Goal: Task Accomplishment & Management: Complete application form

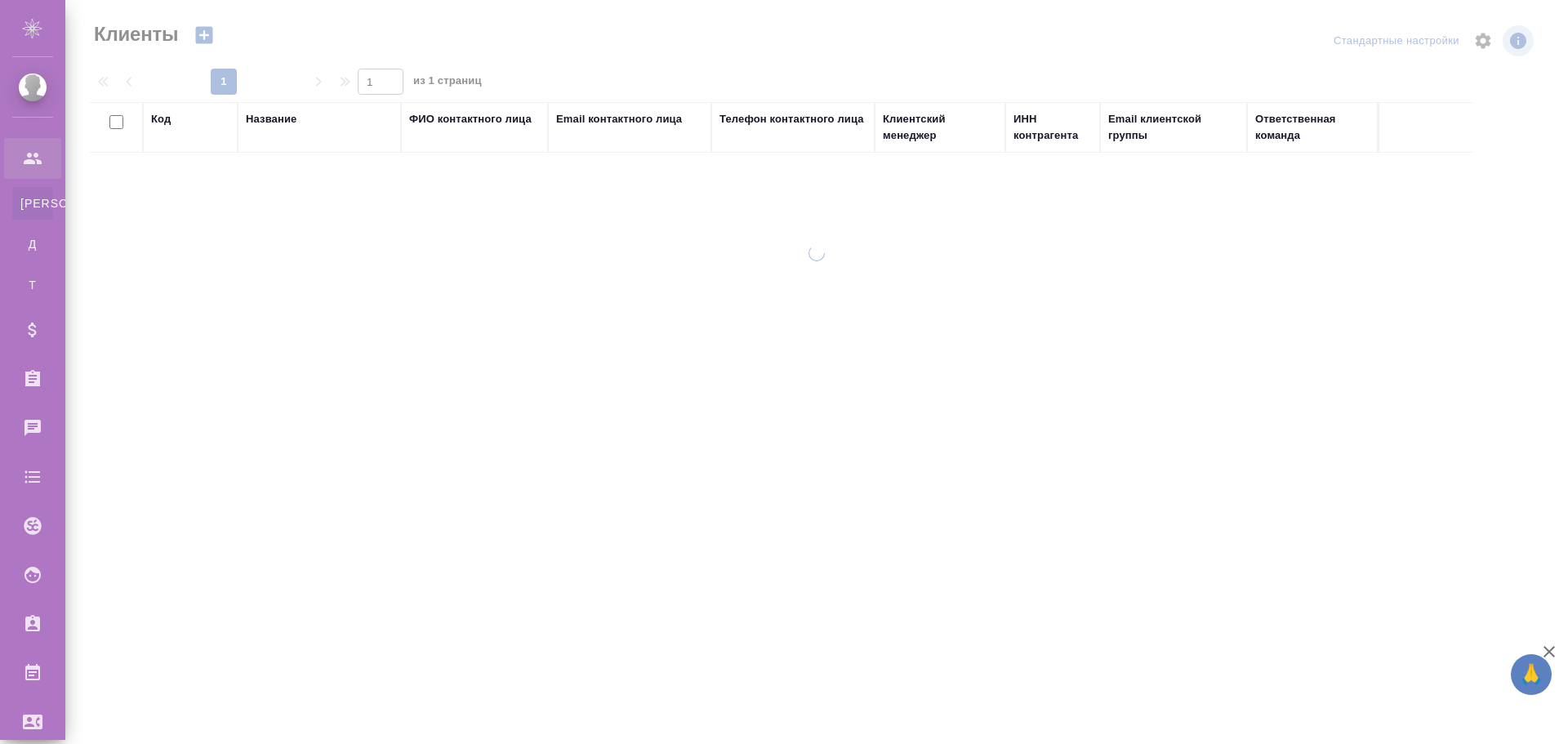
select select "RU"
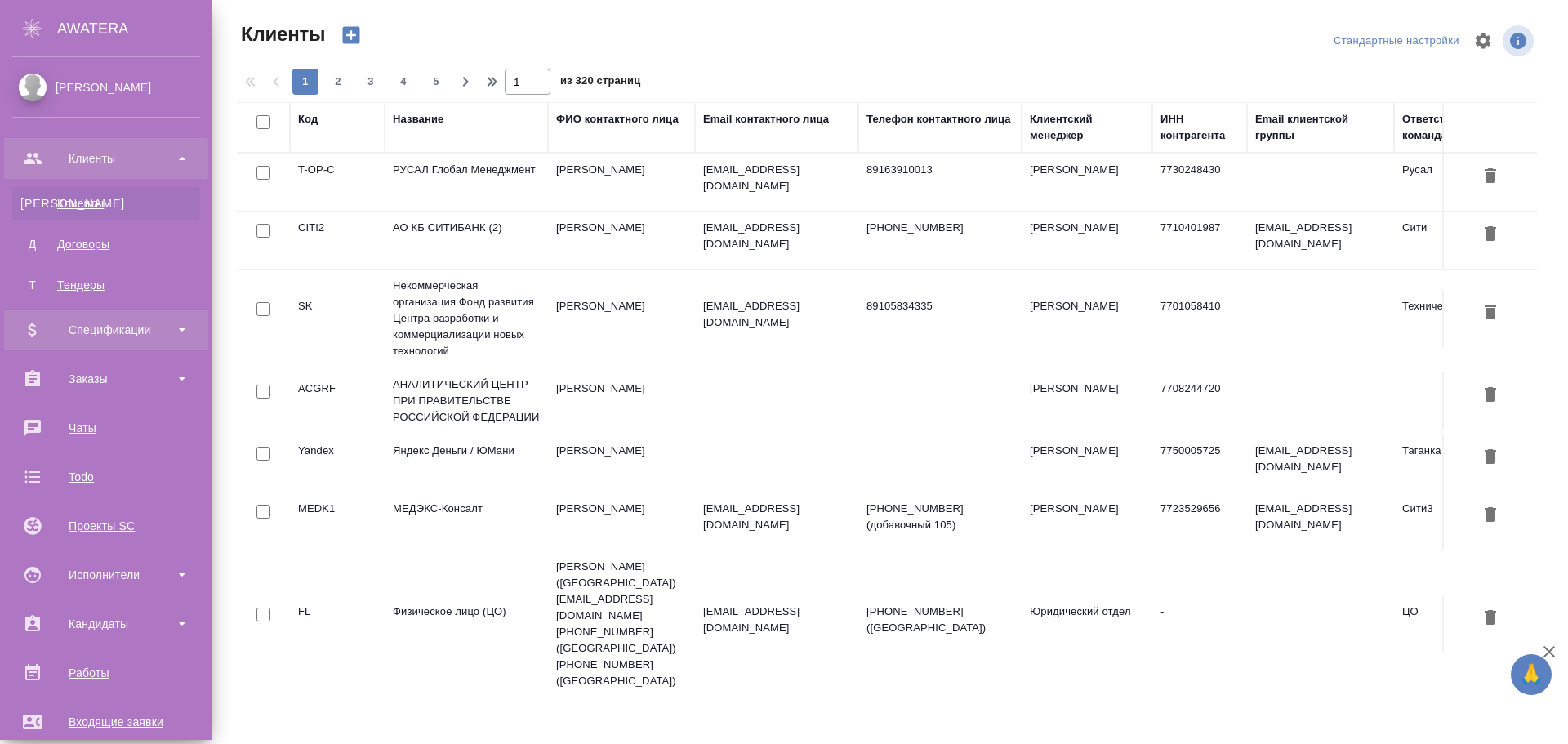
click at [115, 331] on div "Спецификации" at bounding box center [106, 330] width 188 height 25
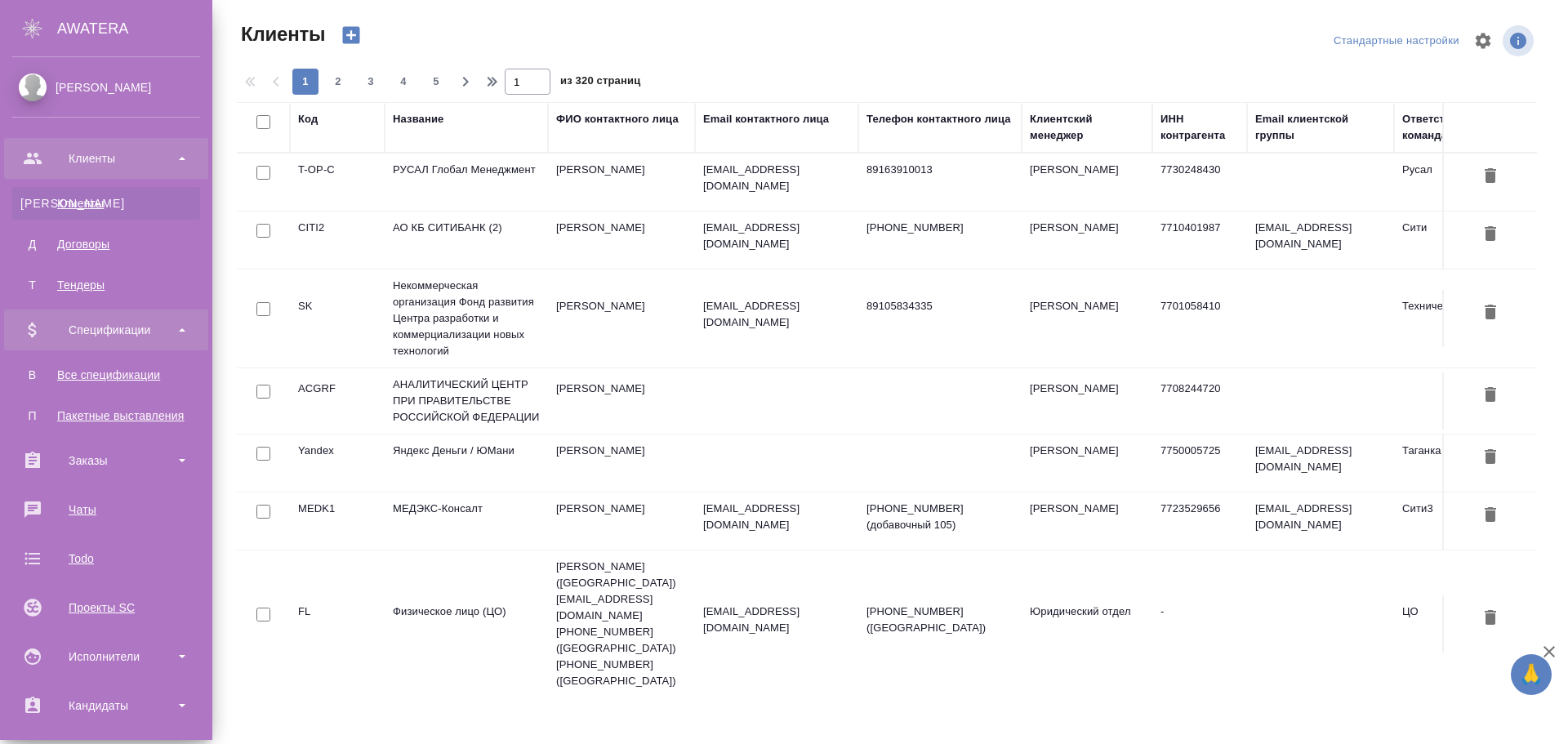
click at [115, 331] on div "Спецификации" at bounding box center [106, 330] width 188 height 25
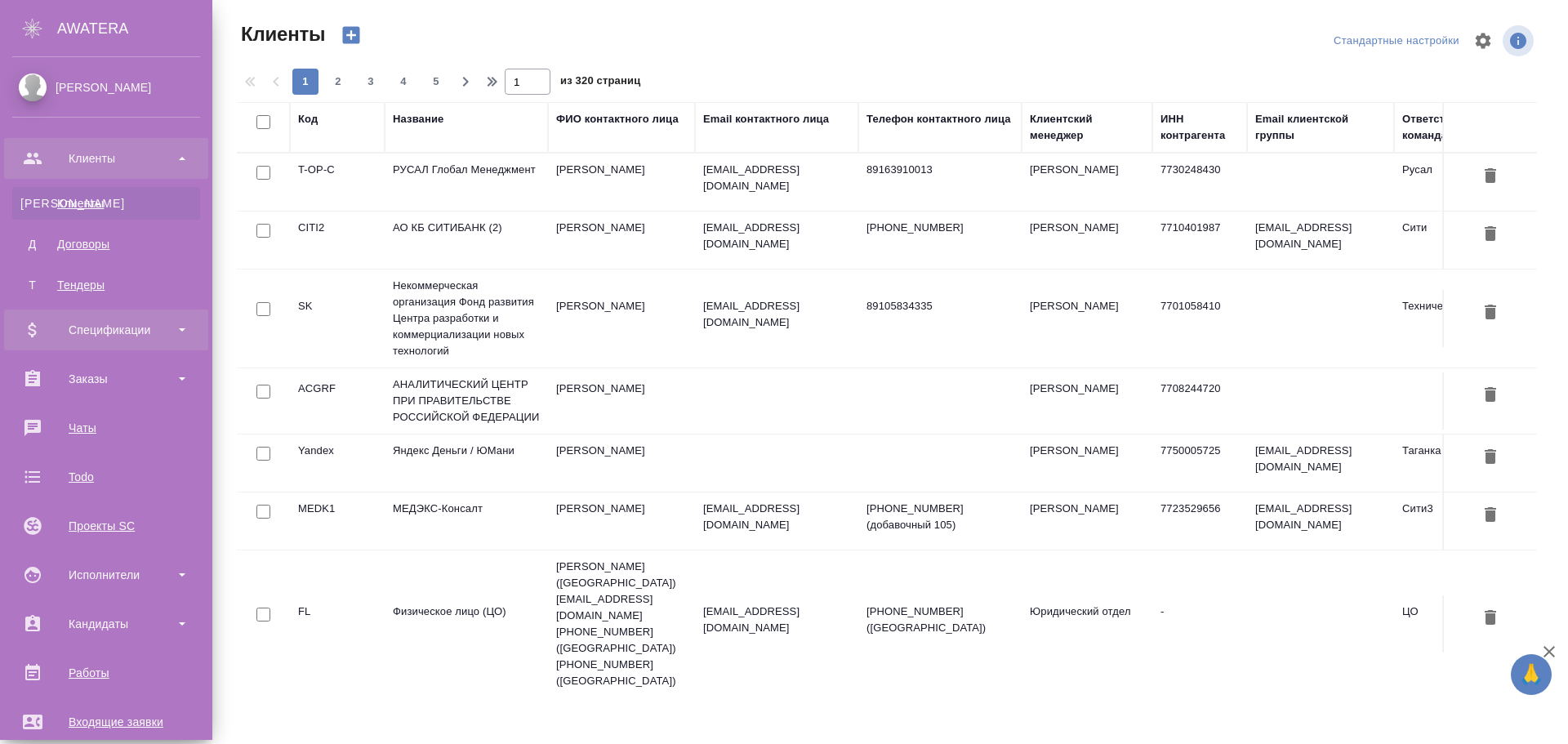
click at [129, 332] on div "Спецификации" at bounding box center [106, 330] width 188 height 25
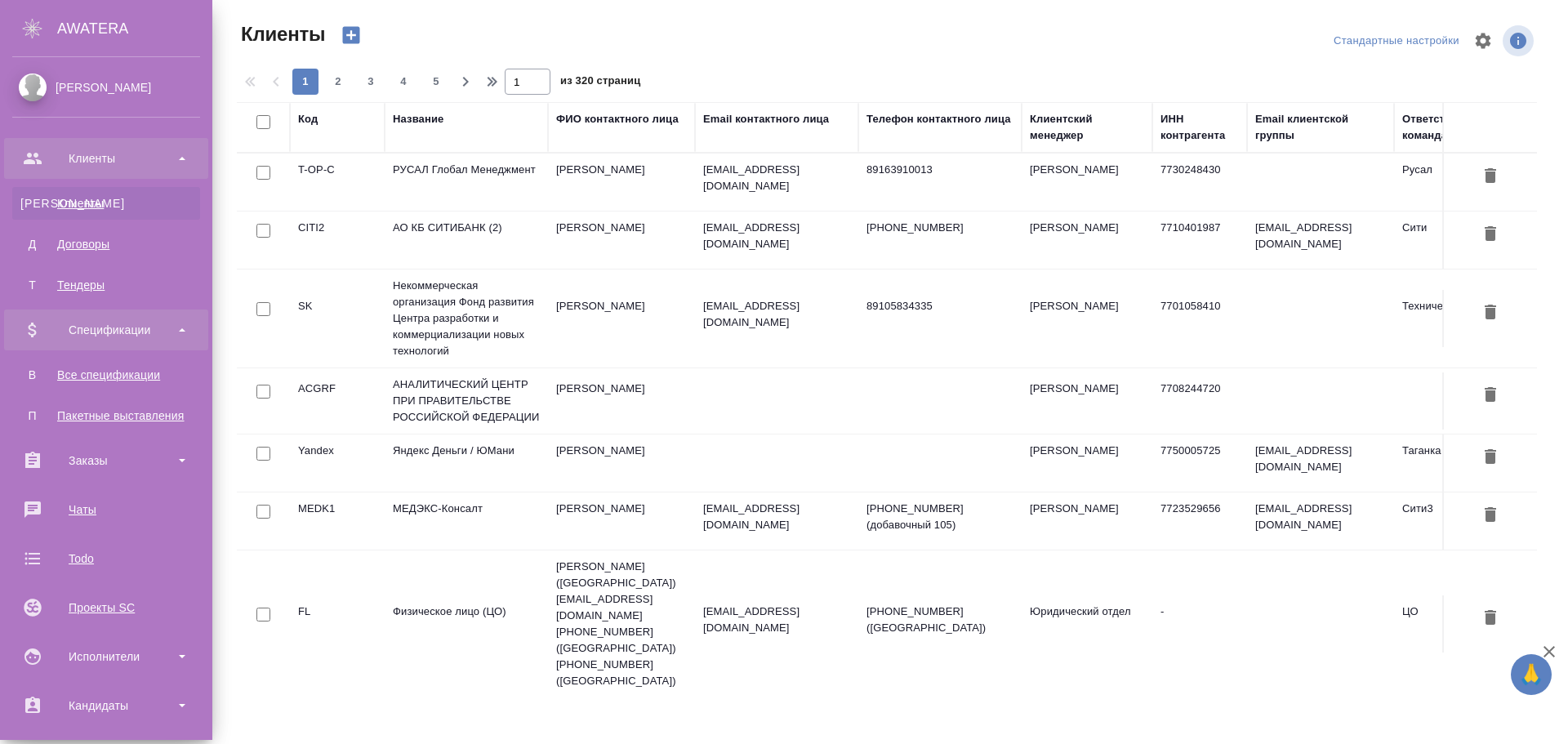
click at [129, 332] on div "Спецификации" at bounding box center [106, 330] width 188 height 25
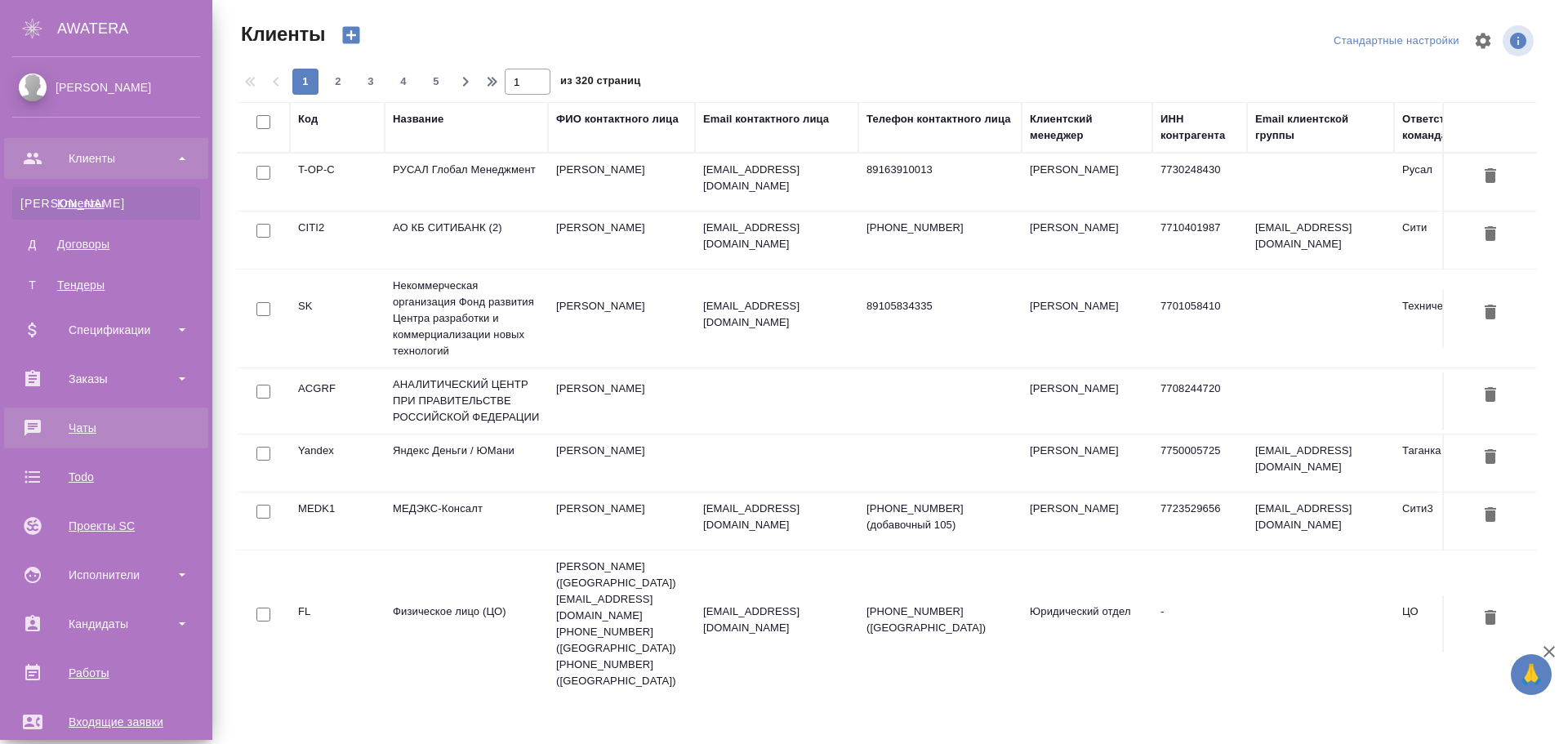
scroll to position [163, 0]
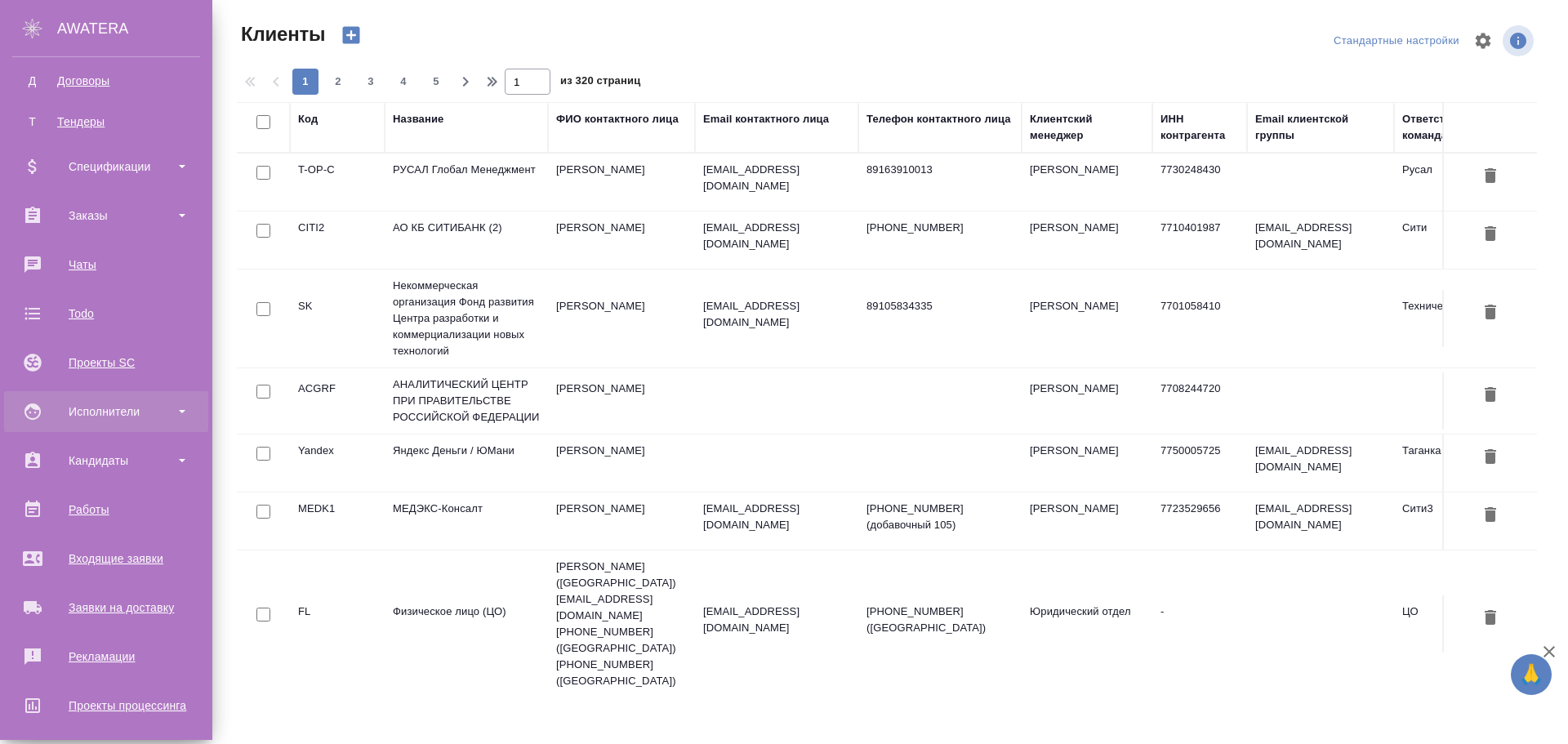
click at [116, 413] on div "Исполнители" at bounding box center [106, 411] width 188 height 25
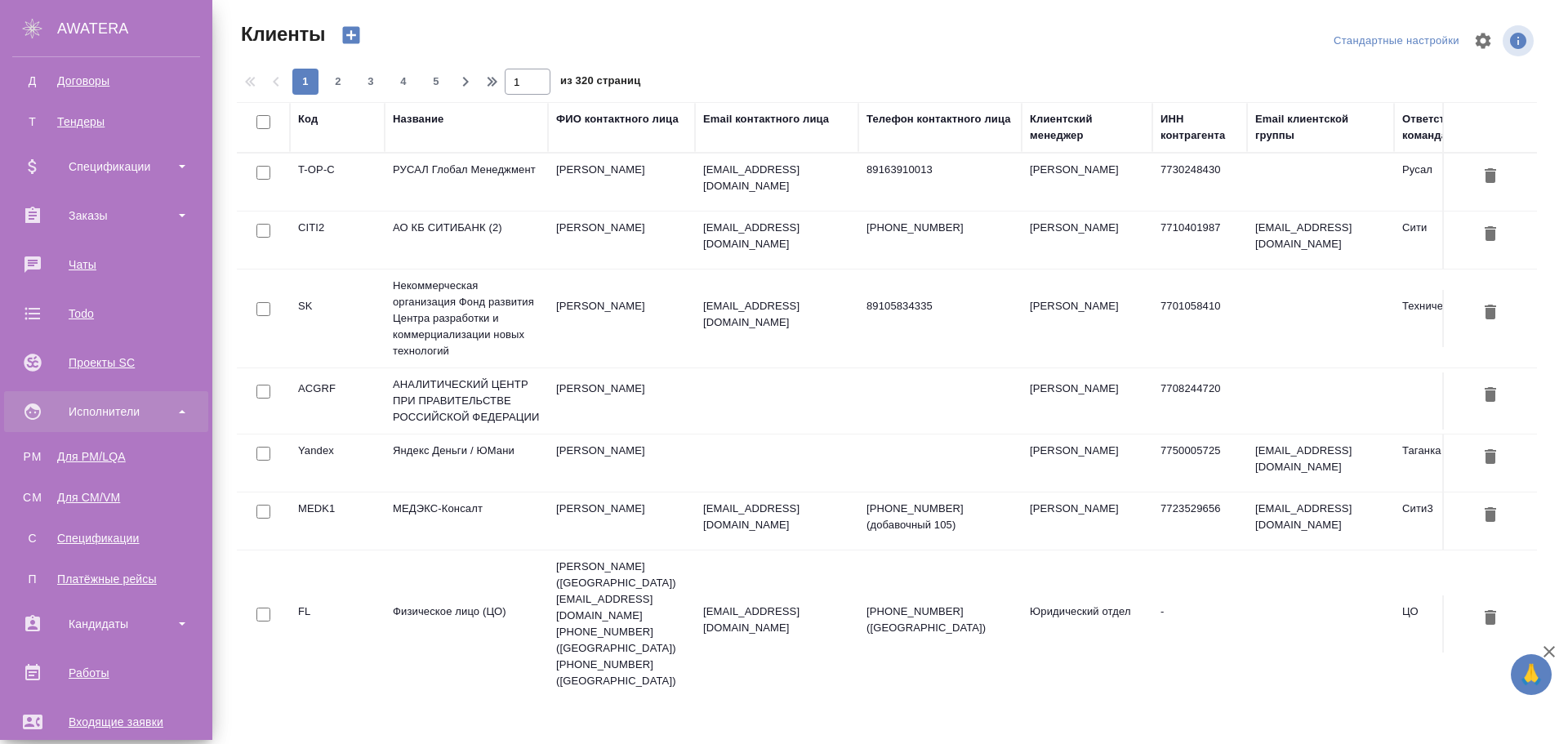
click at [117, 412] on div "Исполнители" at bounding box center [106, 411] width 188 height 25
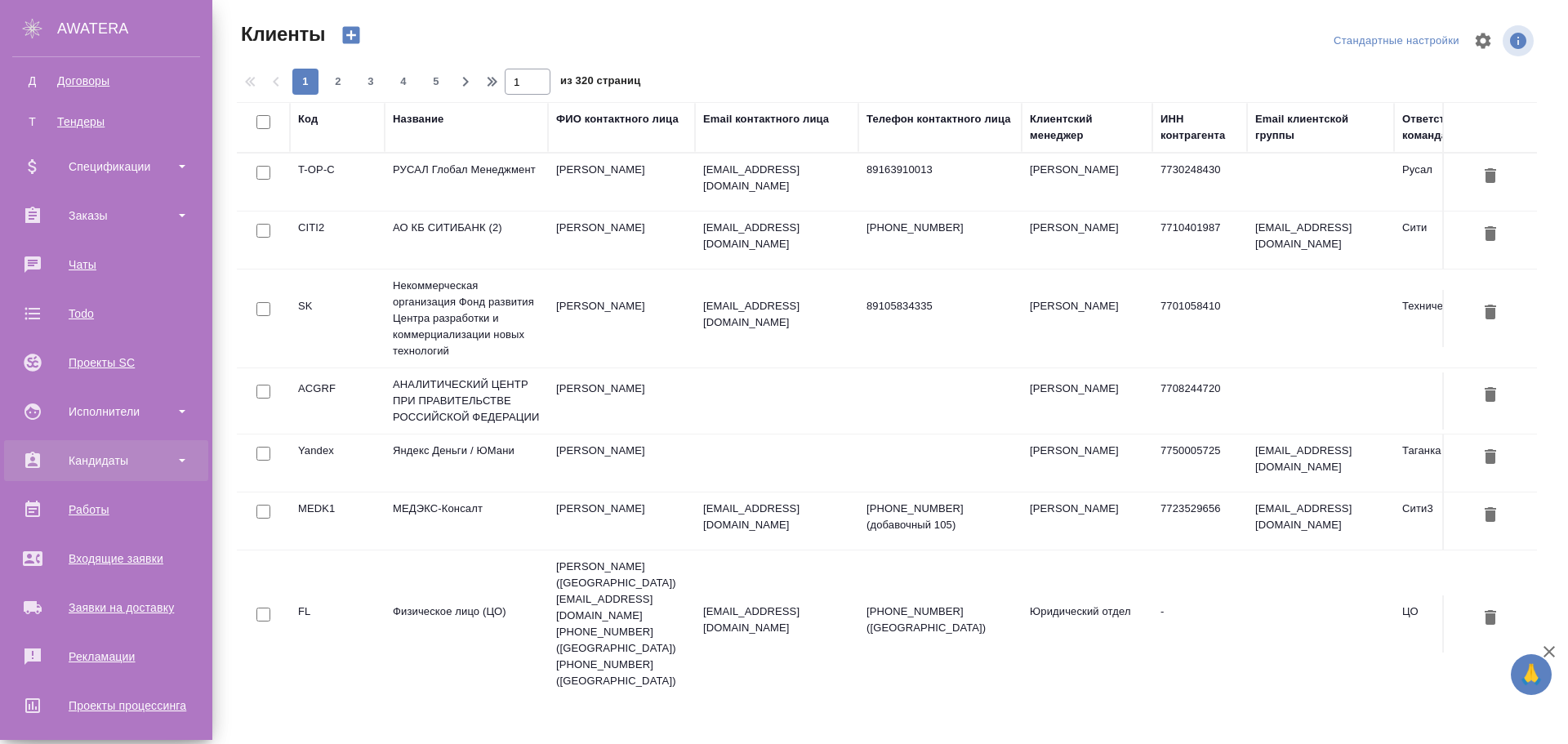
click at [98, 464] on div "Кандидаты" at bounding box center [106, 460] width 188 height 25
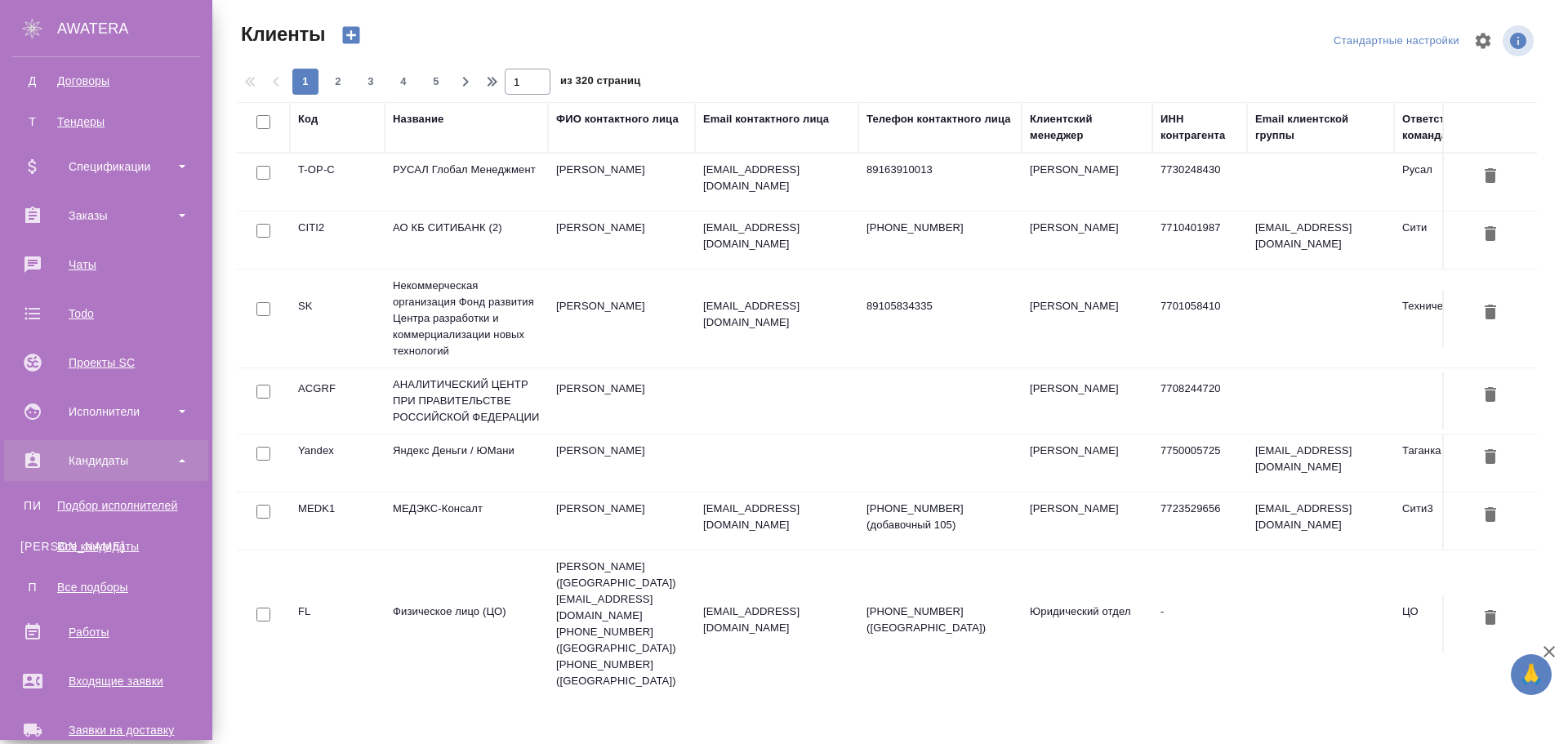
click at [98, 462] on div "Кандидаты" at bounding box center [106, 460] width 188 height 25
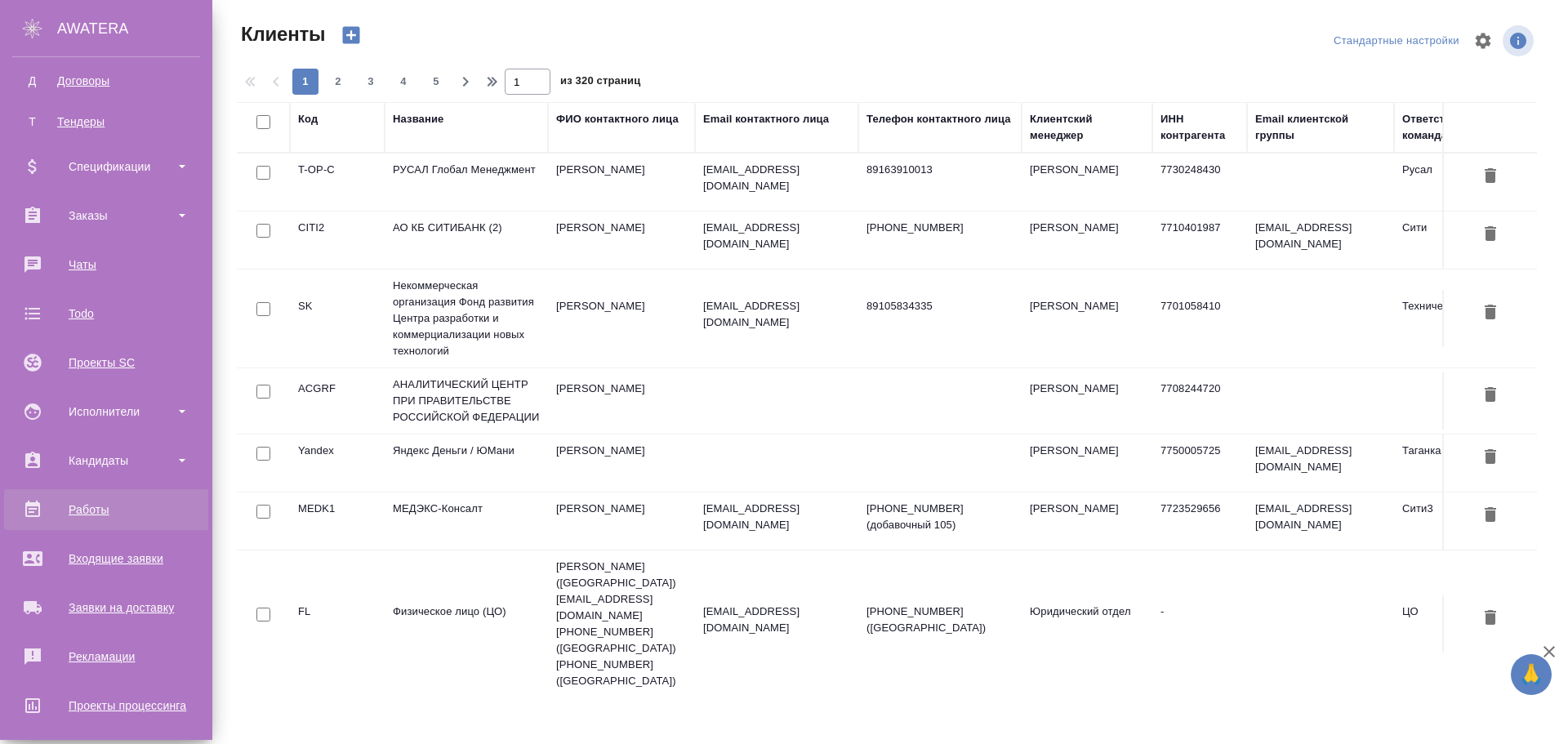
scroll to position [321, 0]
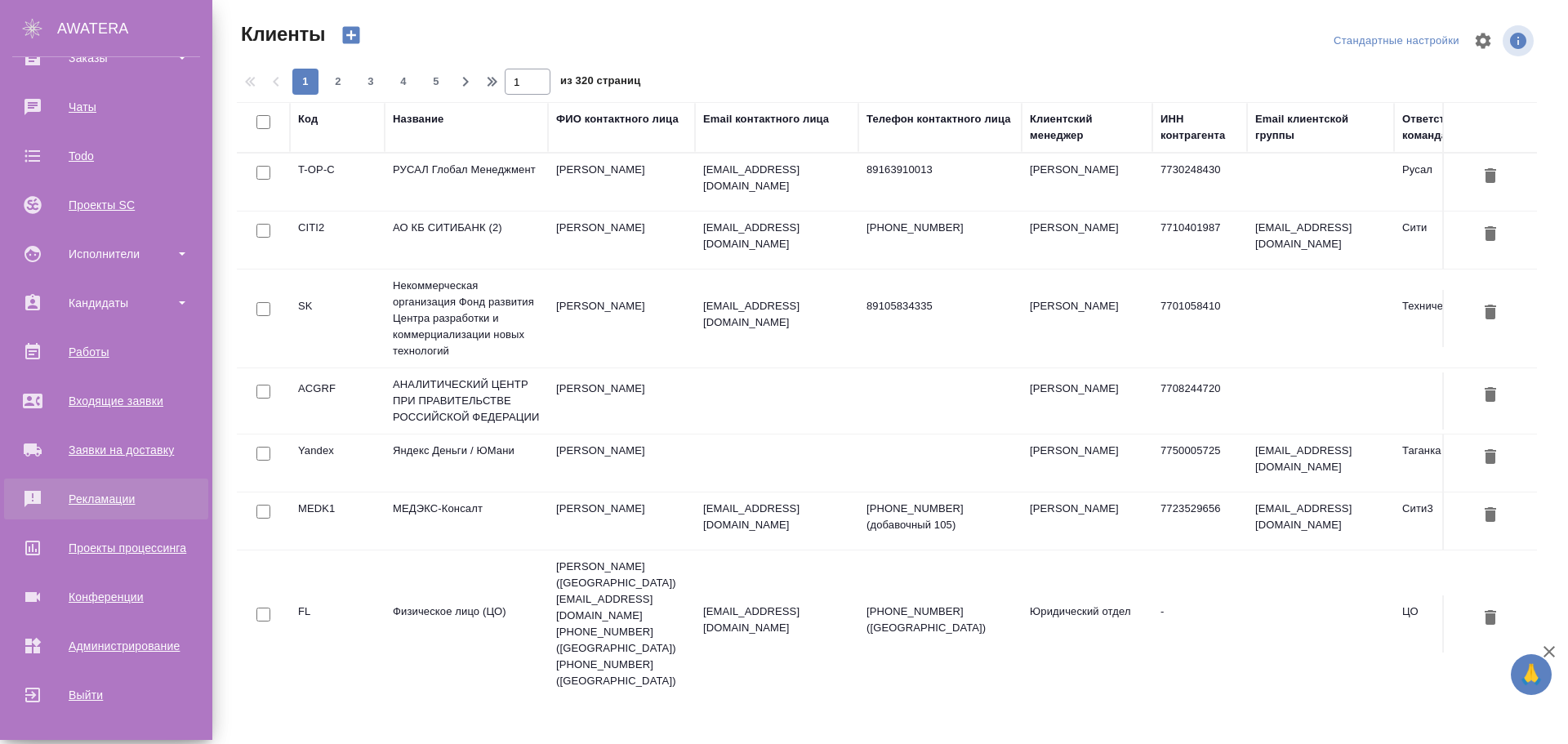
click at [95, 496] on div "Рекламации" at bounding box center [106, 498] width 188 height 25
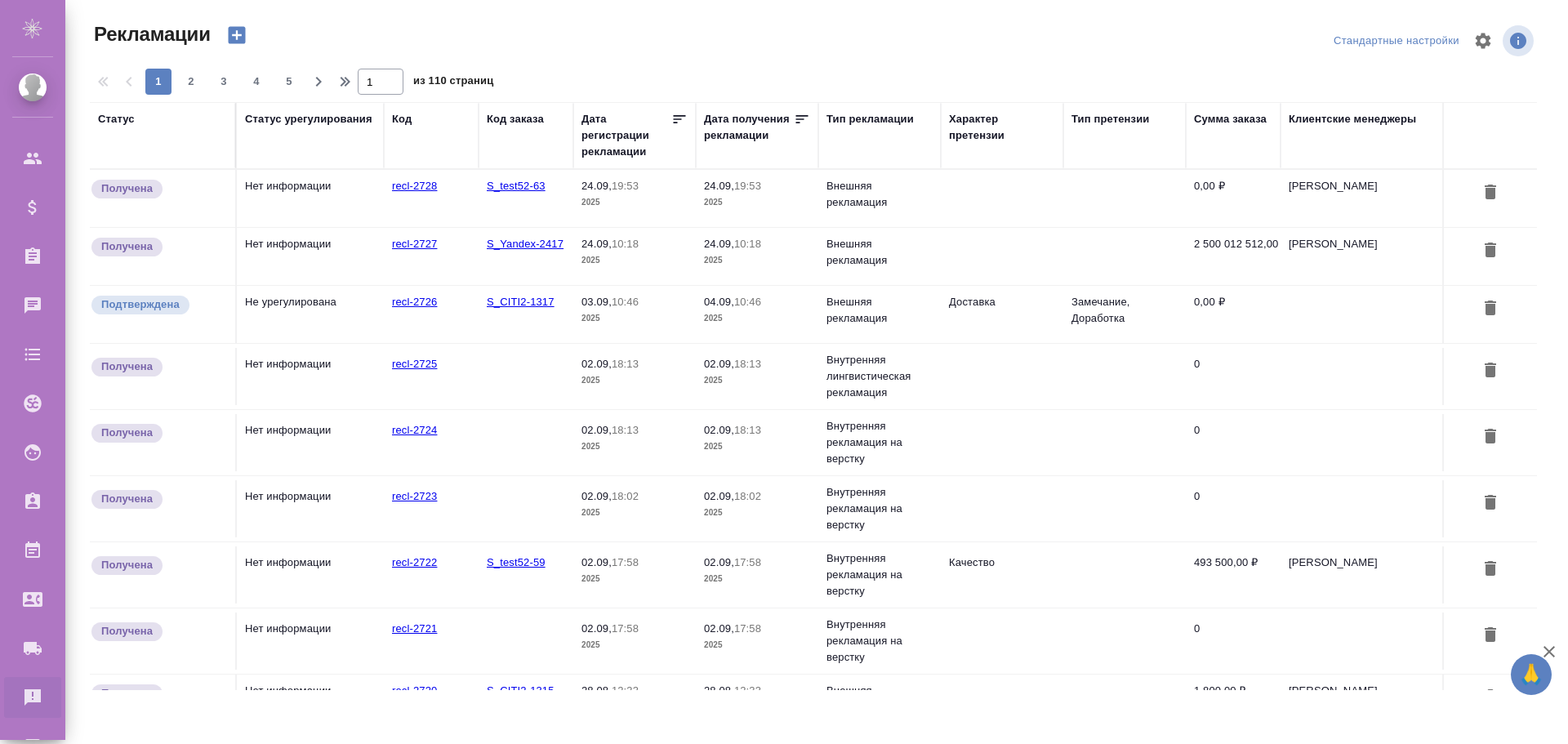
click at [636, 216] on td "24.09, 19:53 2025" at bounding box center [634, 199] width 122 height 57
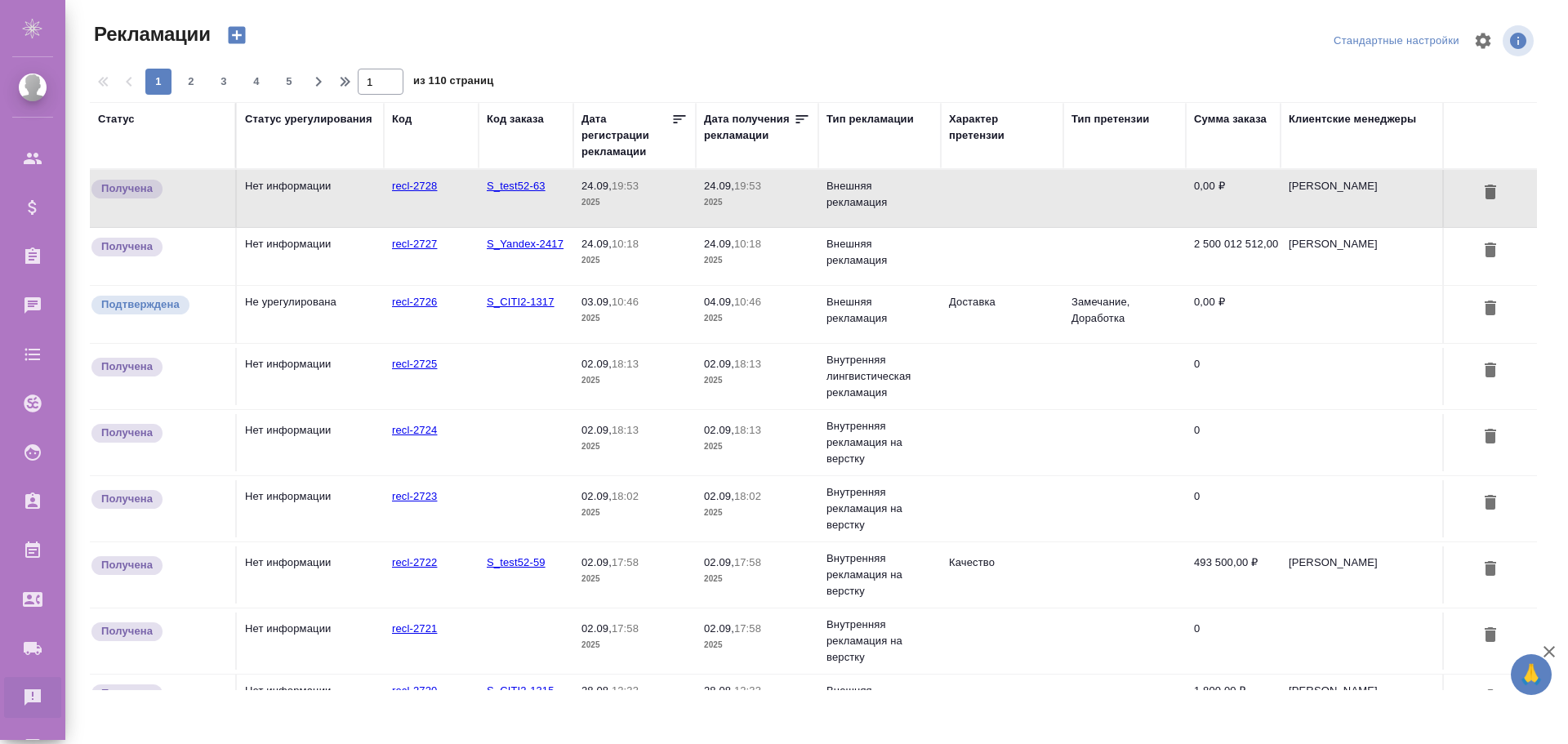
click at [636, 216] on td "24.09, 19:53 2025" at bounding box center [634, 199] width 122 height 57
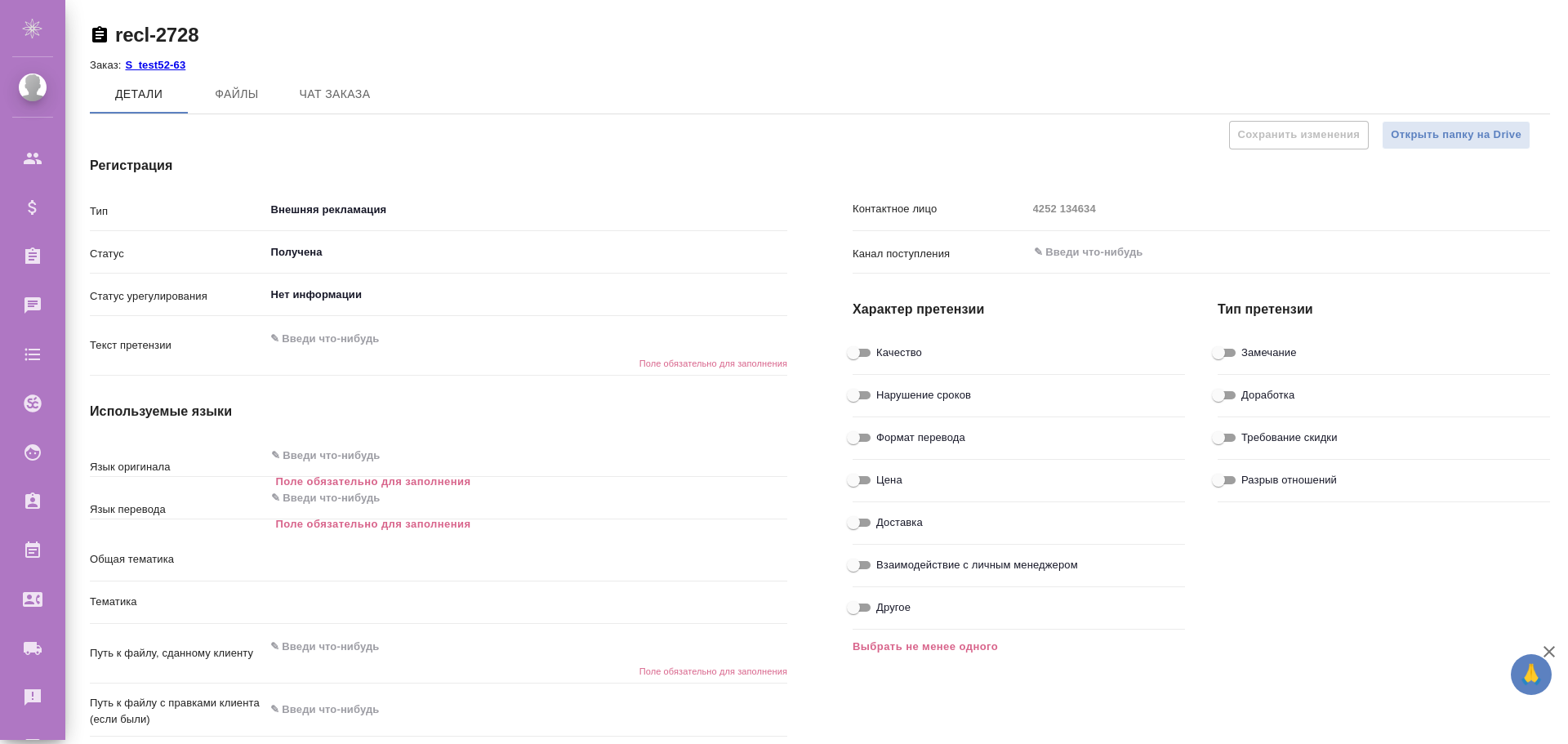
type textarea "x"
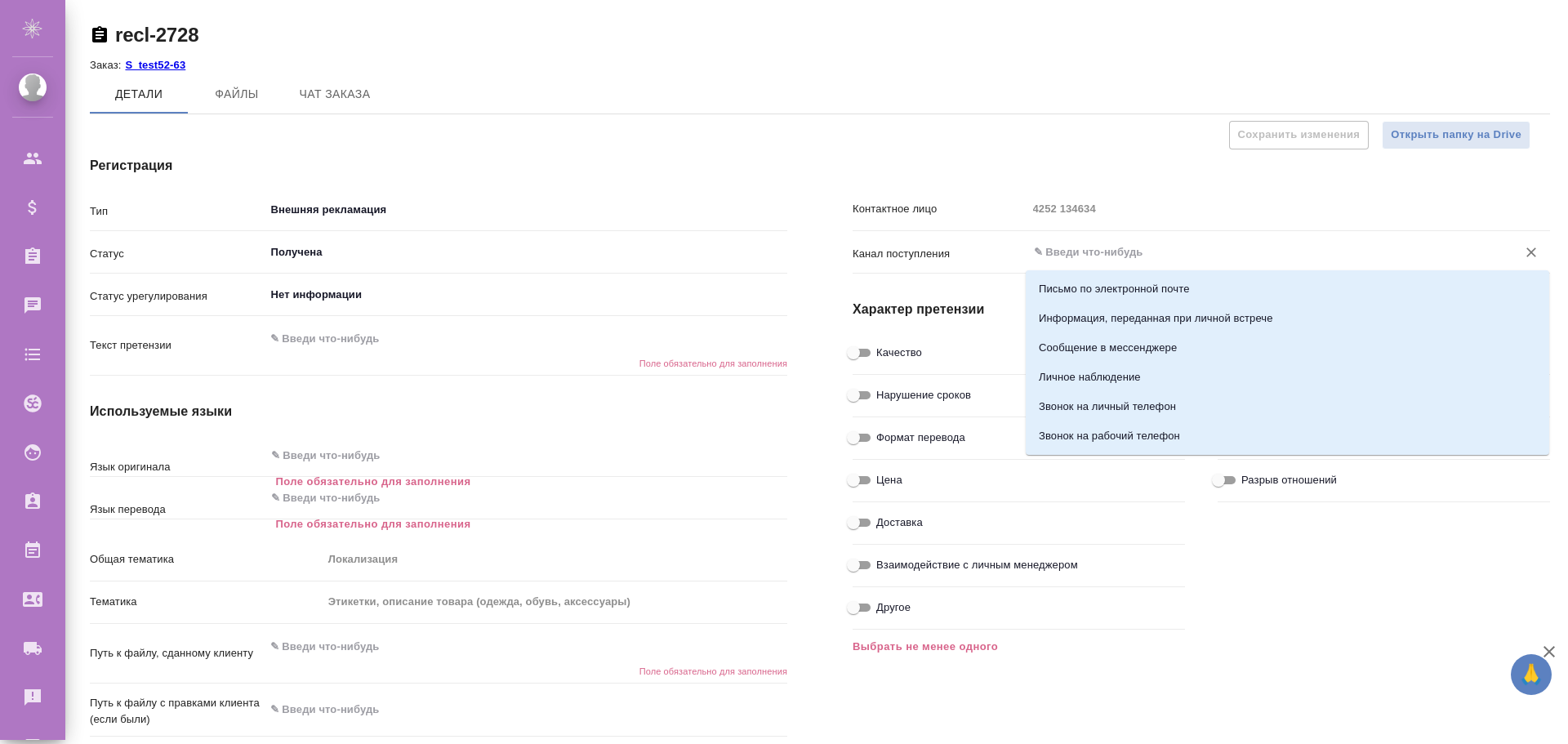
click at [1092, 254] on input "text" at bounding box center [1261, 252] width 459 height 20
click at [830, 129] on div "Контактное лицо 4252 134634 Канал поступления ​ Характер претензии Качество Нар…" at bounding box center [1200, 508] width 762 height 770
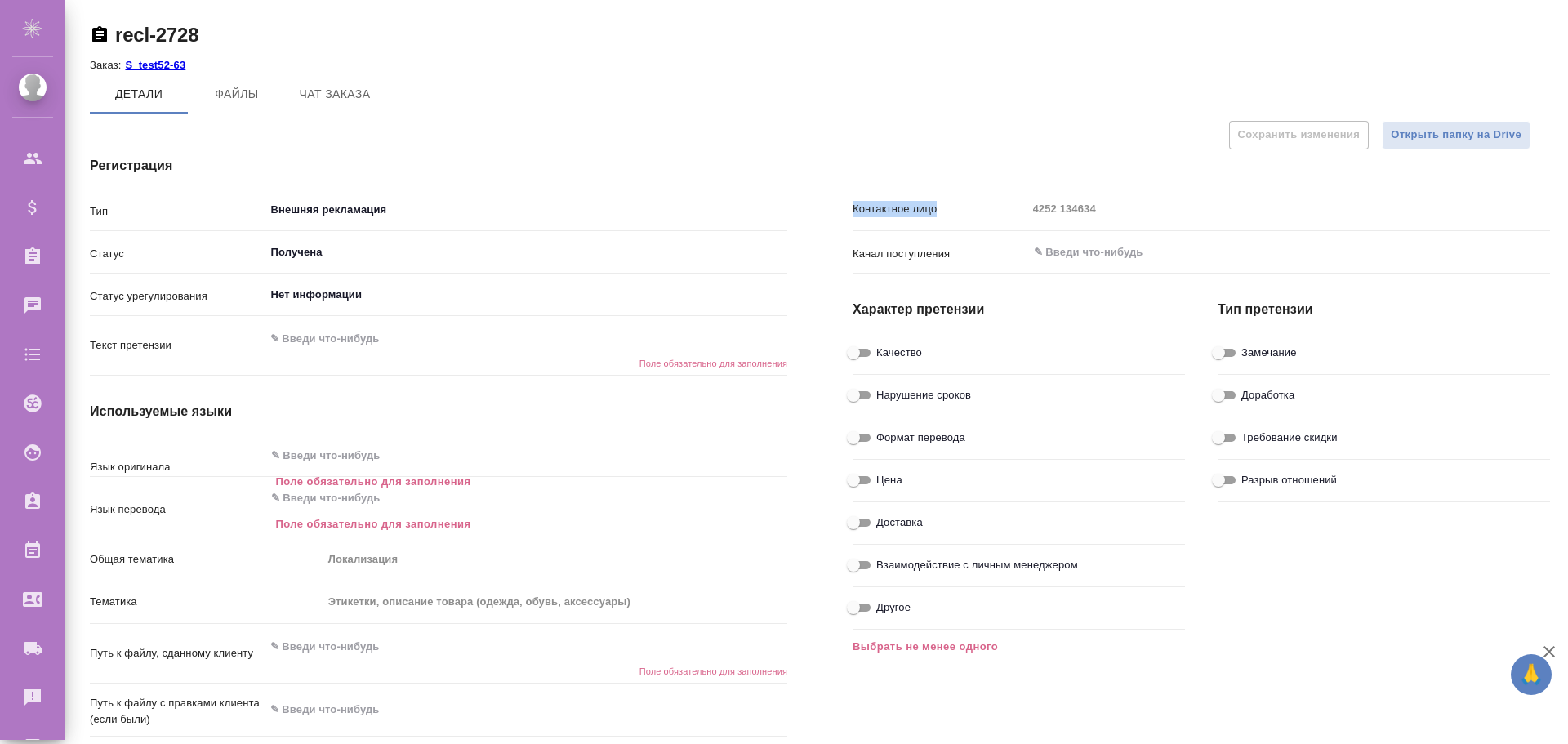
drag, startPoint x: 848, startPoint y: 206, endPoint x: 938, endPoint y: 209, distance: 90.0
click at [938, 209] on div "Контактное лицо 4252 134634 Канал поступления ​ Характер претензии Качество Нар…" at bounding box center [1200, 508] width 762 height 770
copy p "Контактное лицо"
type textarea "x"
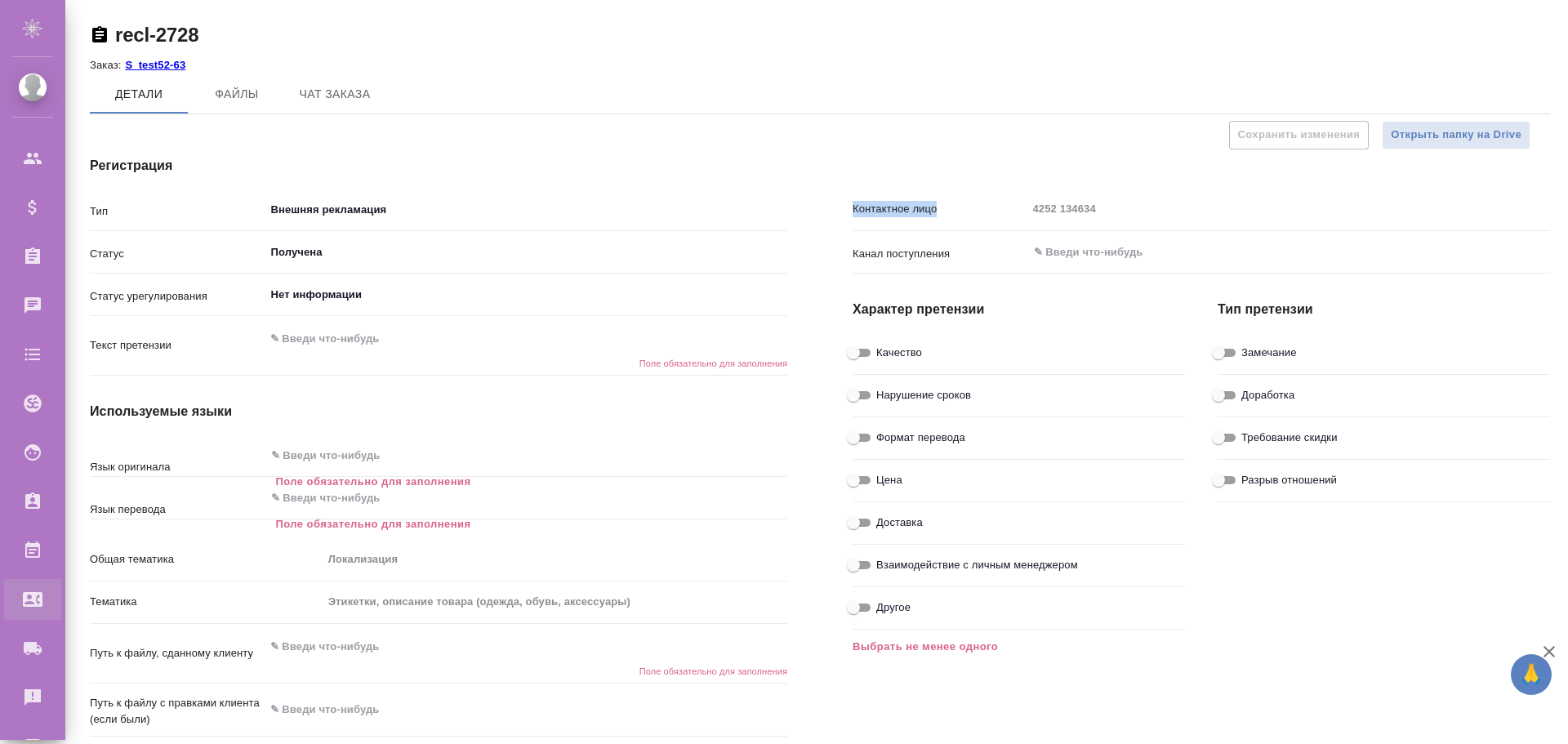
type textarea "x"
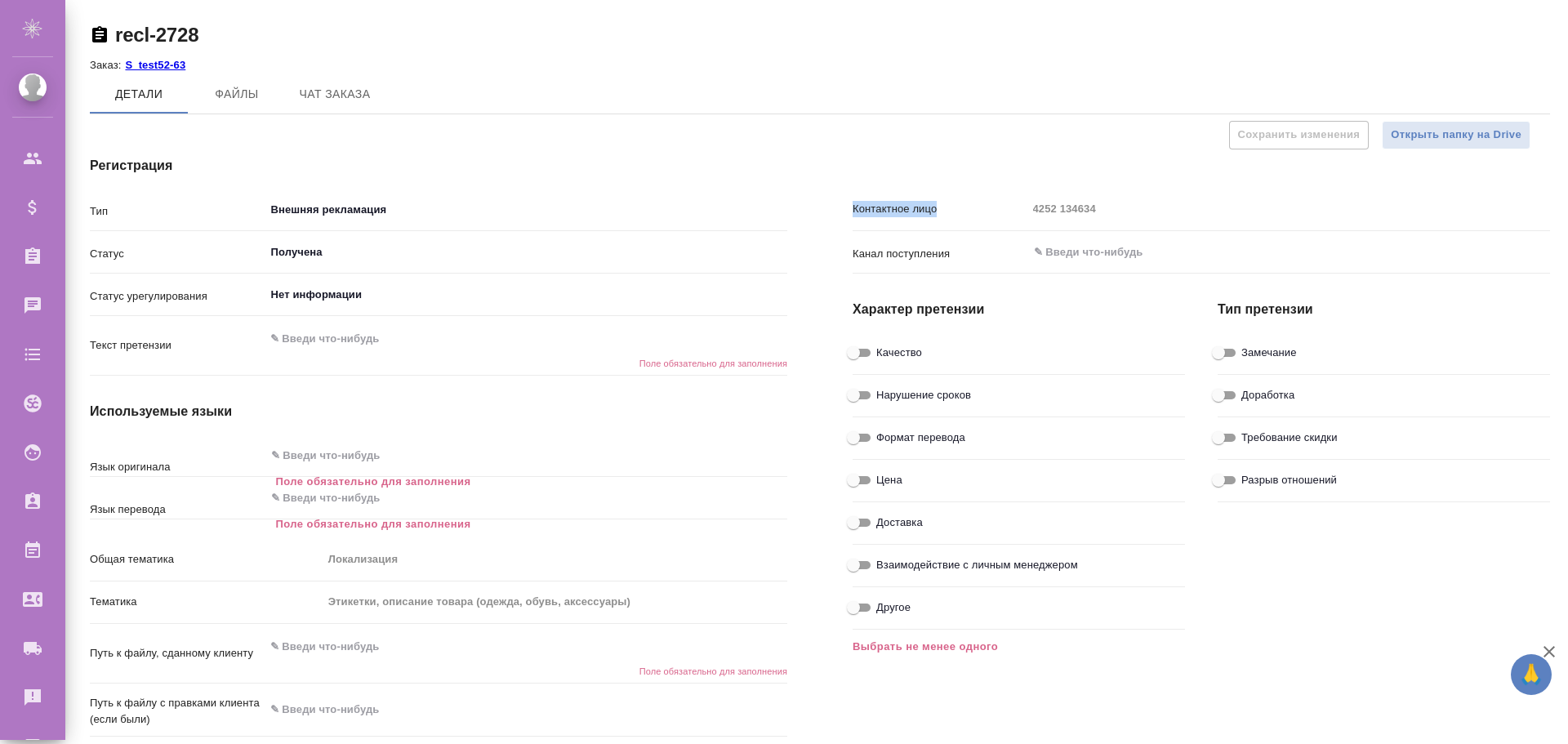
click at [168, 65] on p "S_test52-63" at bounding box center [161, 65] width 73 height 12
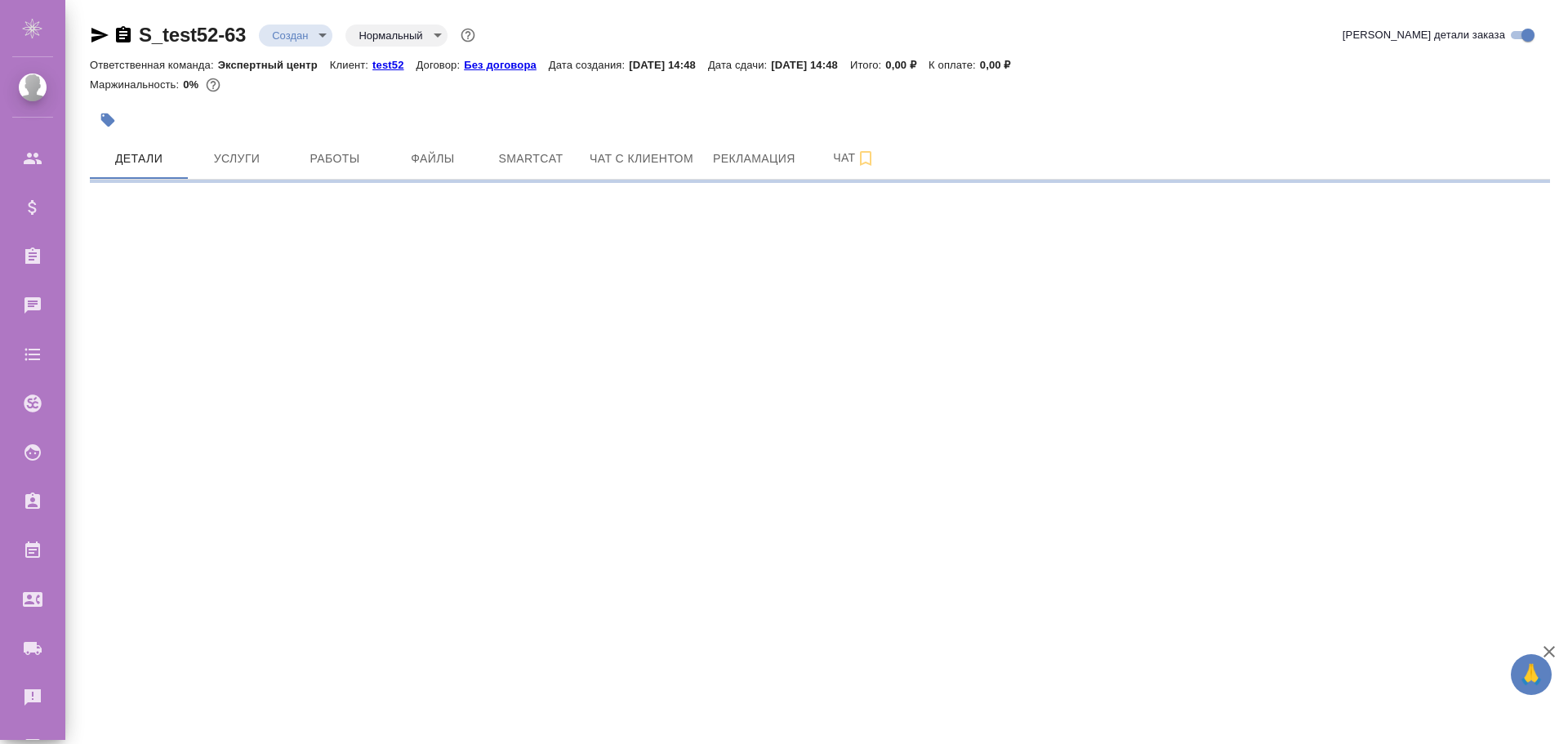
select select "RU"
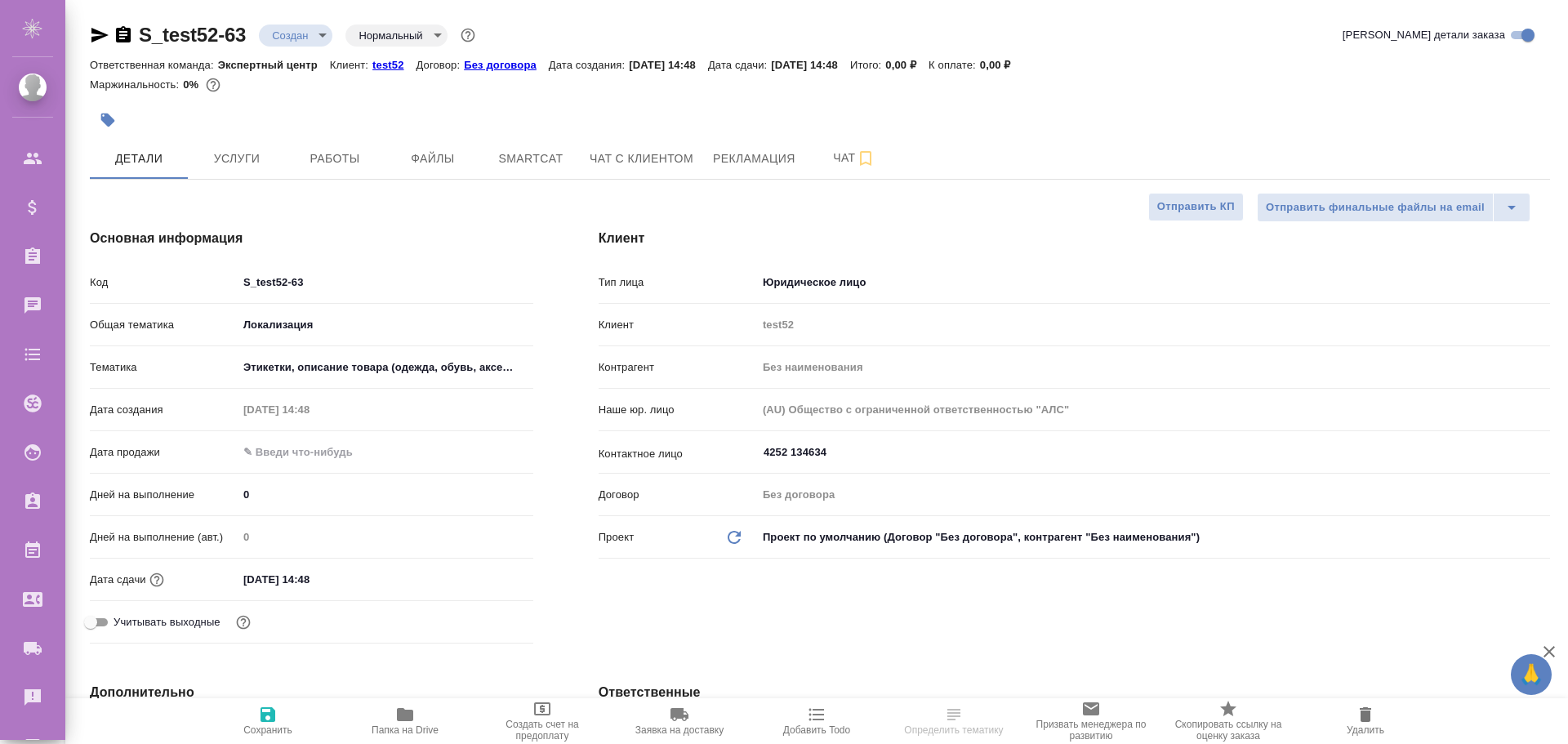
type textarea "x"
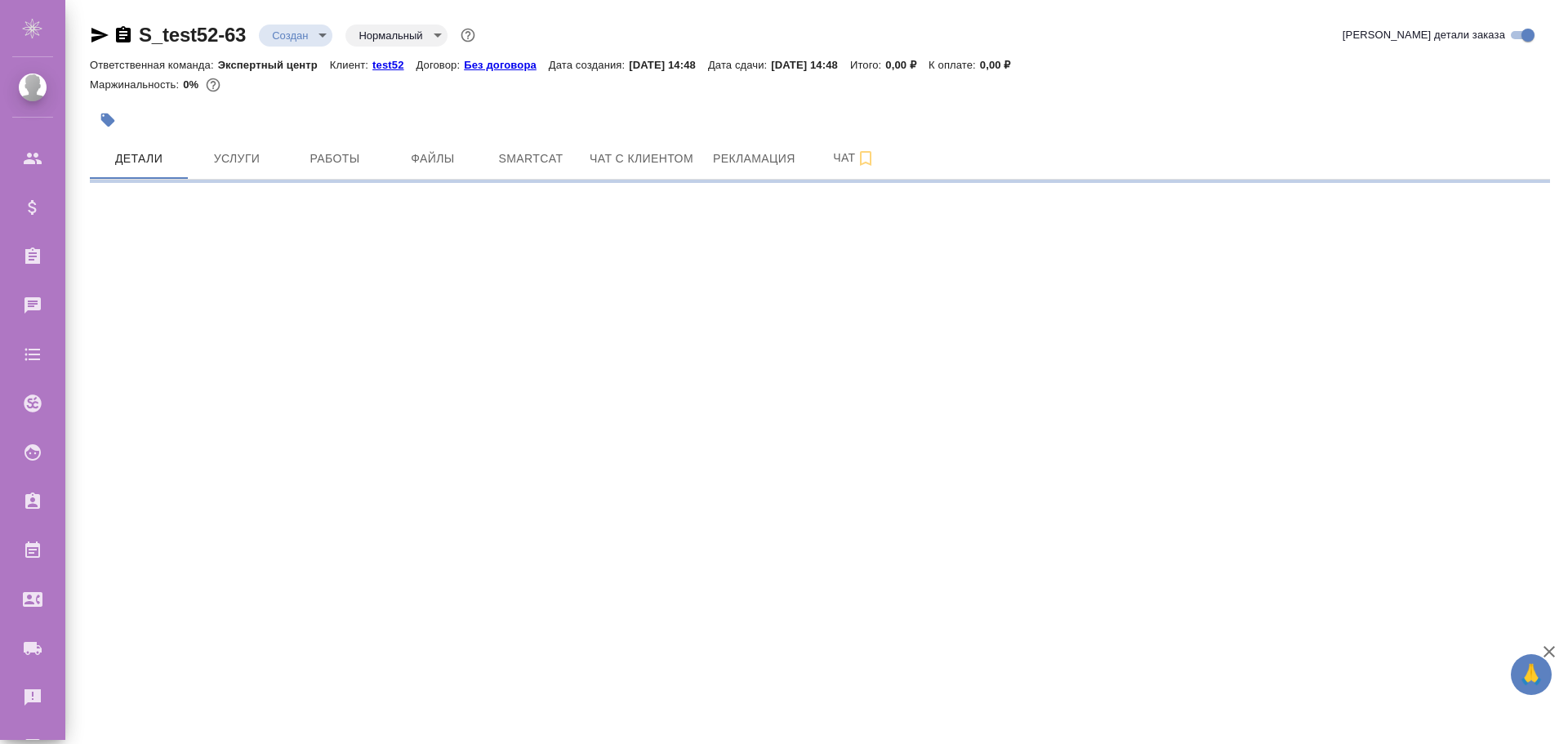
select select "RU"
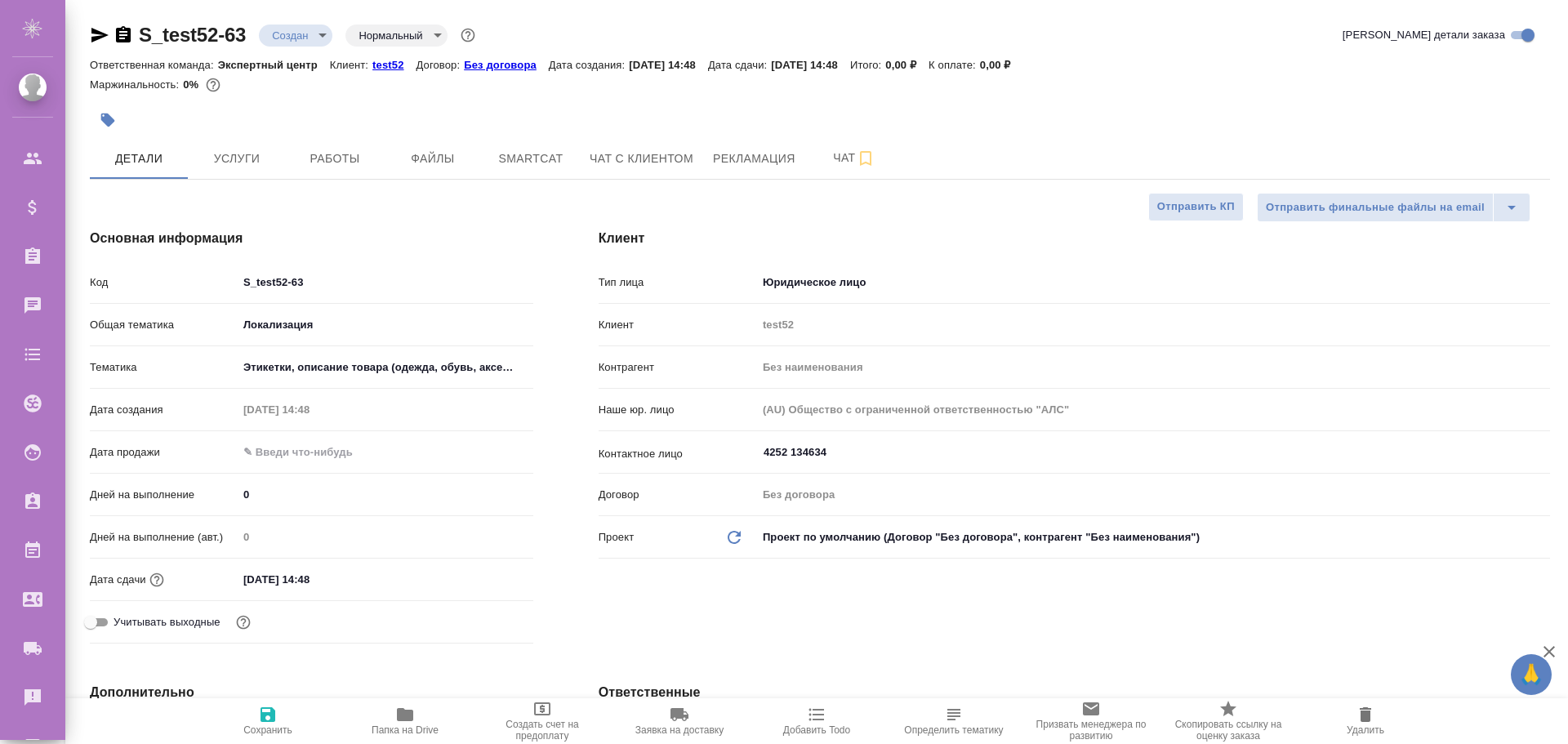
type textarea "x"
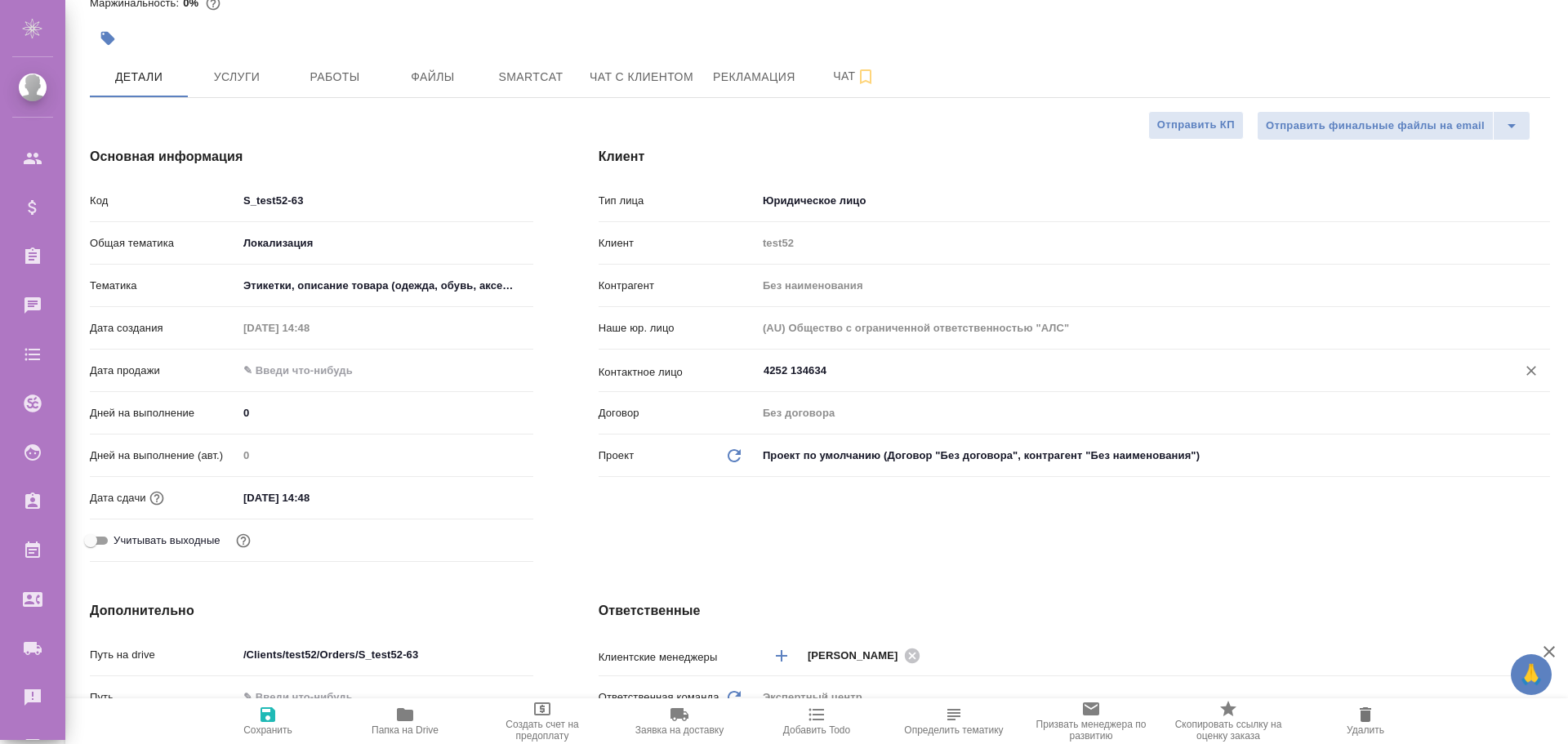
click at [792, 370] on input "4252 134634" at bounding box center [1126, 371] width 728 height 20
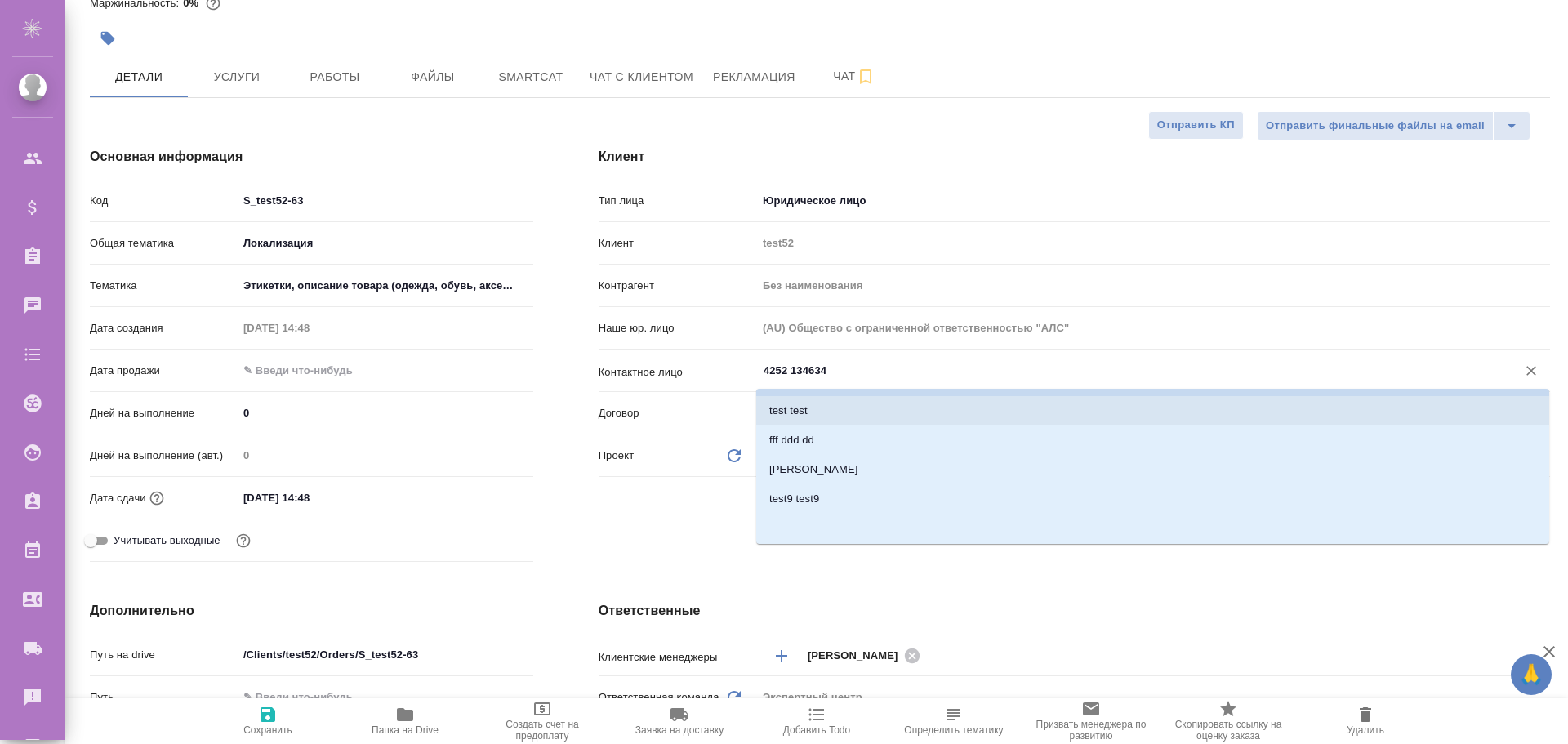
scroll to position [0, 0]
click at [769, 133] on div "Клиент Тип лица Юридическое лицо company Клиент test52 Контрагент Без наименова…" at bounding box center [1074, 358] width 1016 height 486
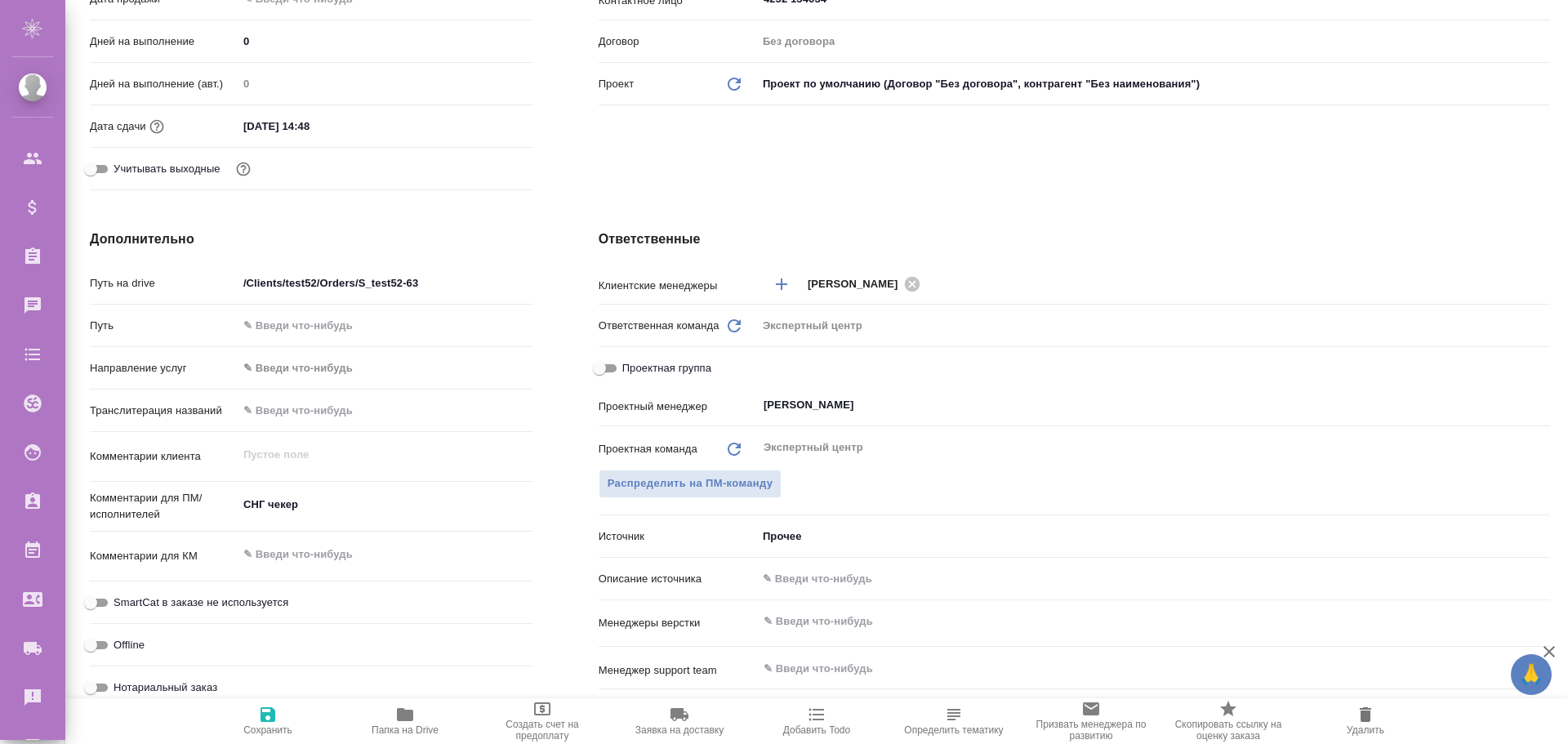
scroll to position [127, 0]
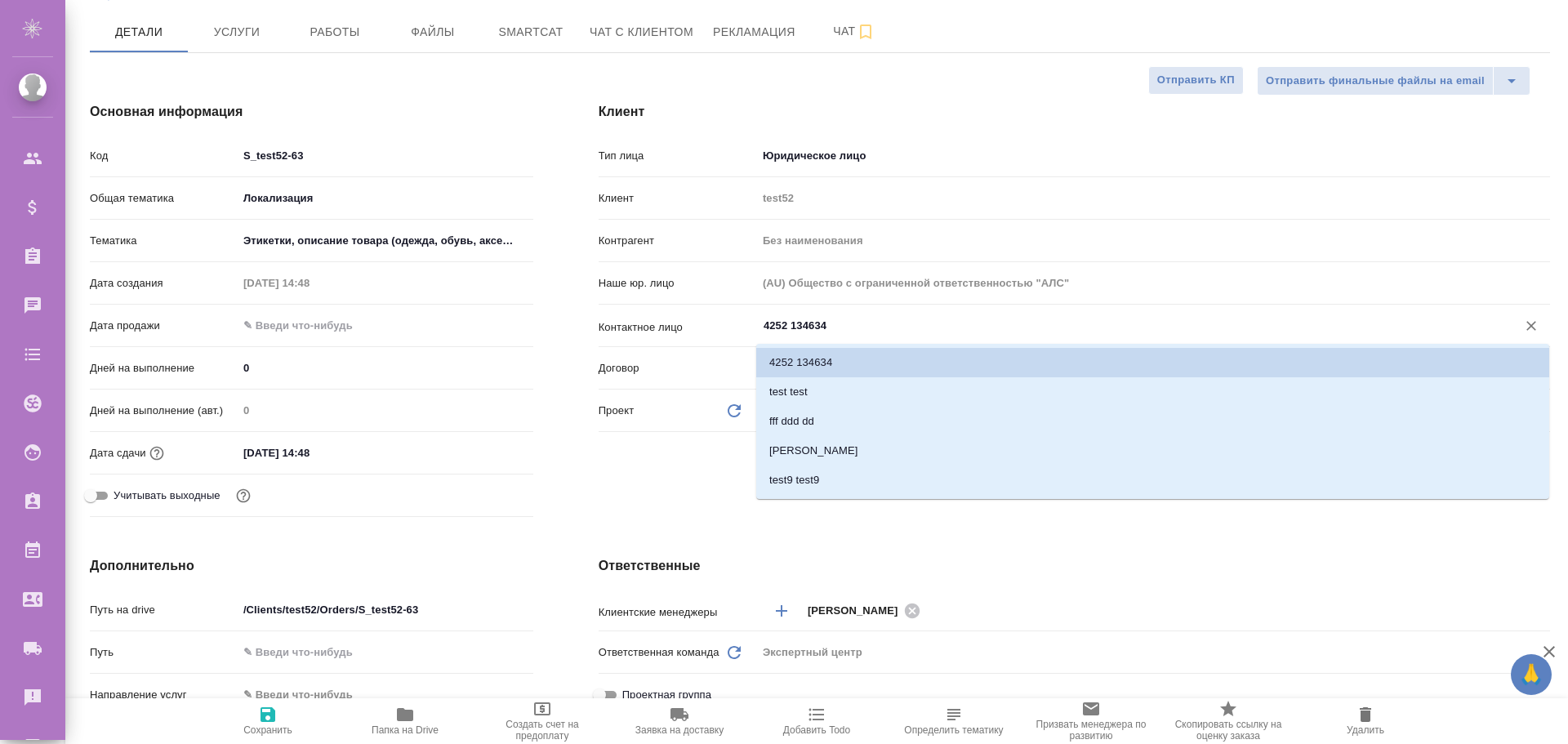
click at [817, 322] on input "4252 134634" at bounding box center [1126, 326] width 728 height 20
click at [804, 390] on li "test test" at bounding box center [1152, 392] width 793 height 29
type input "test test"
type textarea "x"
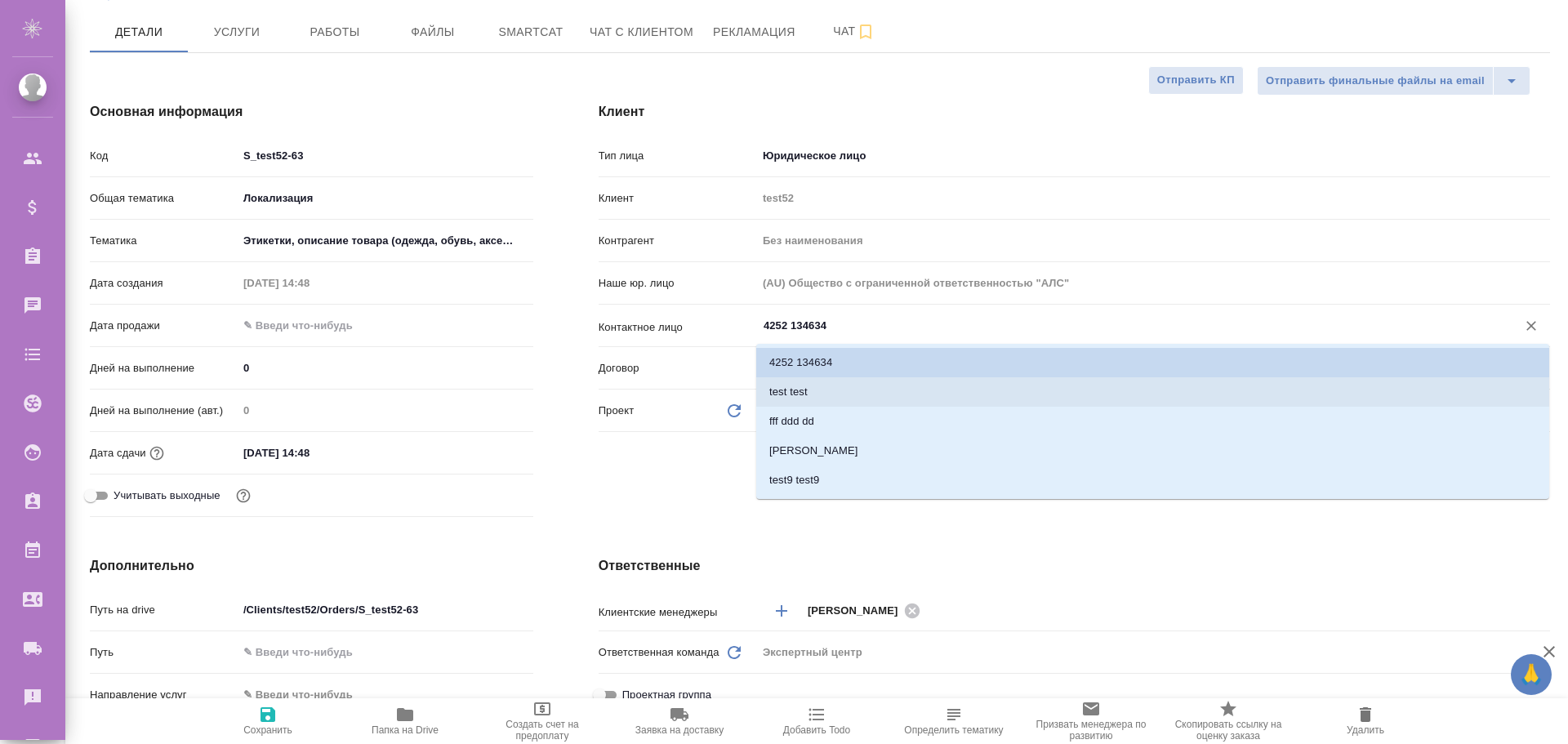
type textarea "x"
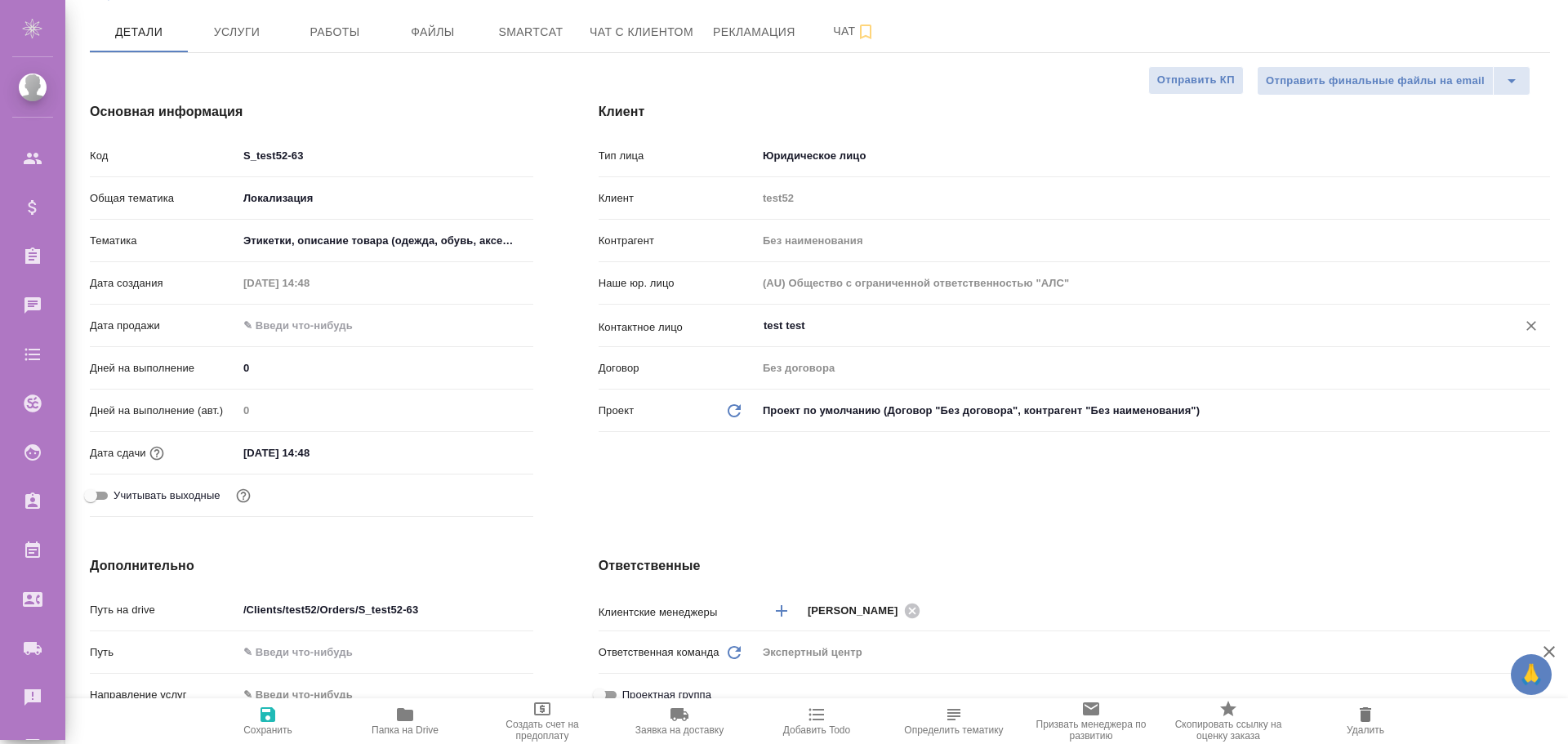
click at [263, 714] on icon "button" at bounding box center [268, 714] width 15 height 15
type textarea "x"
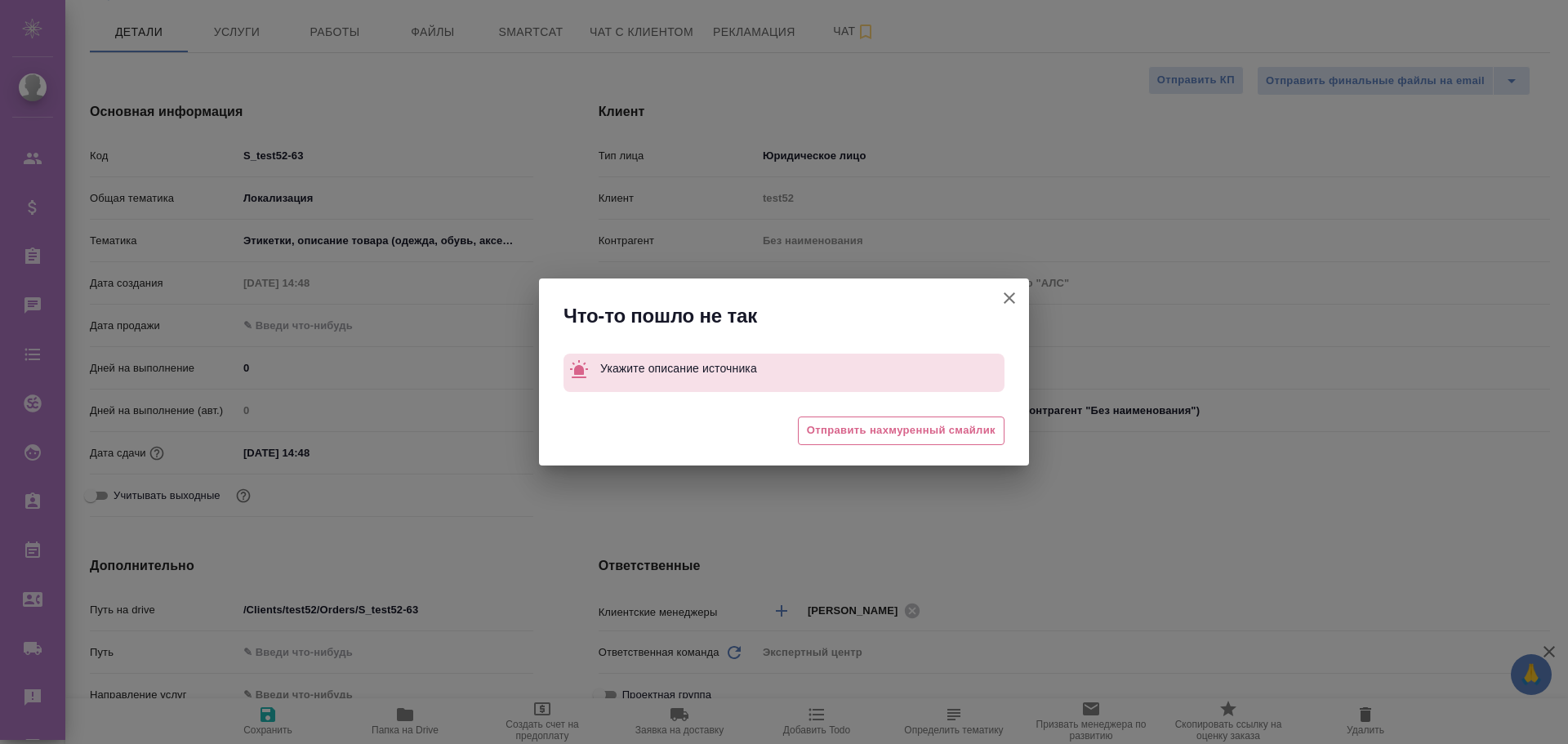
click at [1015, 295] on icon "button" at bounding box center [1009, 299] width 20 height 20
type textarea "x"
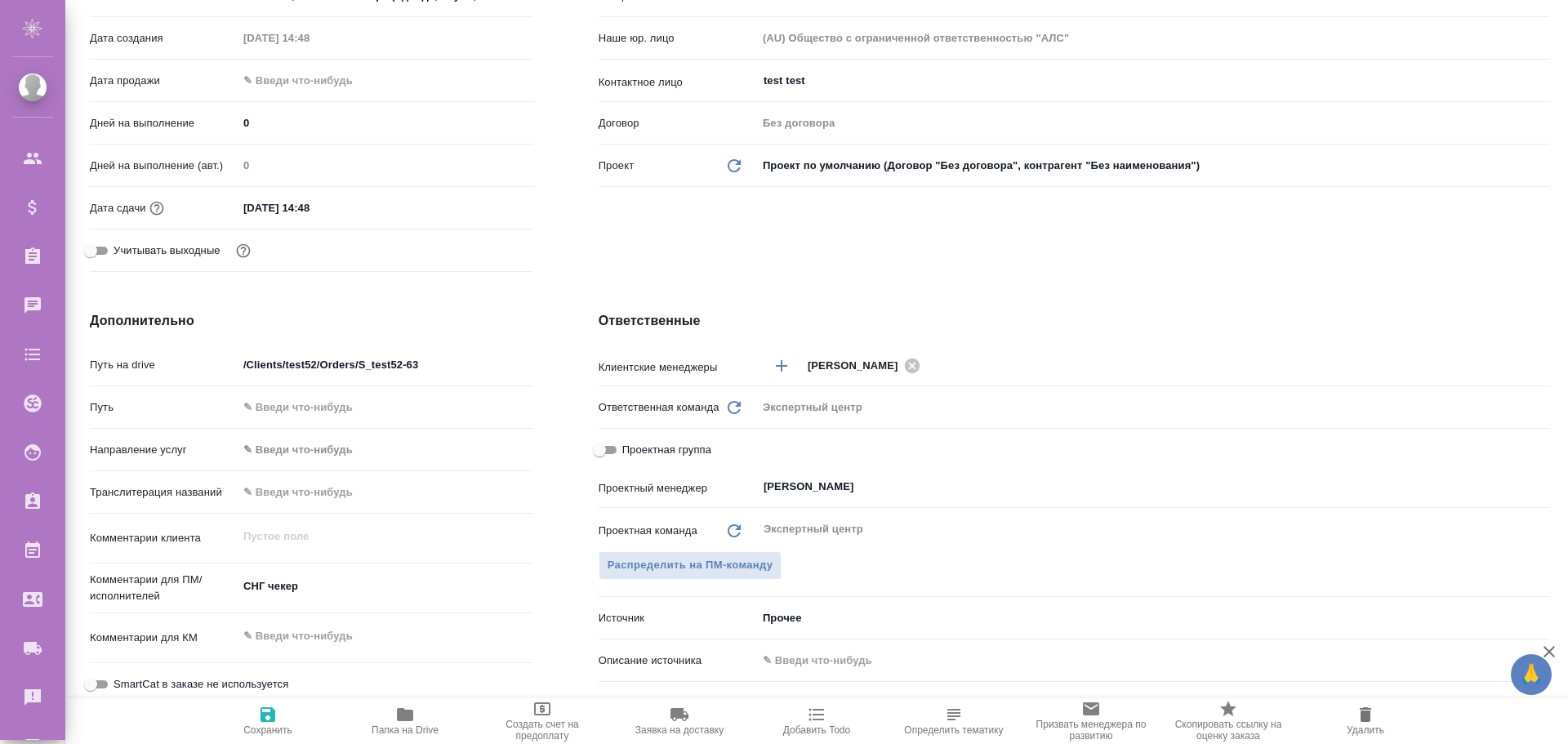
scroll to position [454, 0]
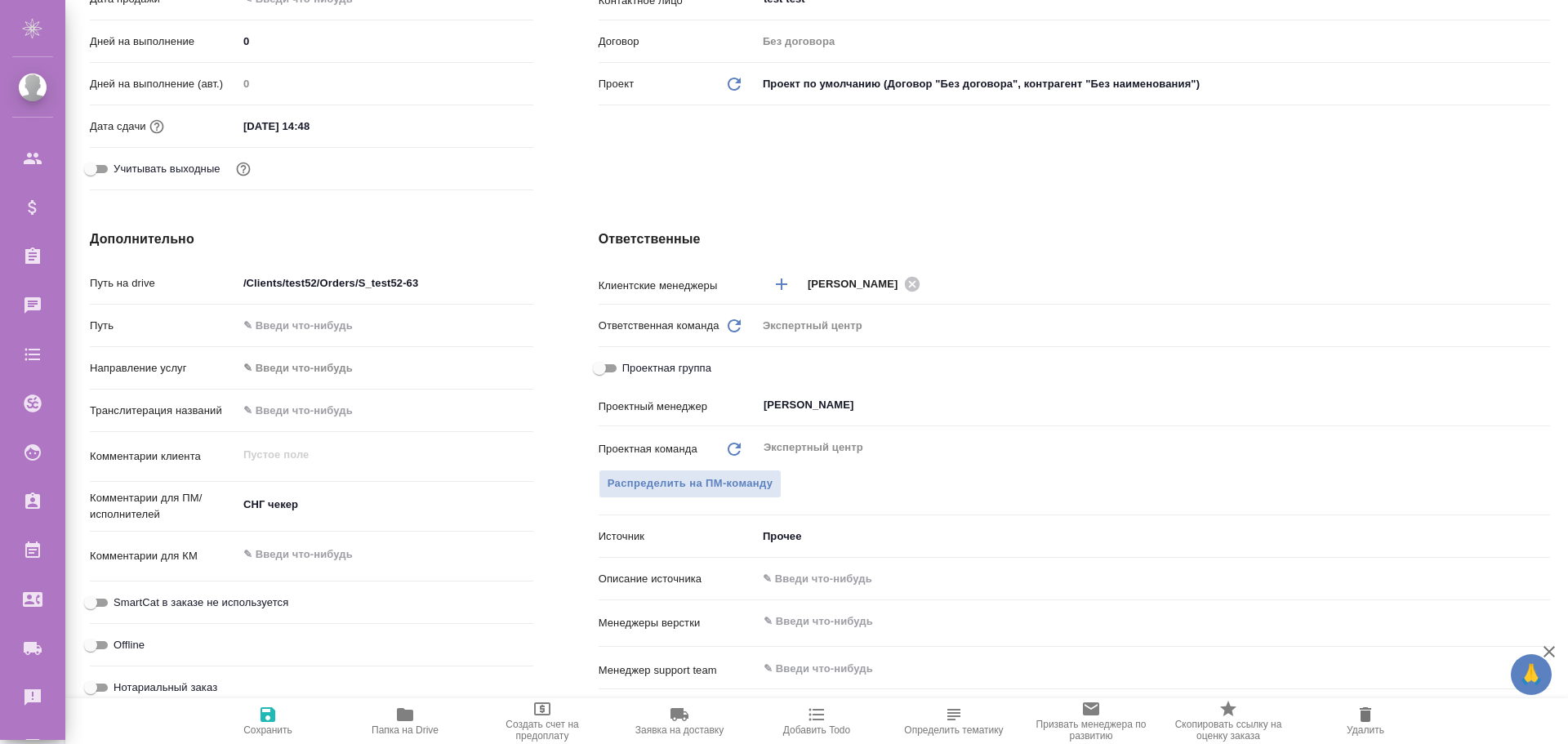
click at [825, 570] on input "text" at bounding box center [1153, 578] width 793 height 24
type input "описание источника =+"
type textarea "x"
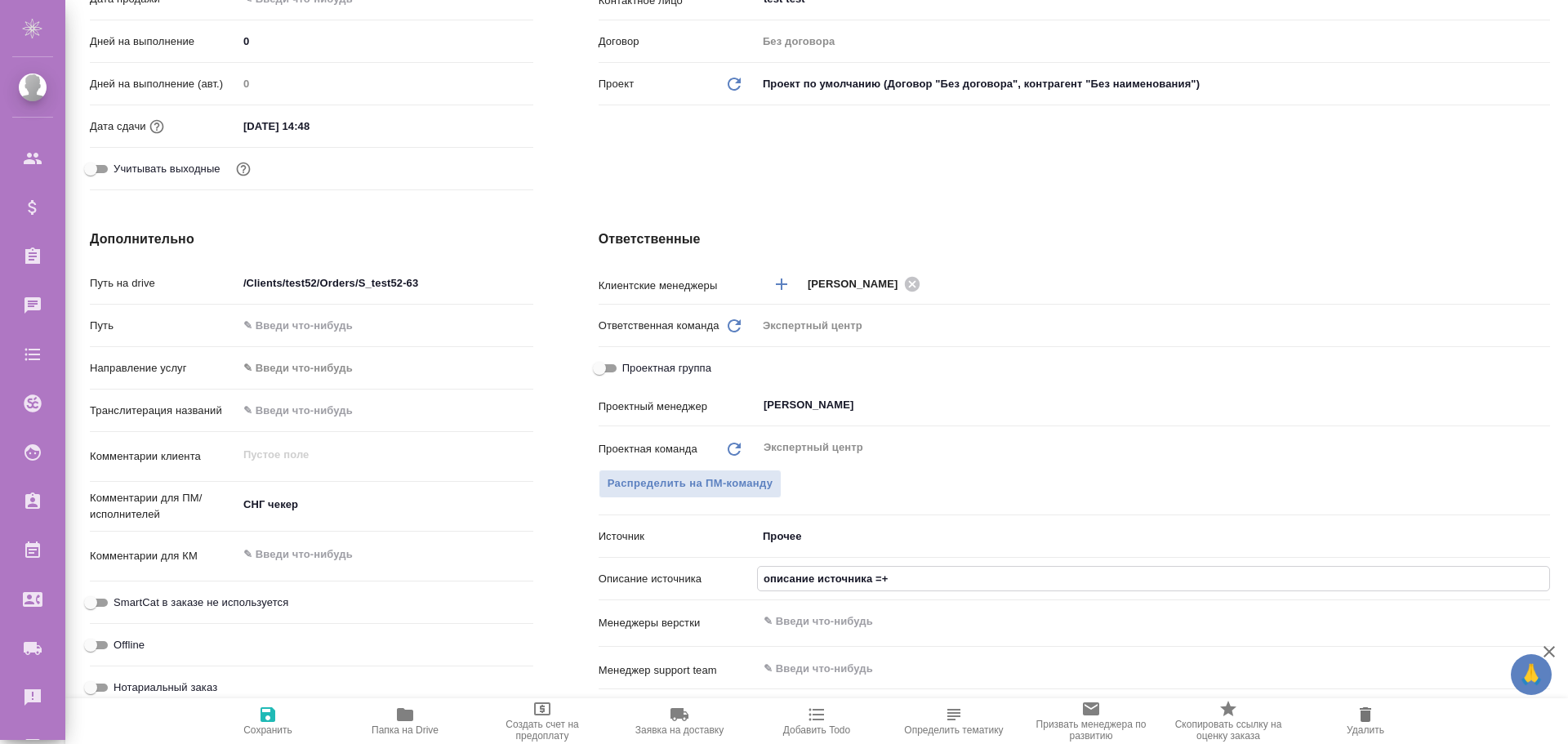
scroll to position [0, 0]
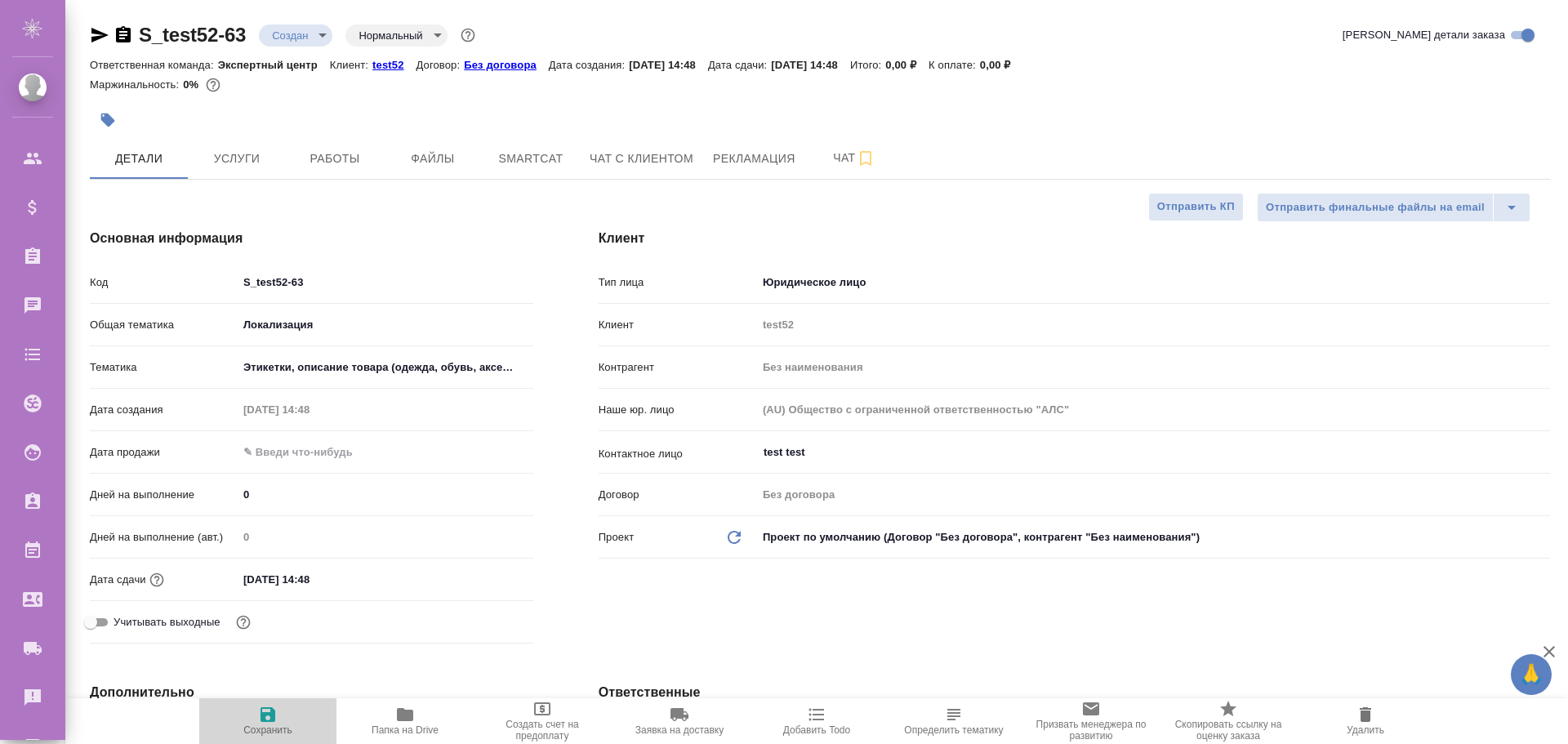
click at [261, 718] on icon "button" at bounding box center [268, 714] width 15 height 15
type textarea "x"
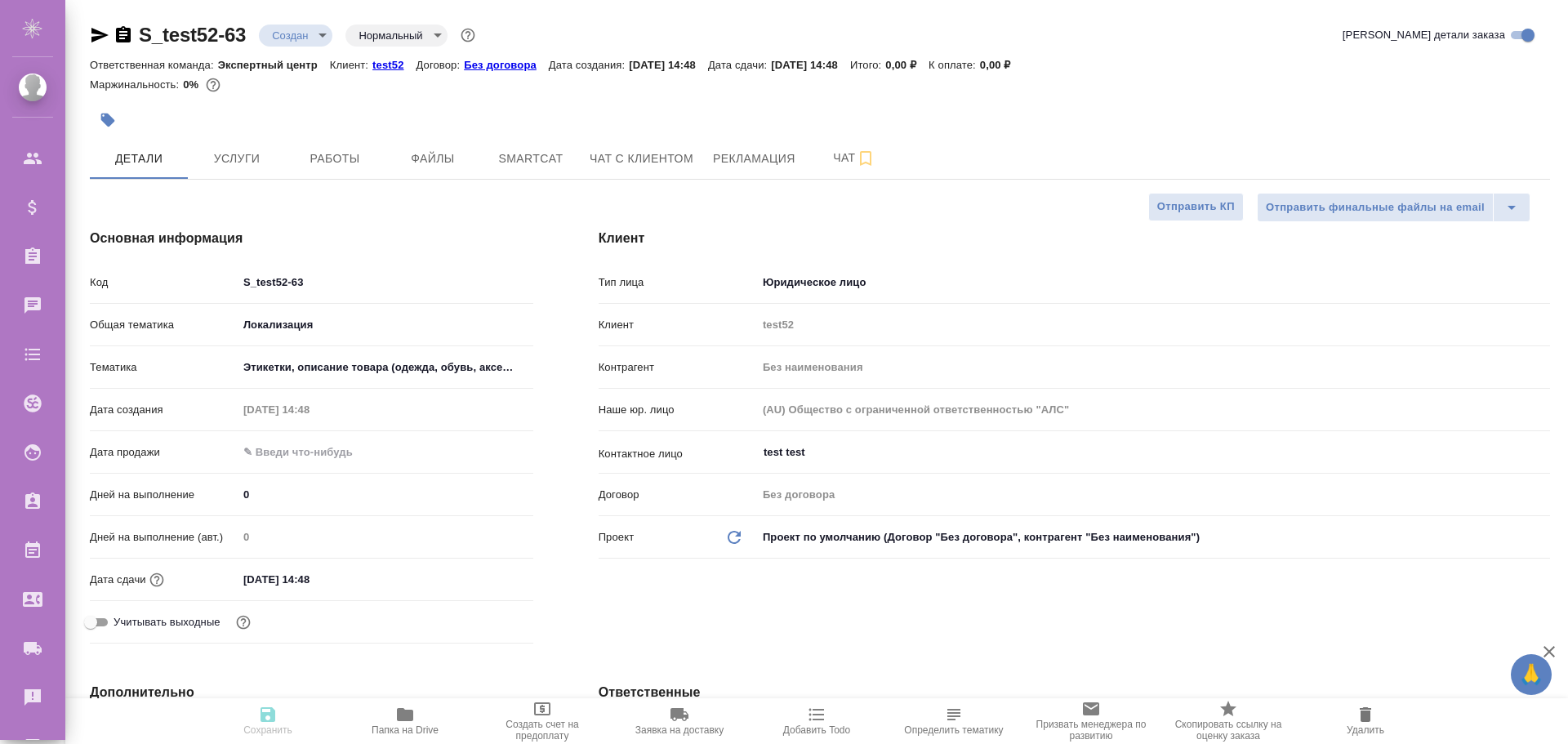
type textarea "x"
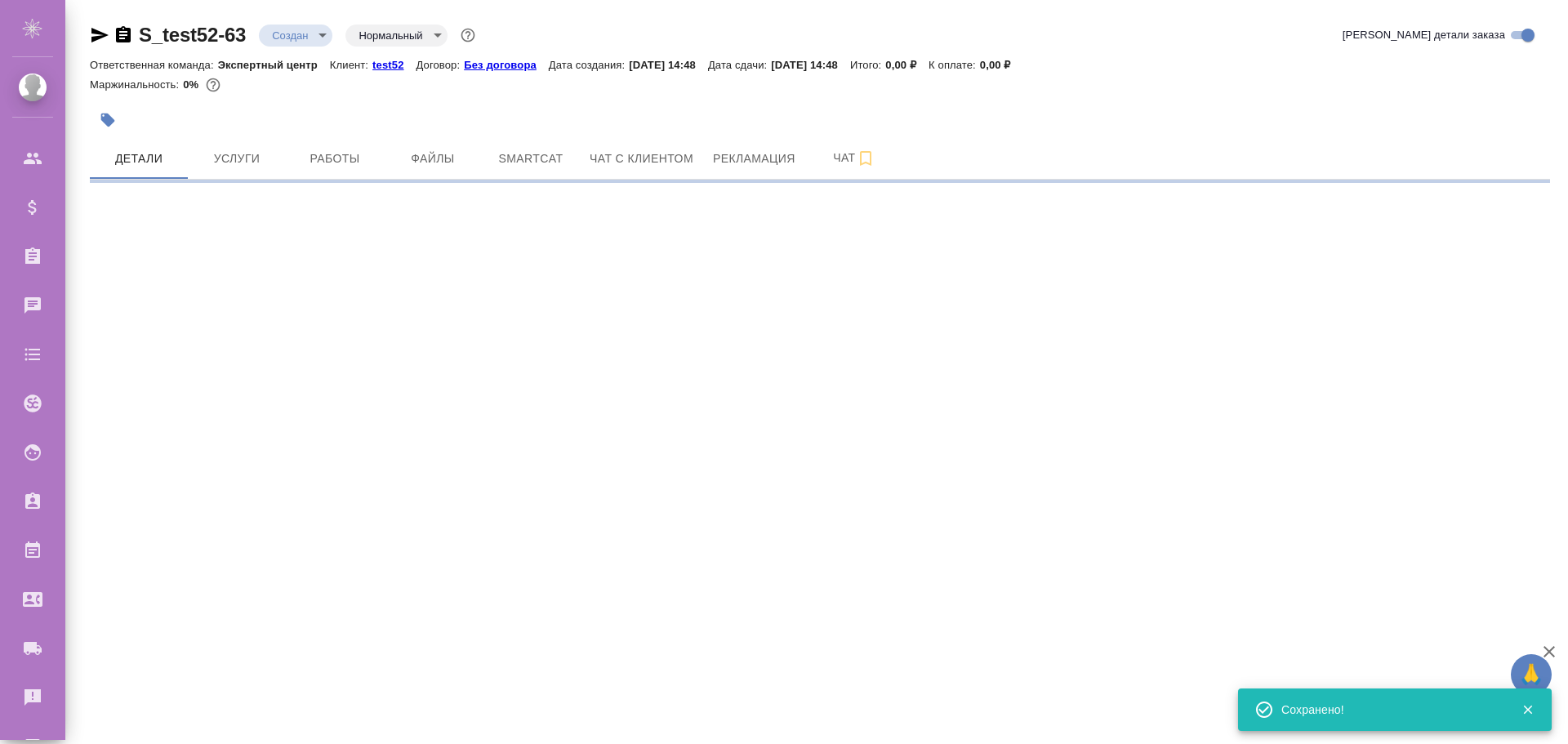
type input "holyTrinity"
select select "RU"
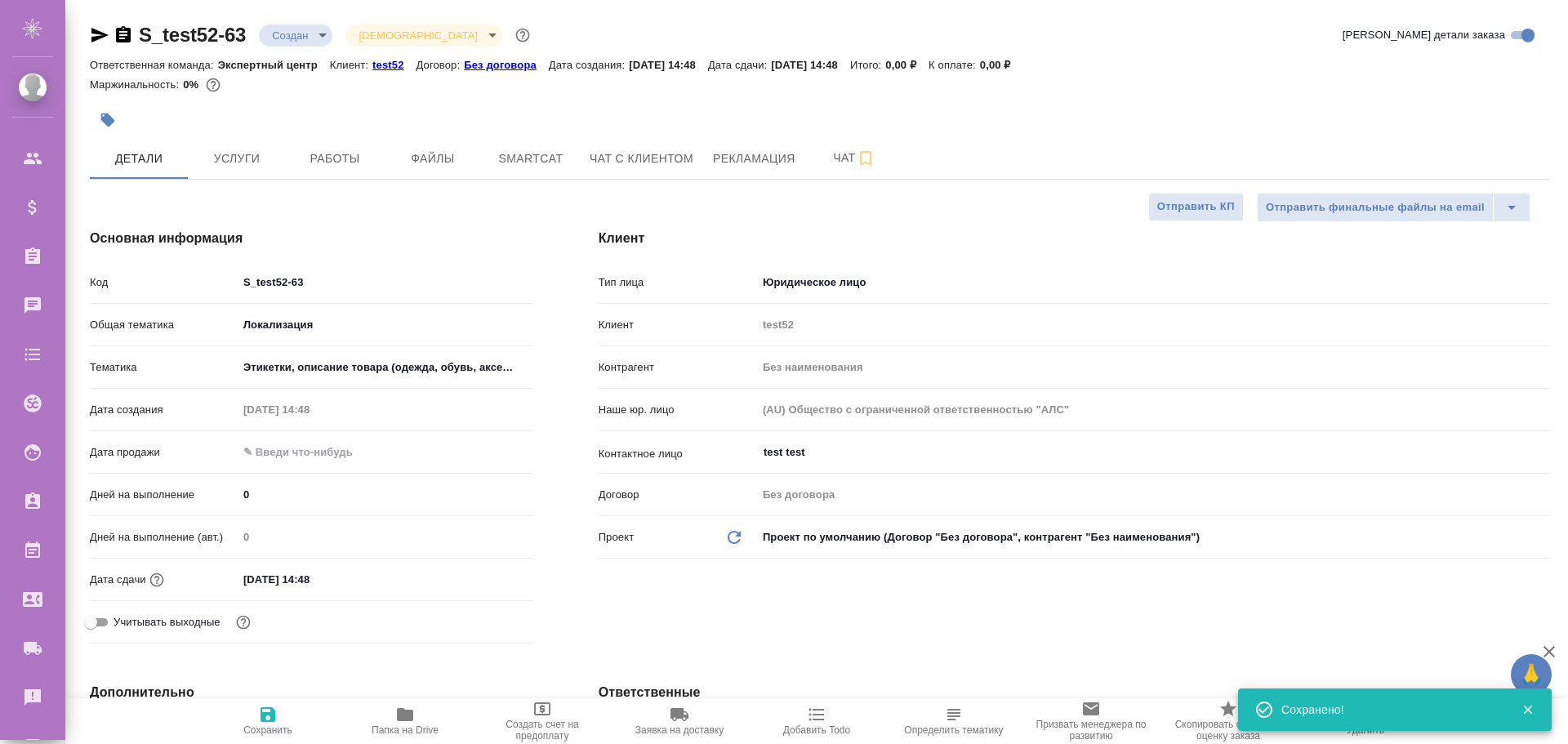
type textarea "x"
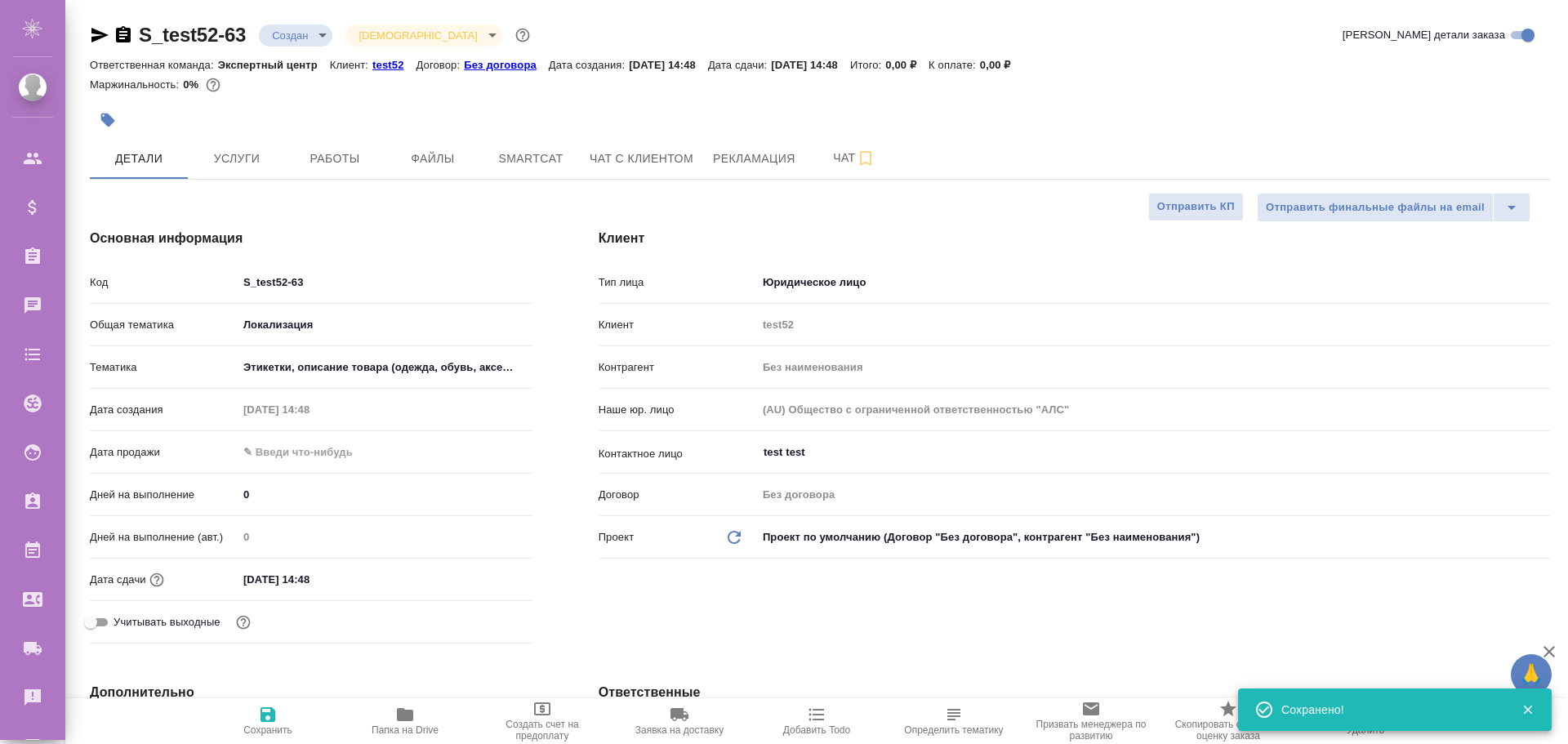
type textarea "x"
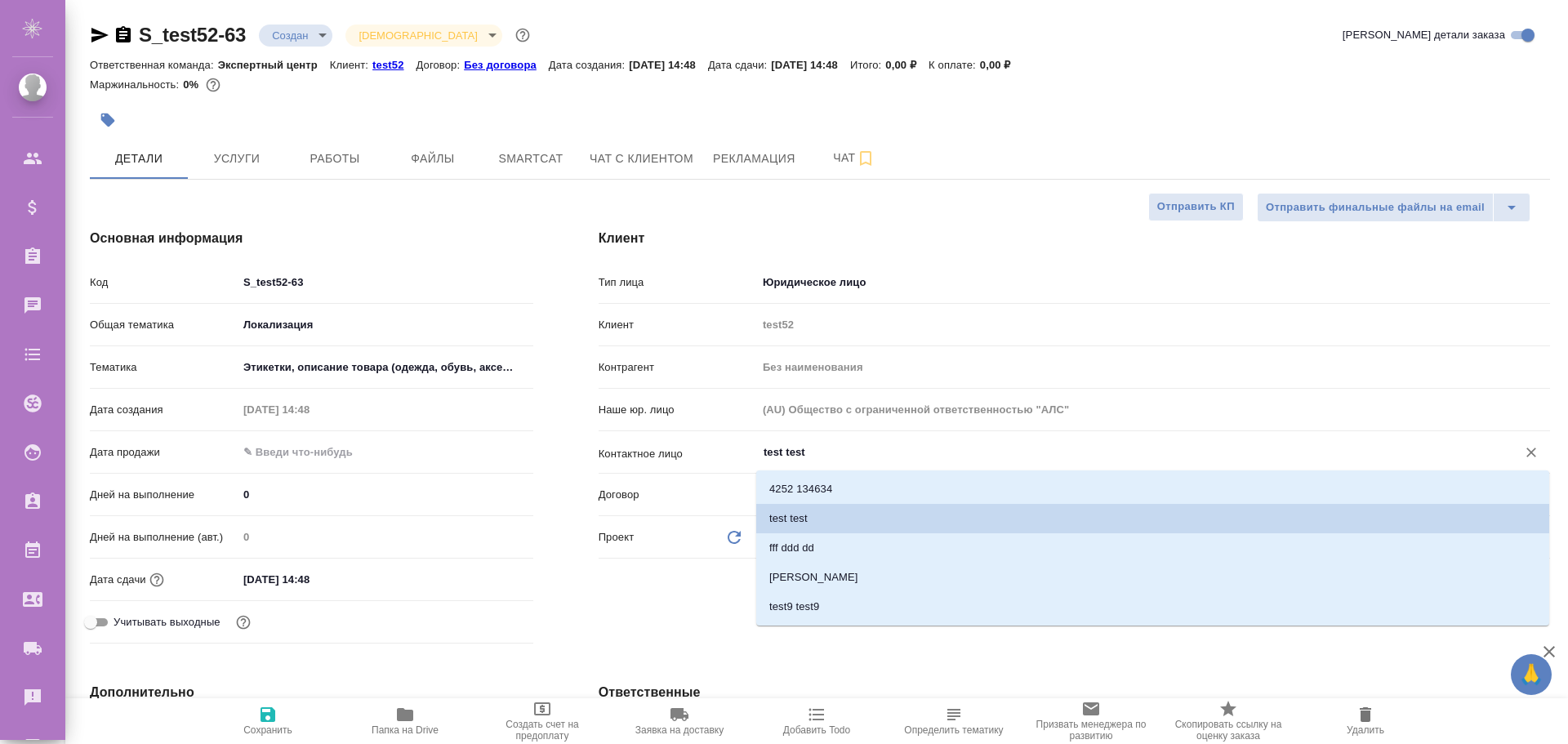
click at [780, 452] on input "test test" at bounding box center [1126, 453] width 728 height 20
click at [708, 218] on div "Клиент Тип лица Юридическое лицо company Клиент test52 Контрагент Без наименова…" at bounding box center [1074, 439] width 1016 height 486
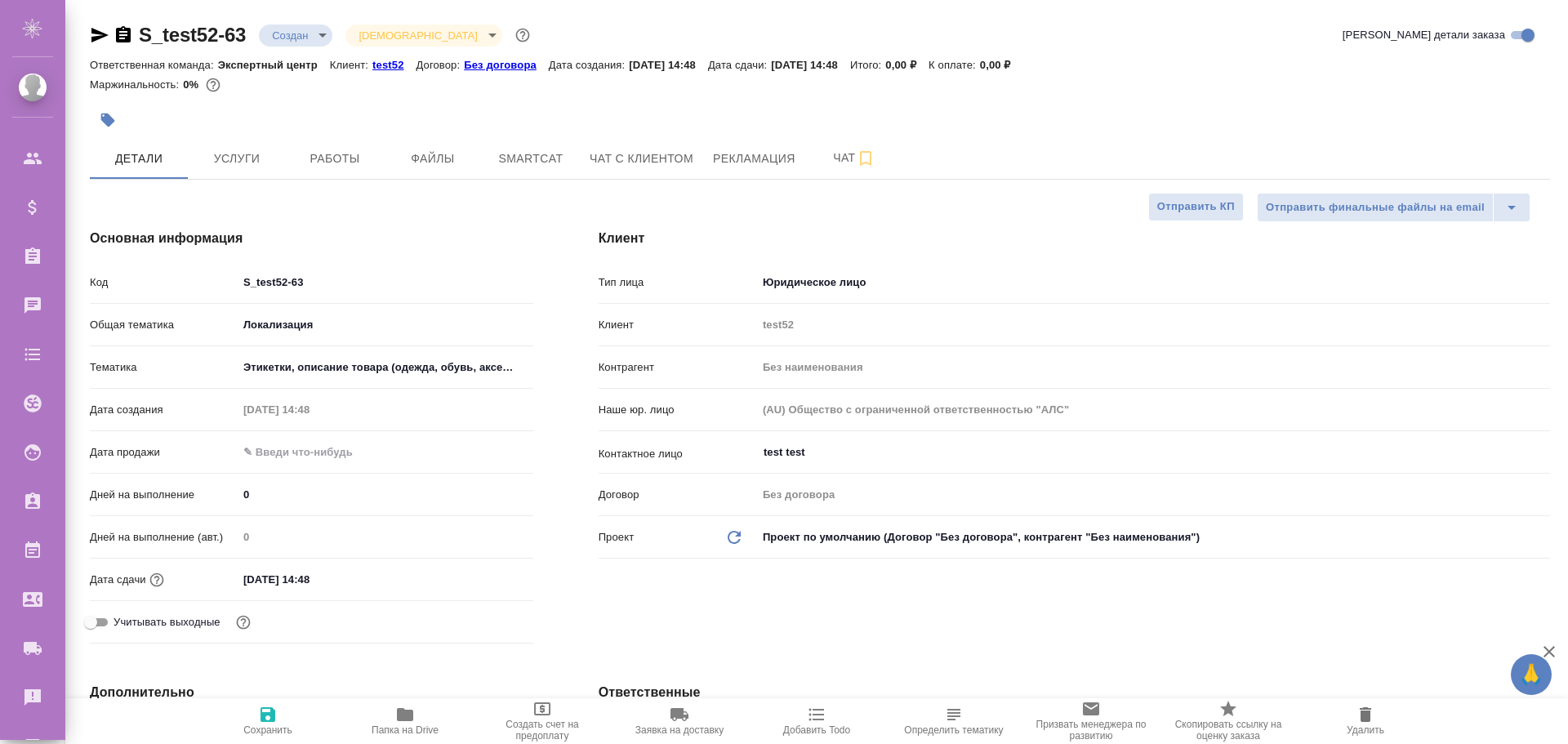
type textarea "x"
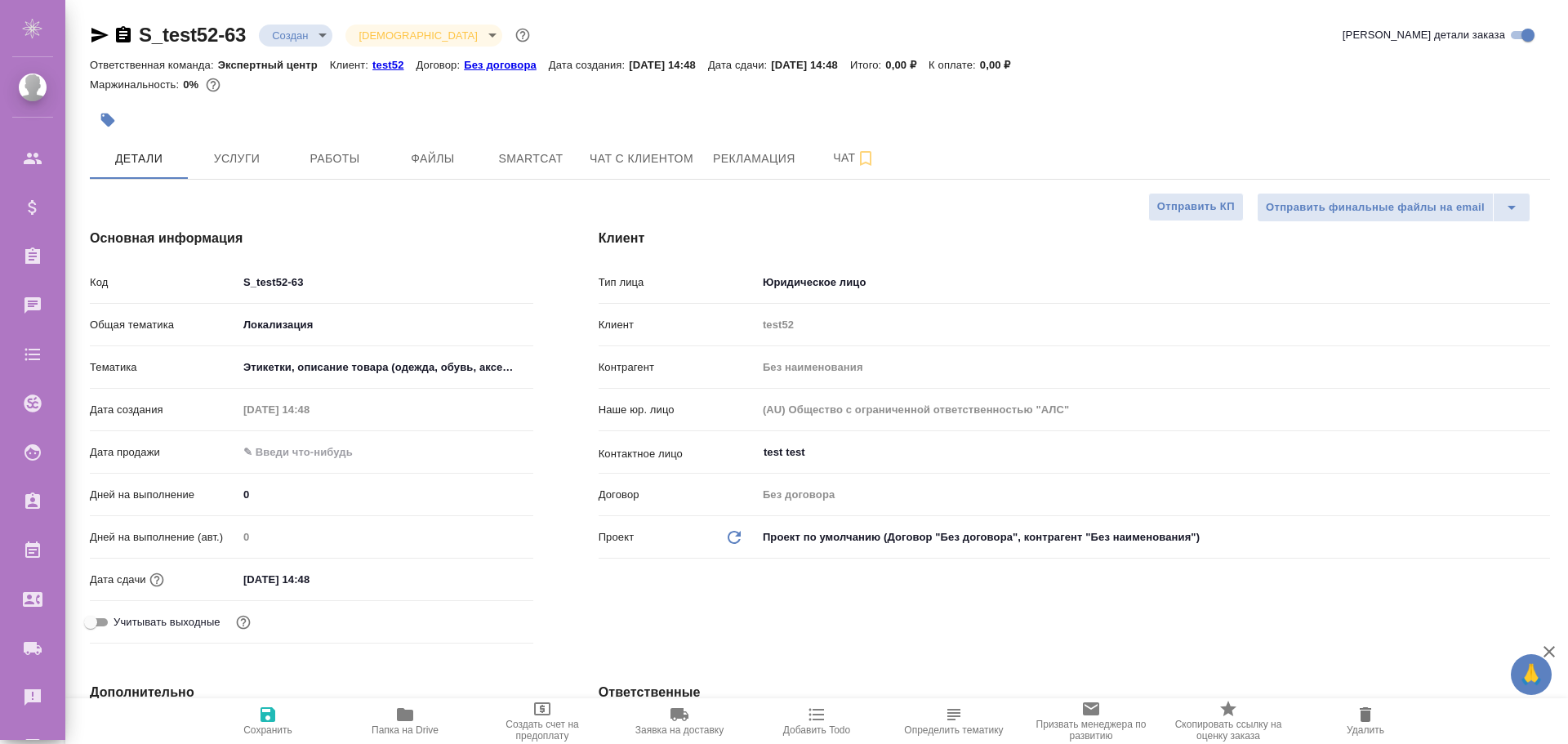
type textarea "x"
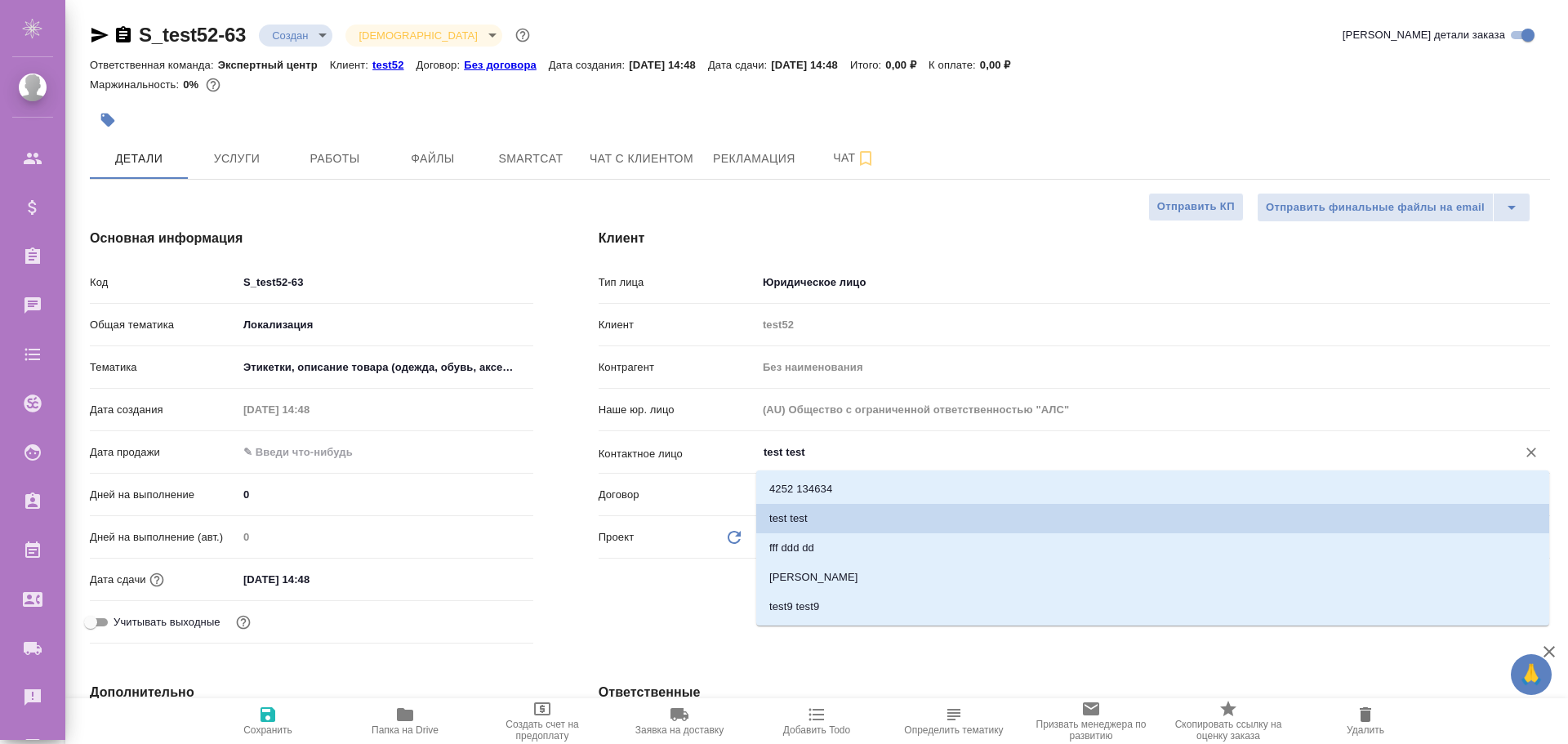
click at [818, 453] on input "test test" at bounding box center [1126, 453] width 728 height 20
click at [1534, 453] on icon "Очистить" at bounding box center [1531, 453] width 16 height 16
type textarea "x"
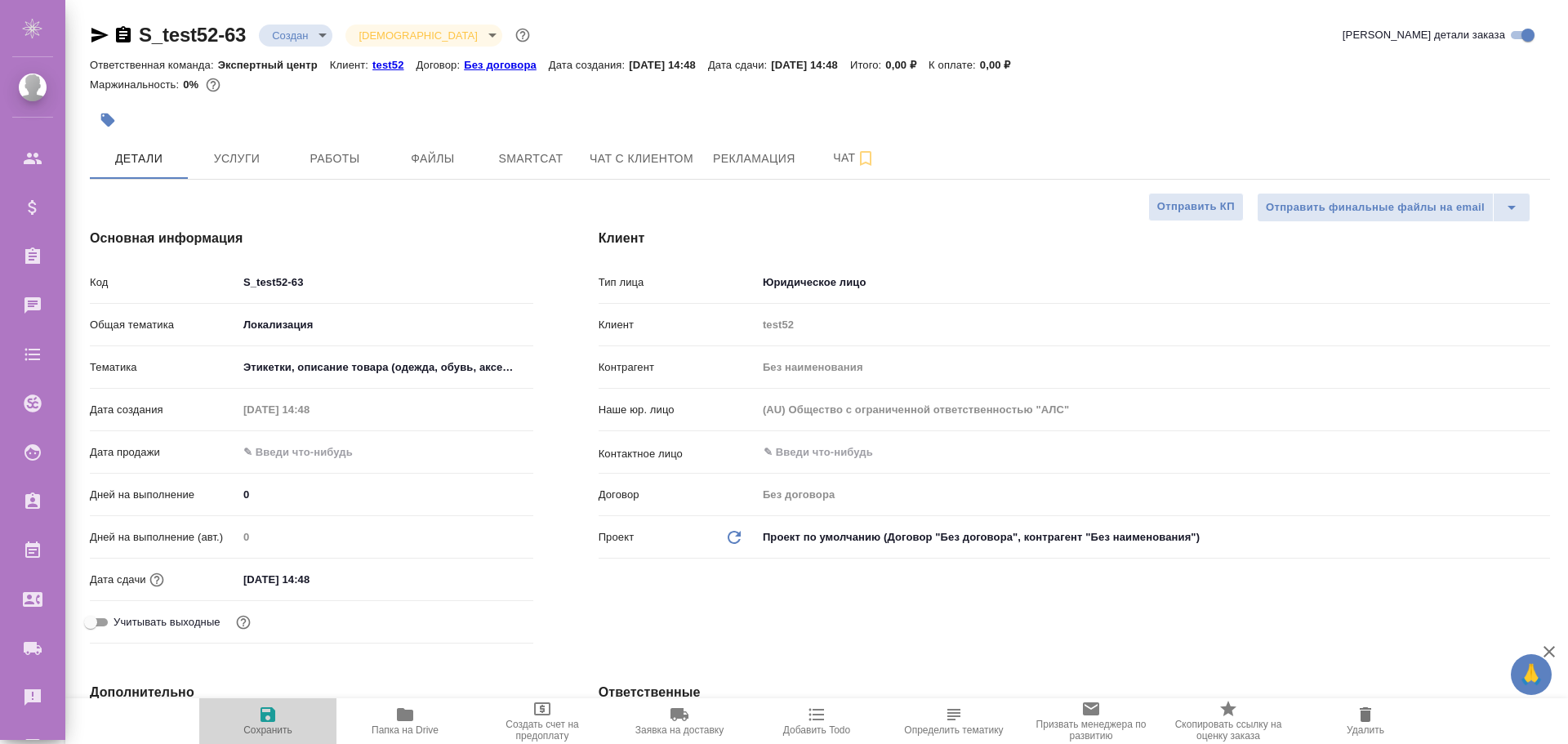
click at [278, 720] on span "Сохранить" at bounding box center [268, 720] width 117 height 31
type textarea "x"
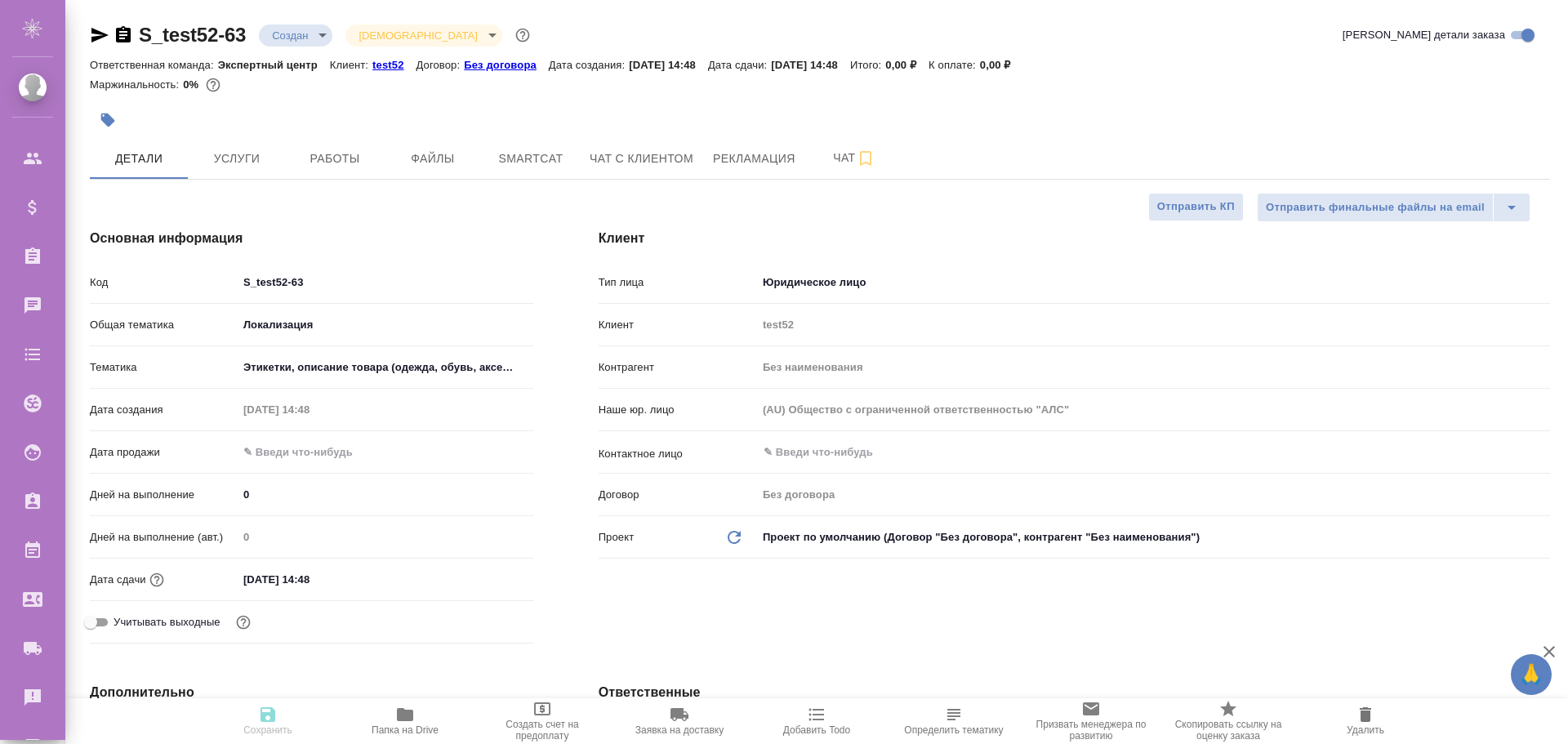
type textarea "x"
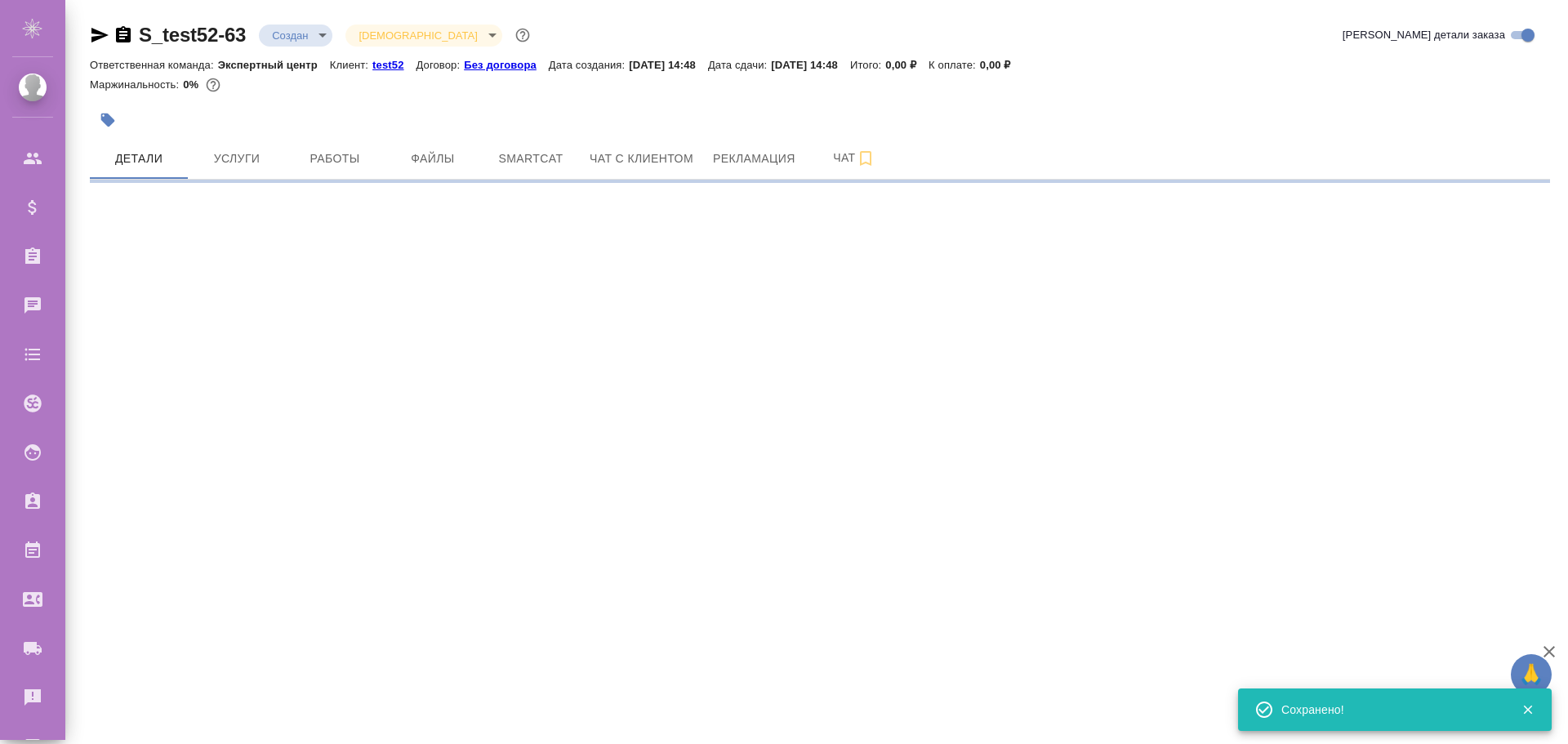
select select "RU"
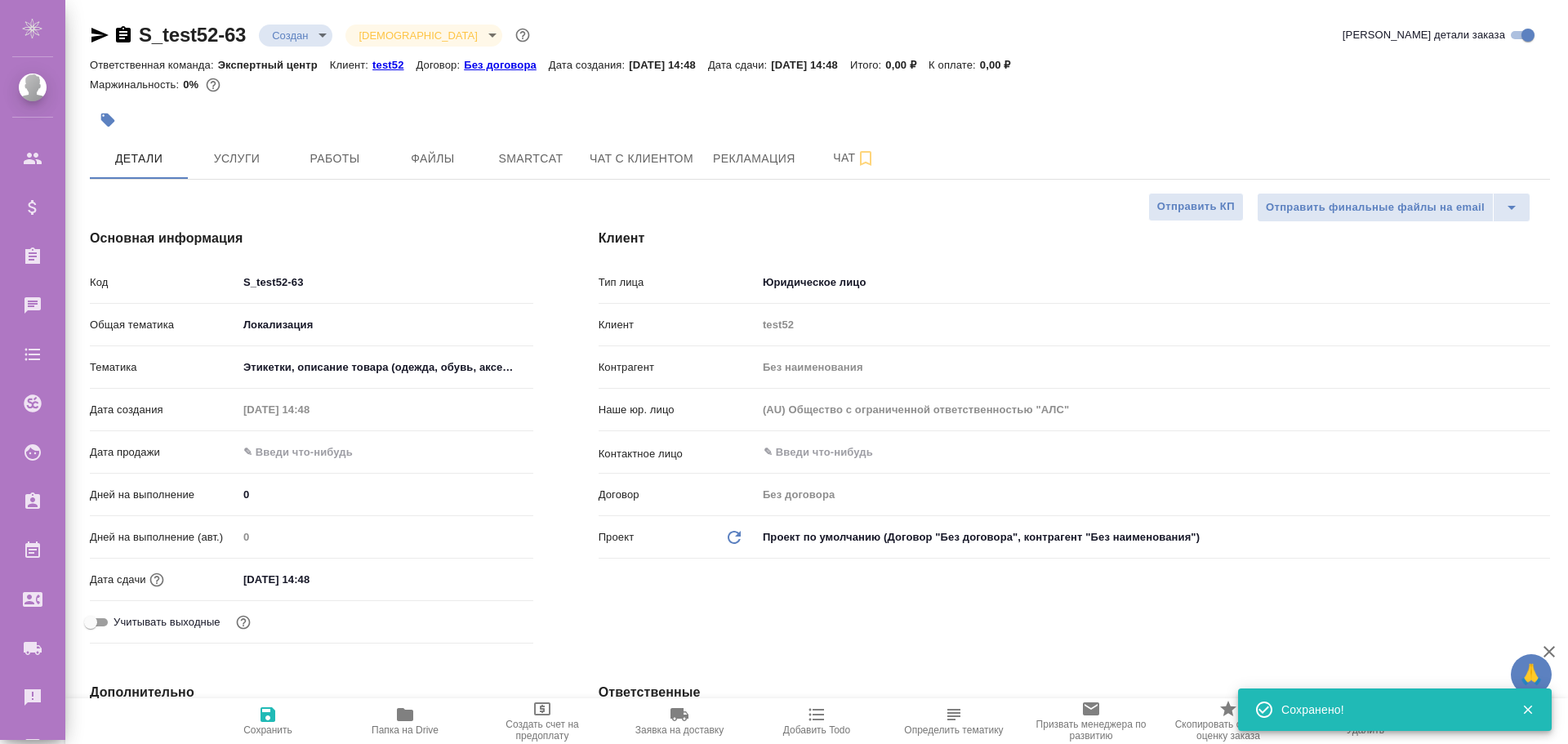
type textarea "x"
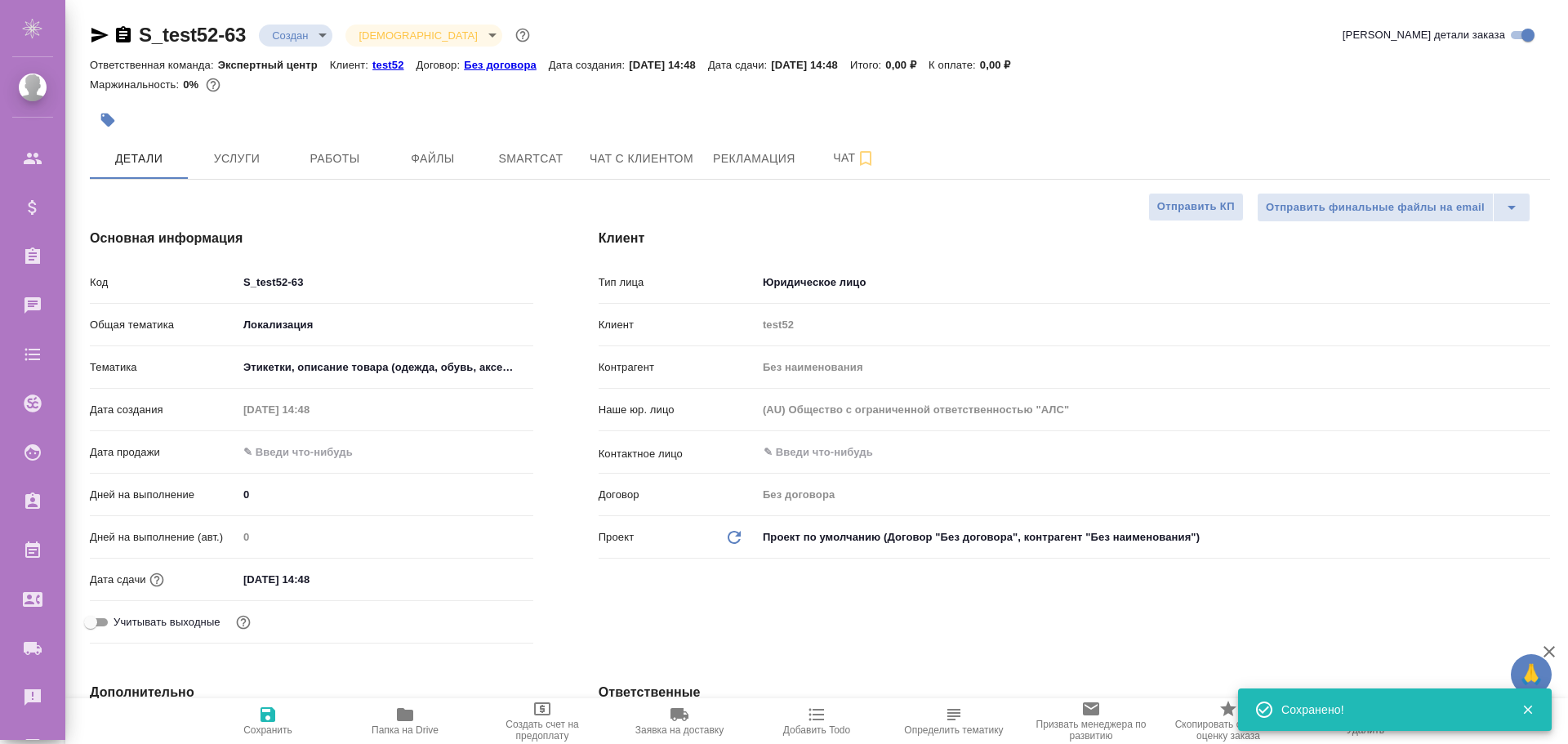
type textarea "x"
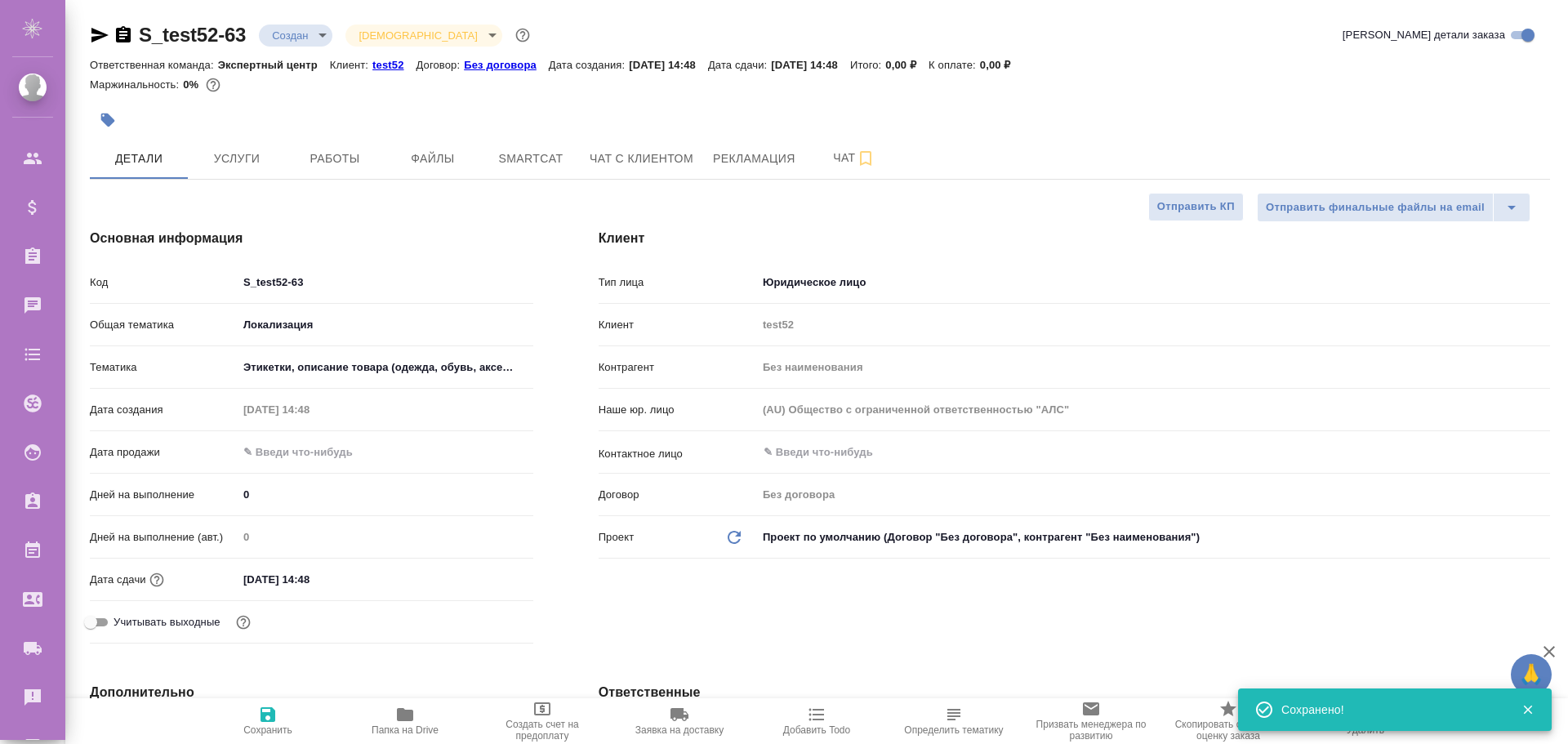
type textarea "x"
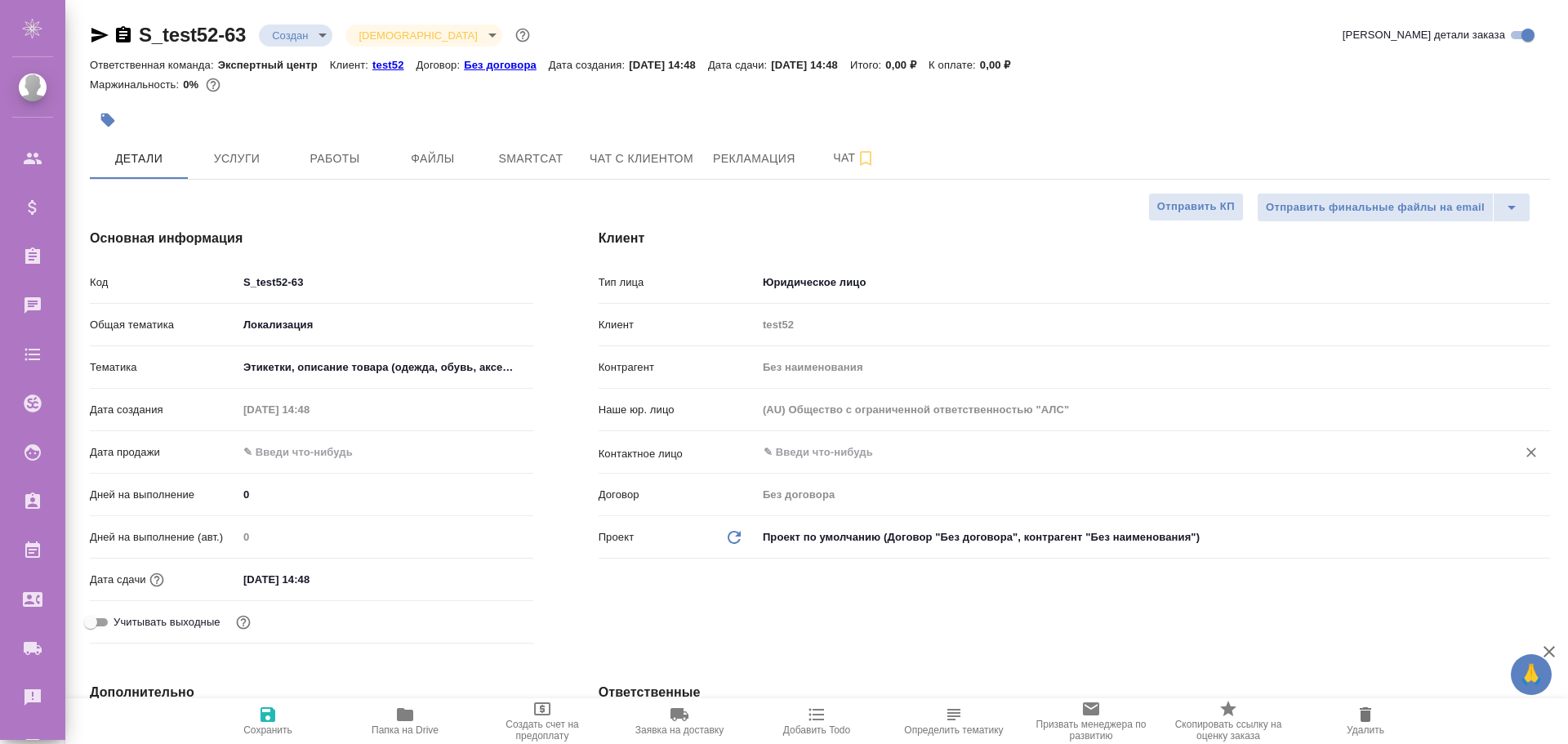
click at [833, 460] on input "text" at bounding box center [1126, 453] width 728 height 20
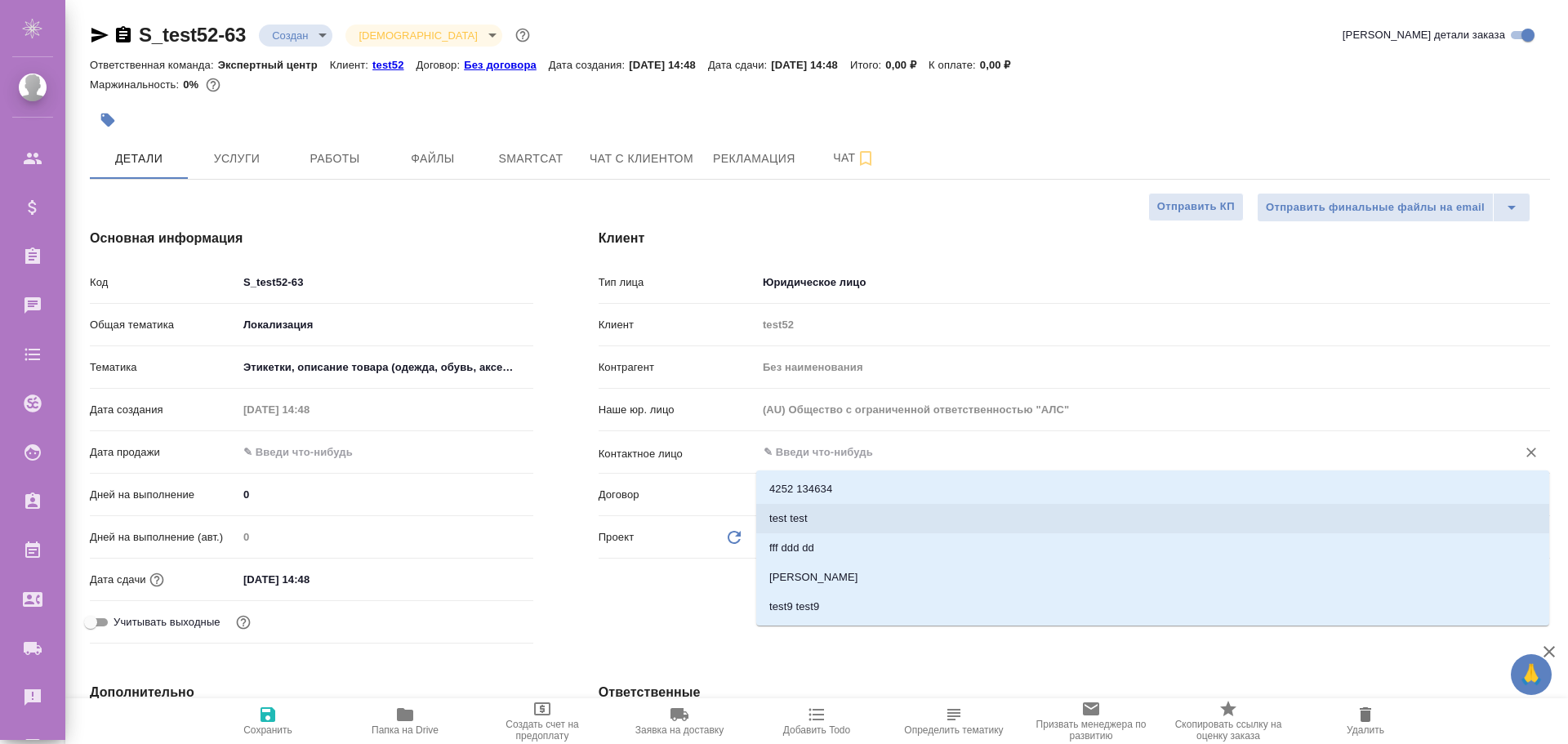
click at [795, 517] on li "test test" at bounding box center [1152, 518] width 793 height 29
type input "test test"
type textarea "x"
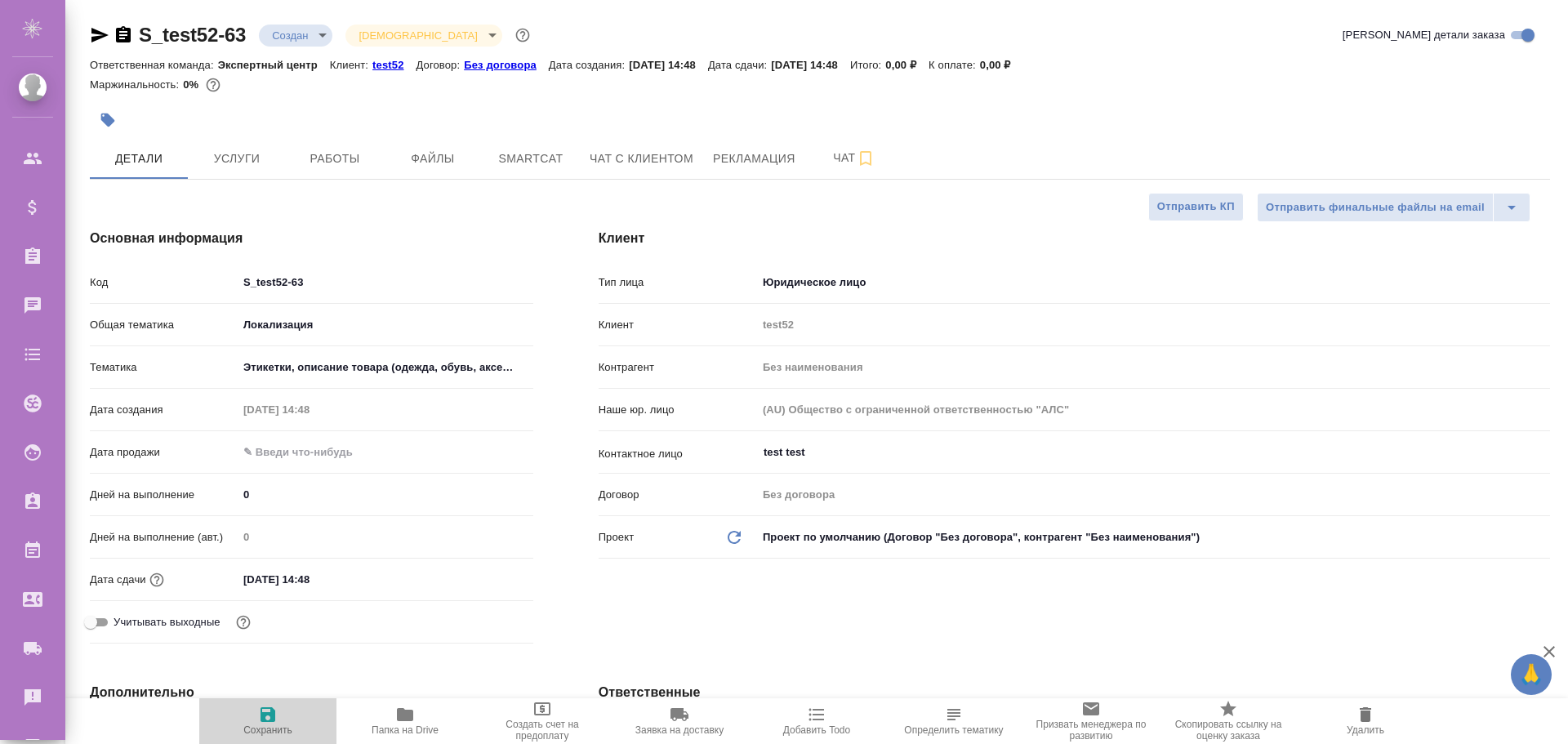
click at [280, 718] on span "Сохранить" at bounding box center [268, 720] width 117 height 31
type textarea "x"
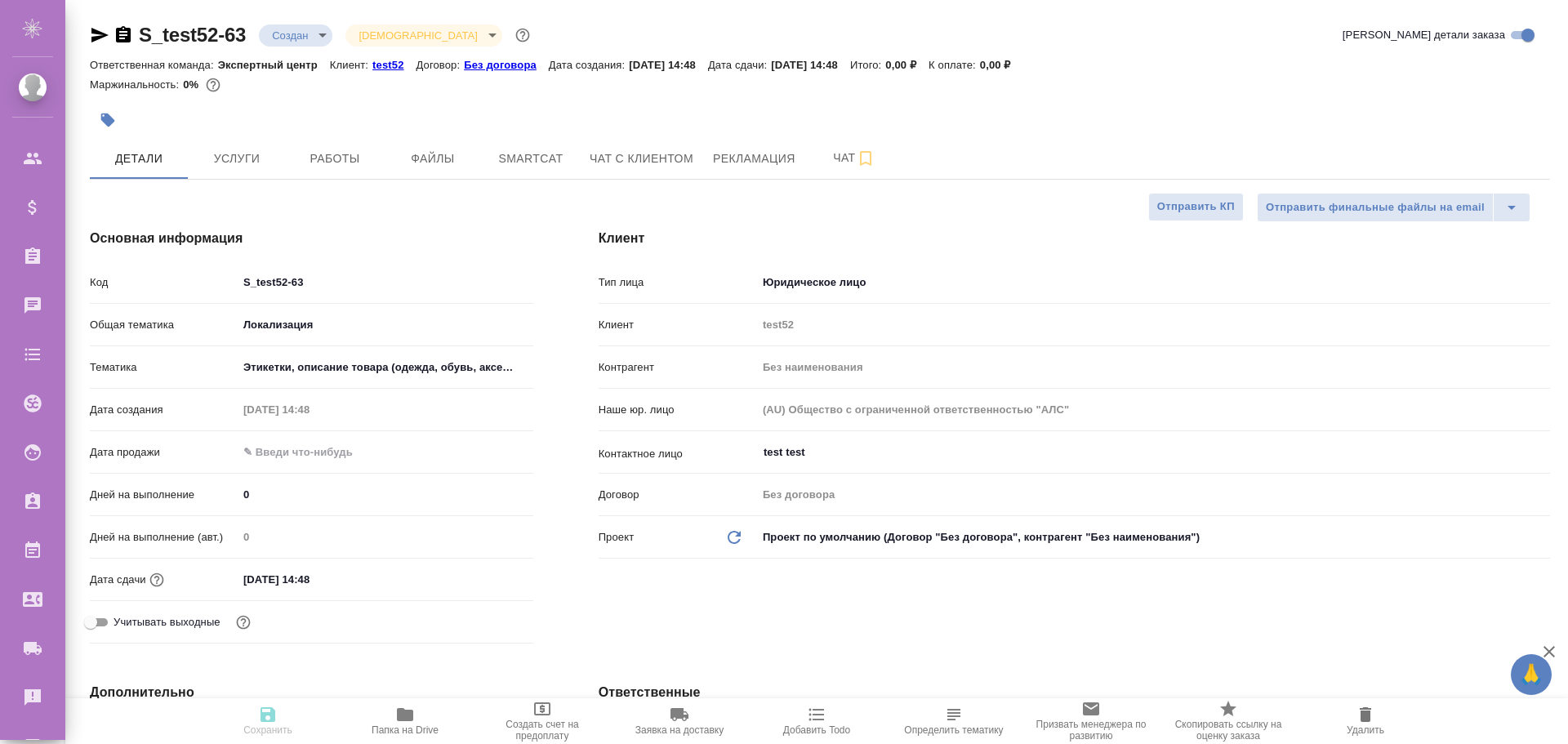
type textarea "x"
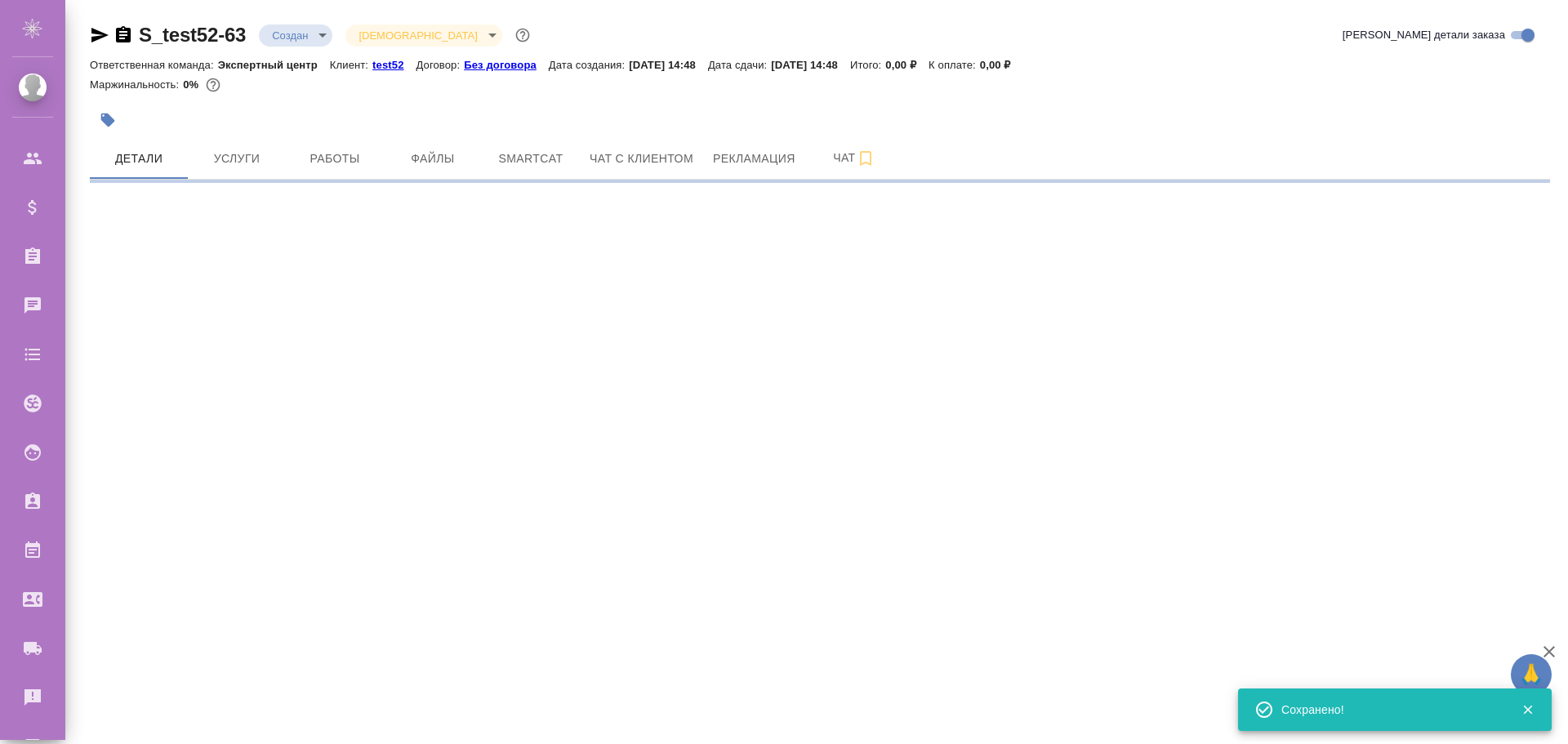
select select "RU"
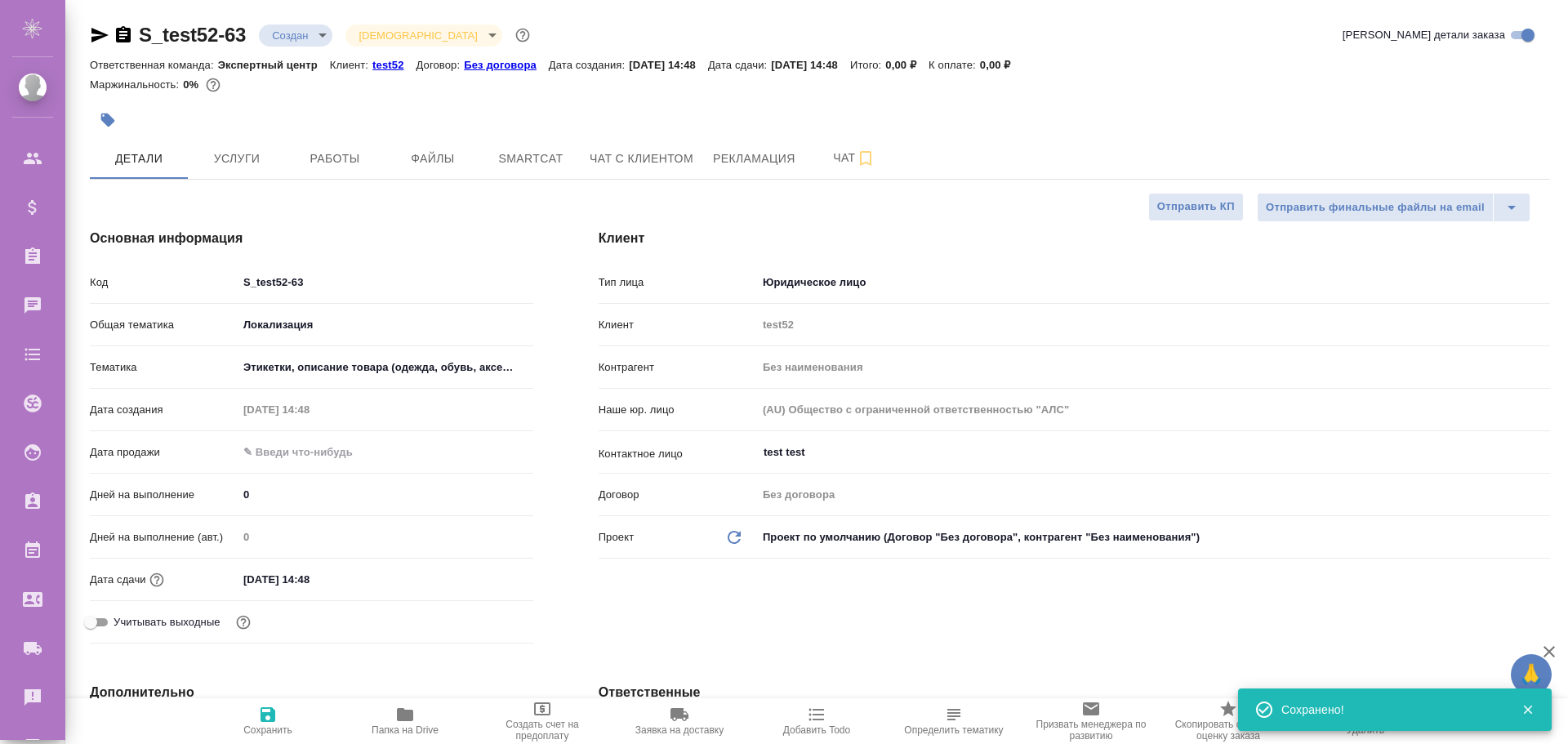
type textarea "x"
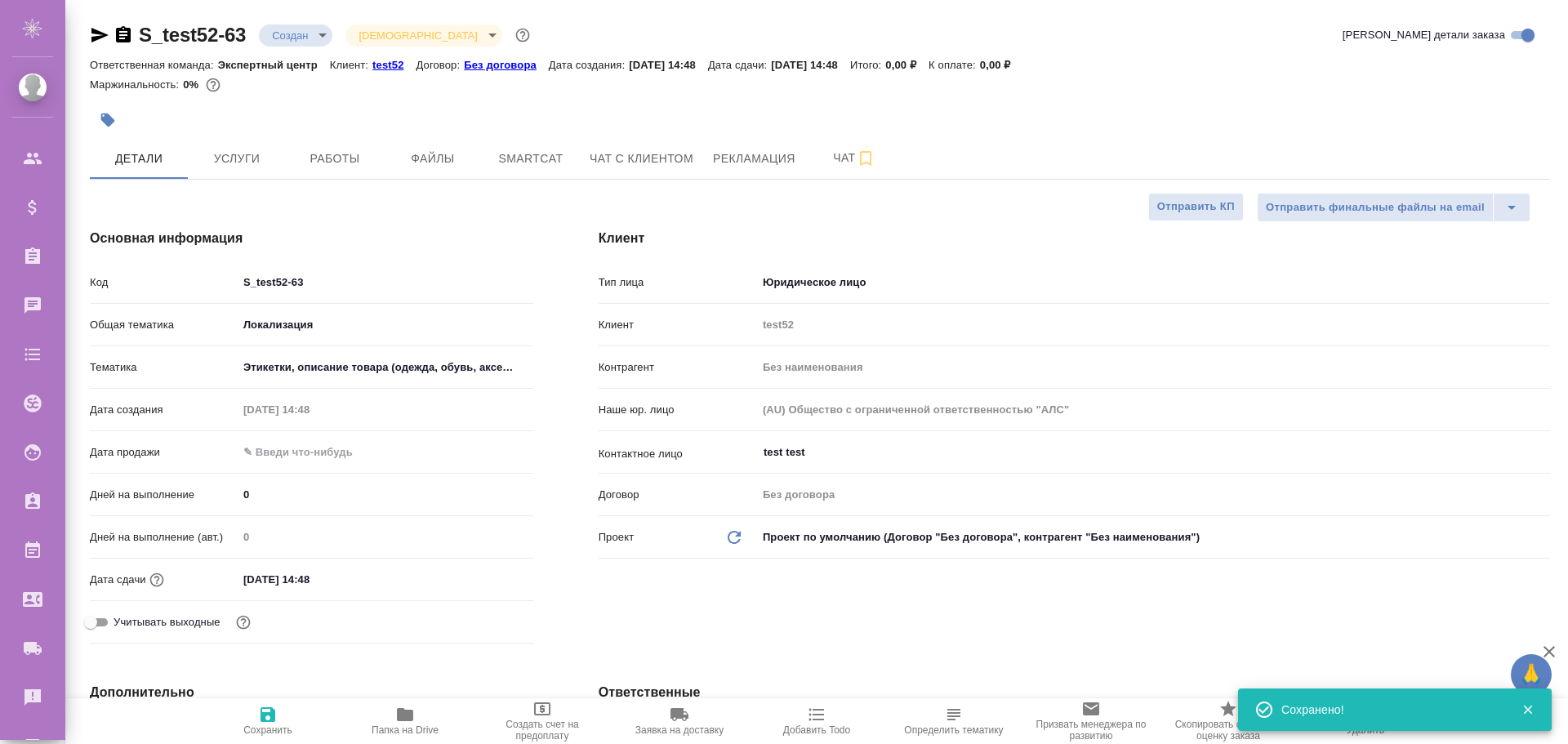
type textarea "x"
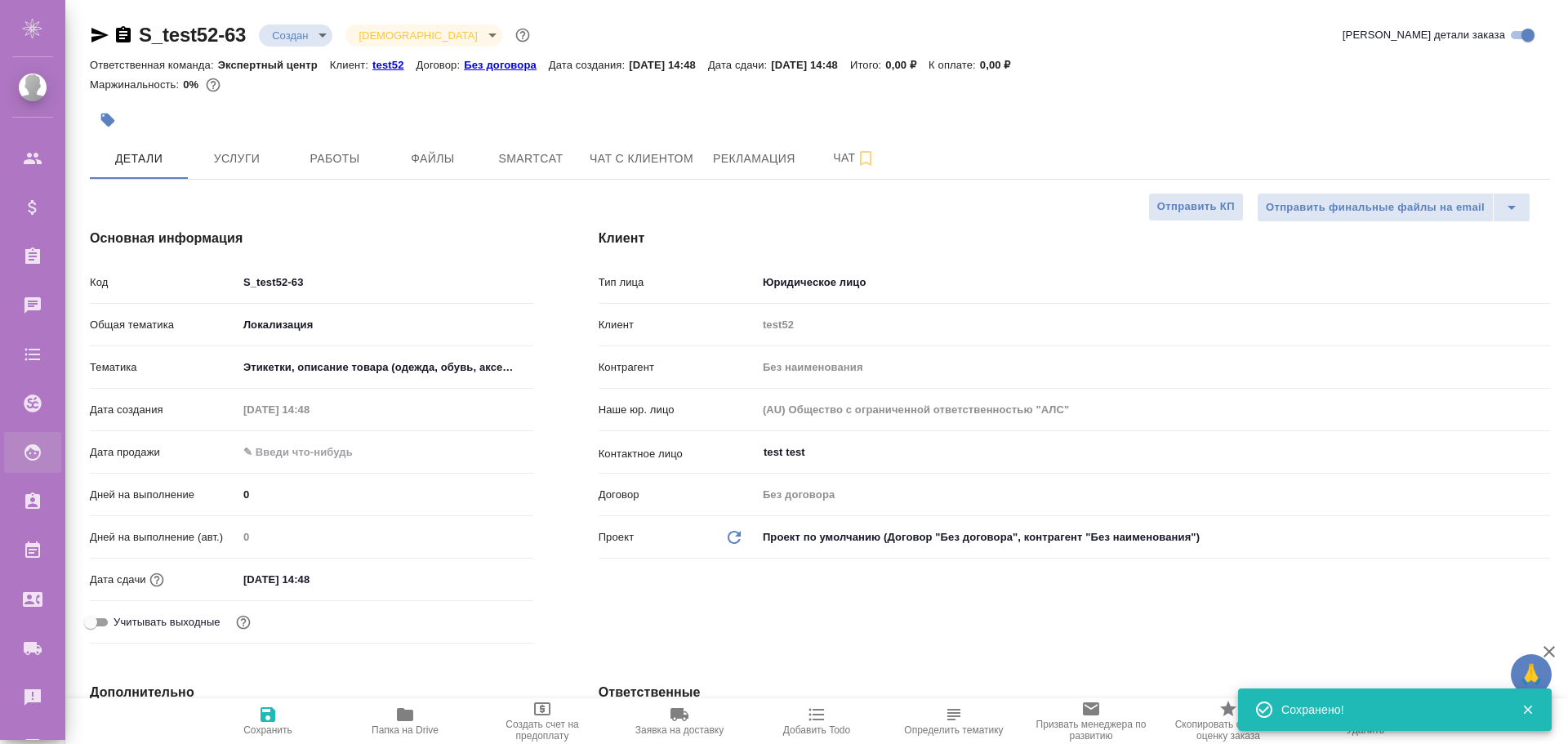
type textarea "x"
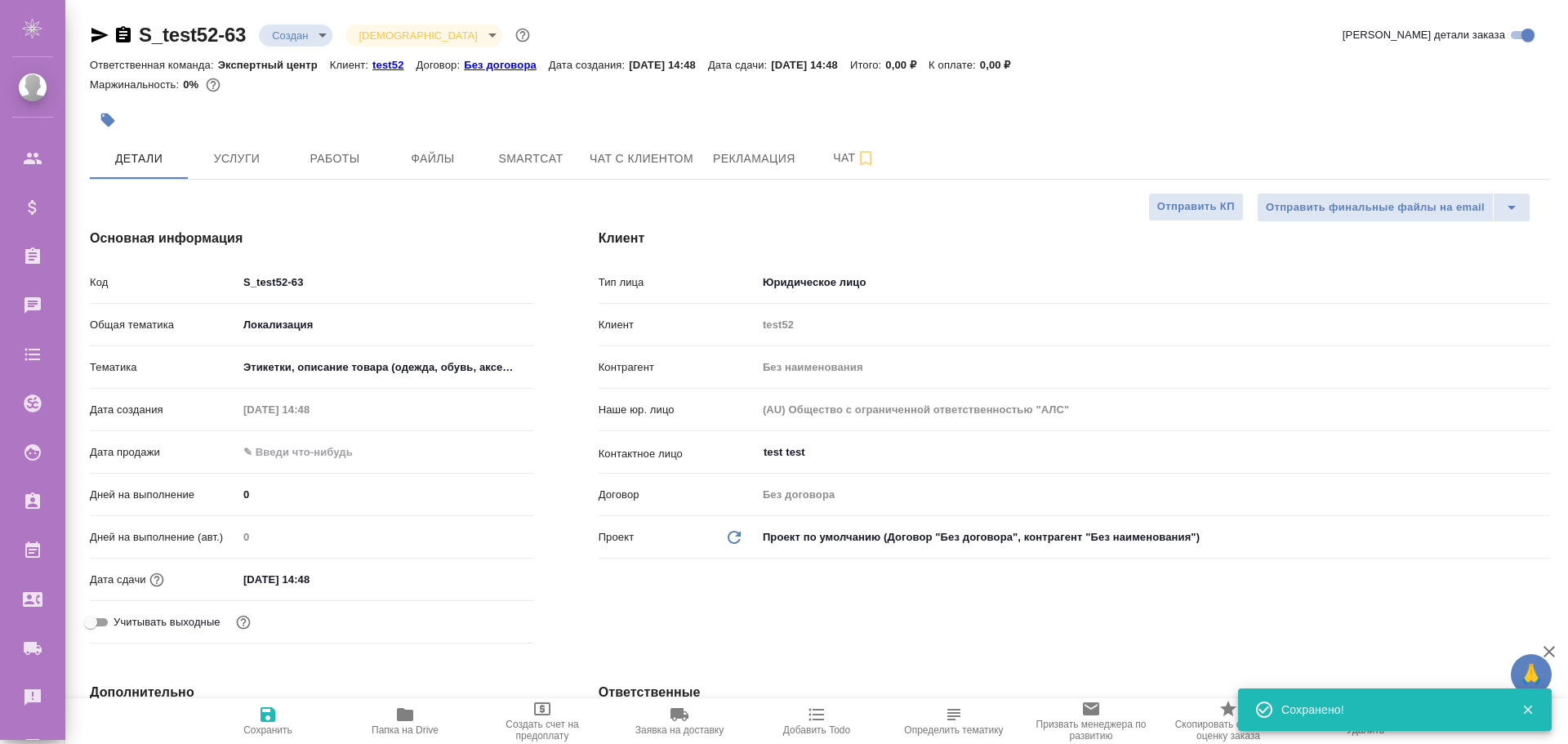
type textarea "x"
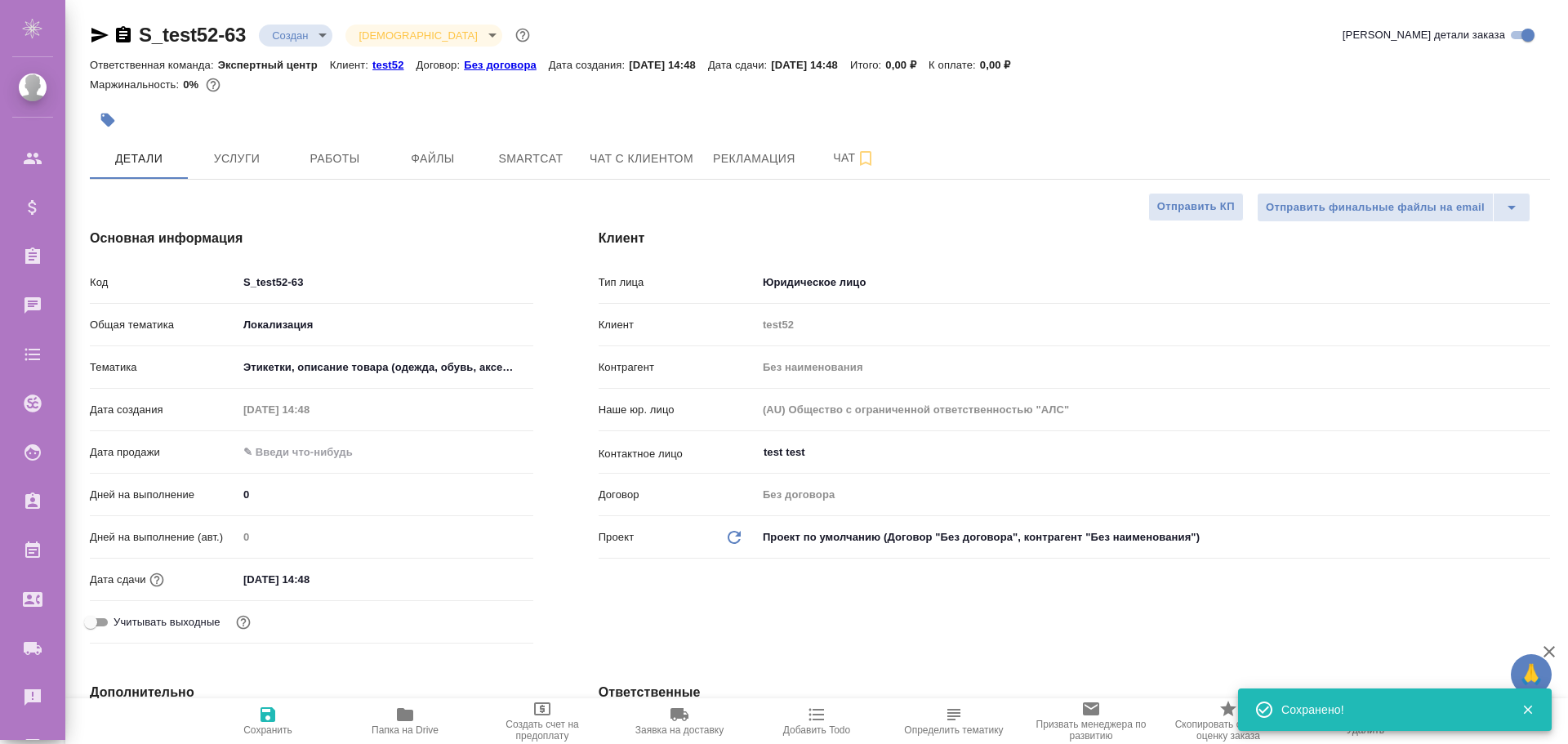
type textarea "x"
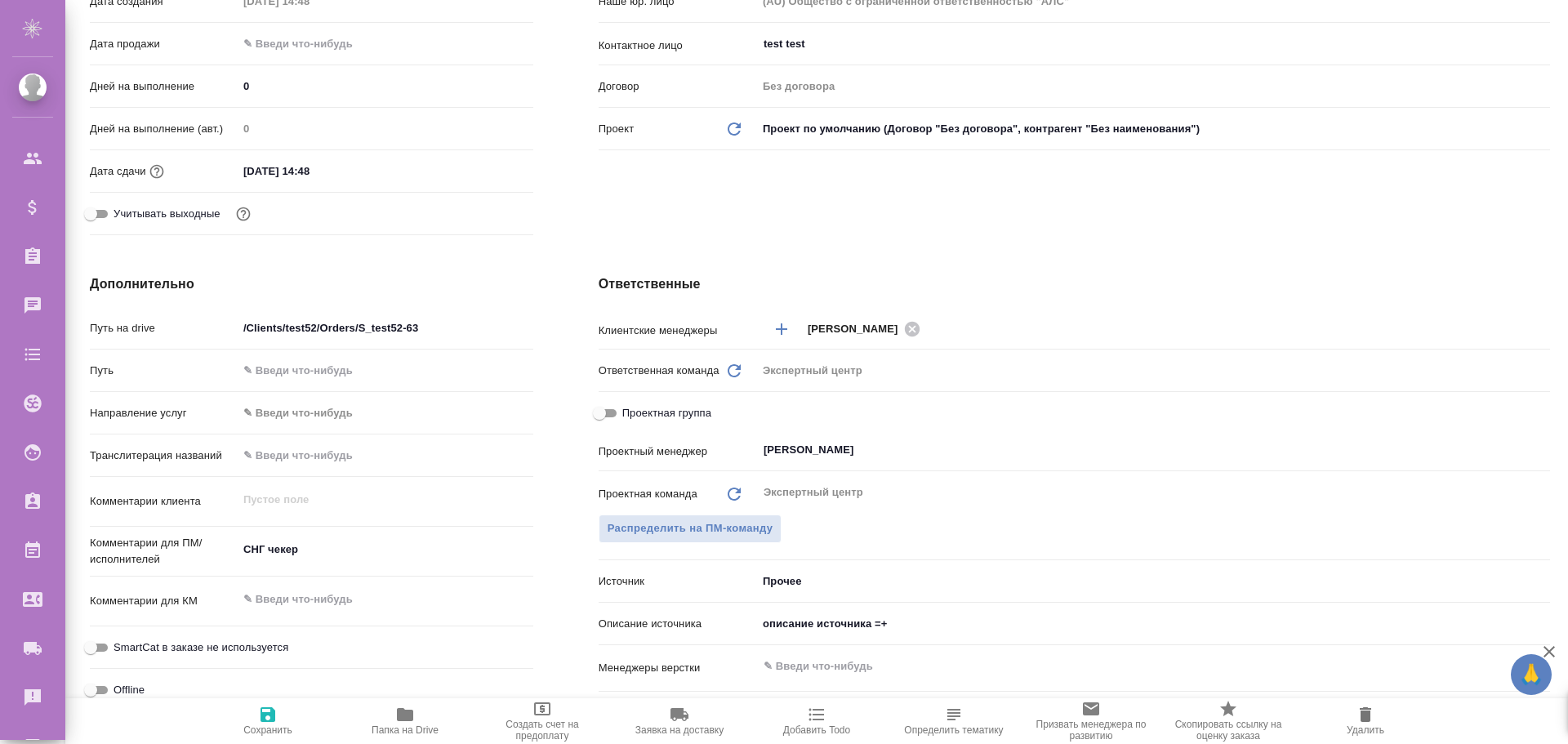
scroll to position [163, 0]
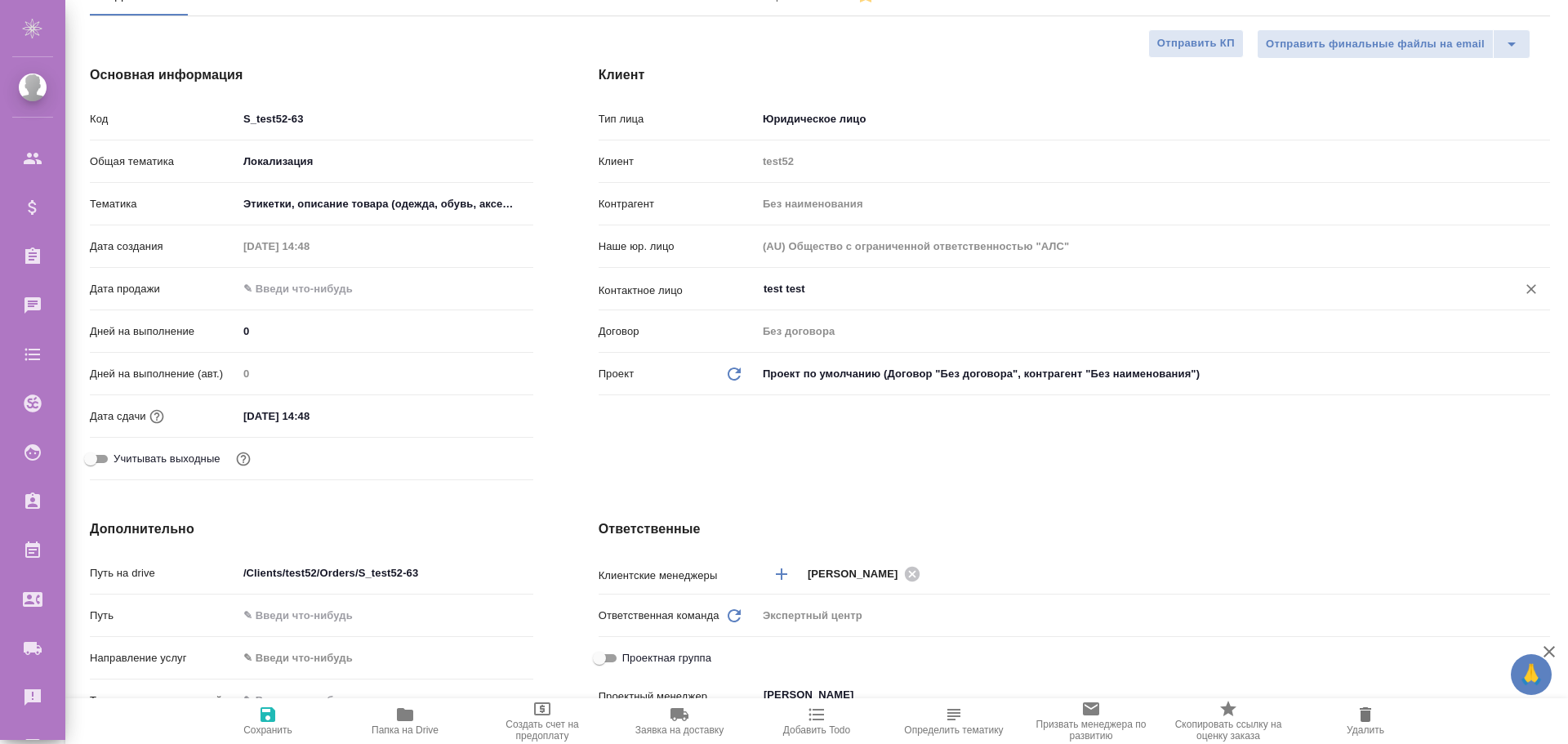
click at [822, 289] on input "test test" at bounding box center [1126, 290] width 728 height 20
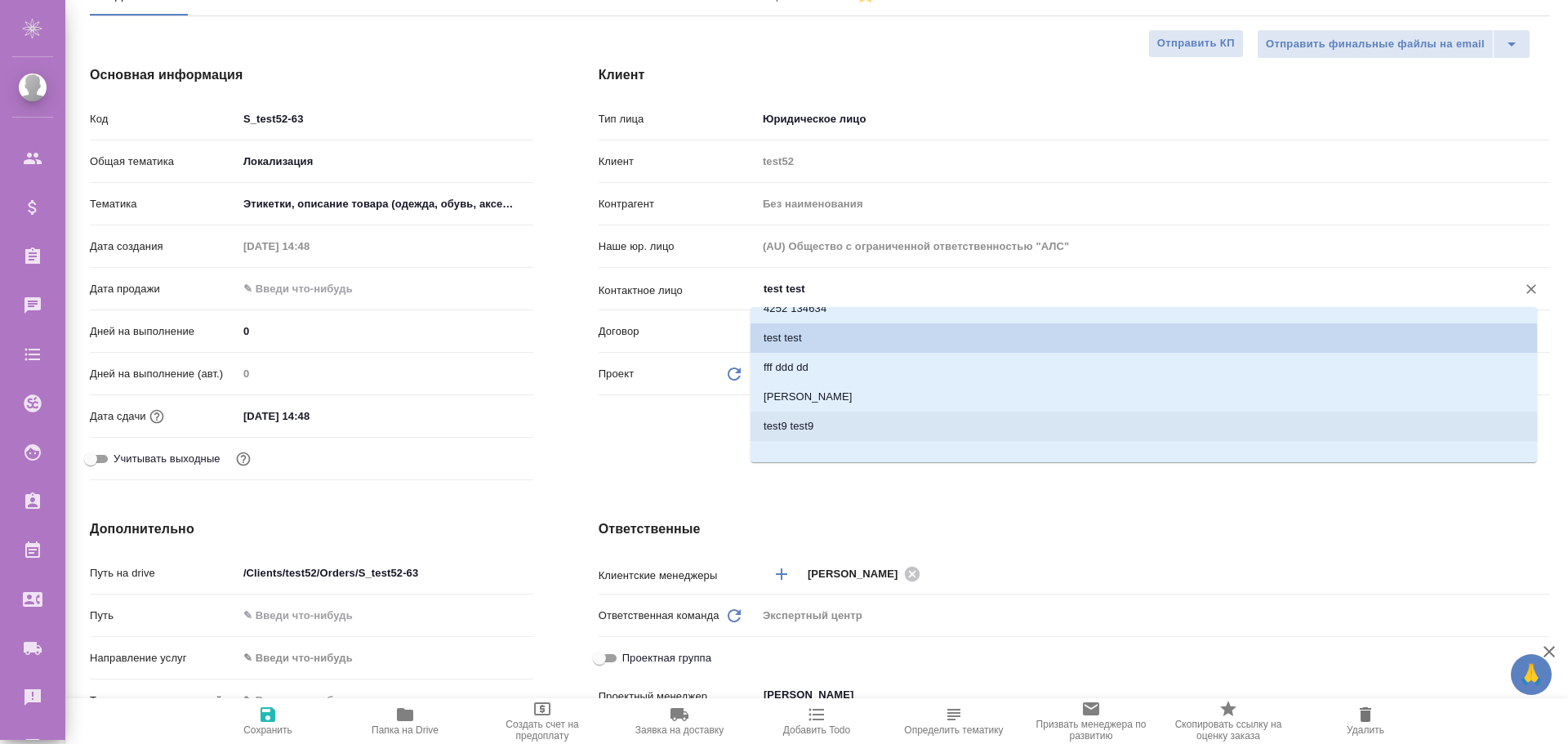
scroll to position [26, 0]
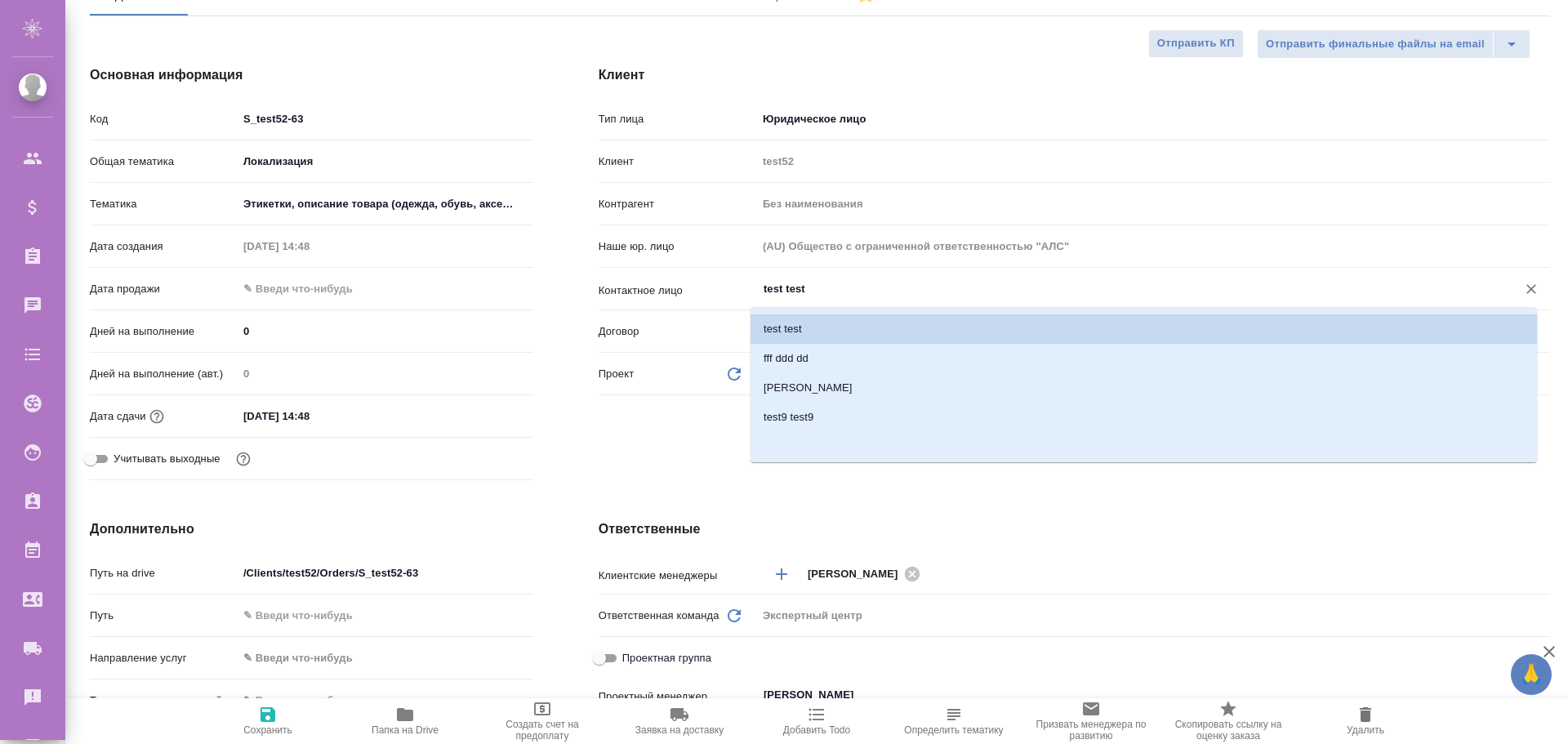
click at [1526, 289] on div at bounding box center [1531, 289] width 23 height 23
click at [1522, 289] on icon "Очистить" at bounding box center [1531, 289] width 16 height 16
type textarea "x"
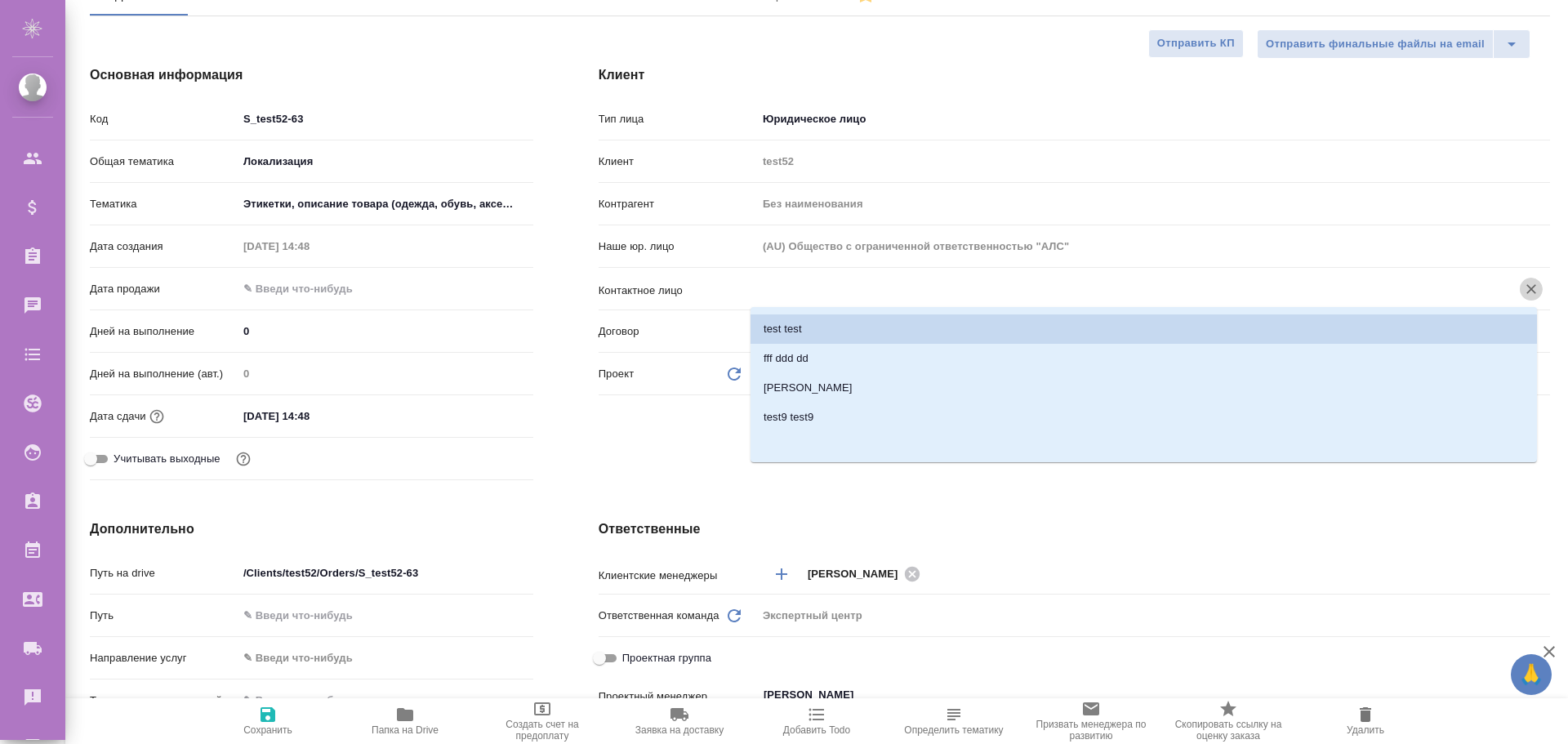
scroll to position [0, 0]
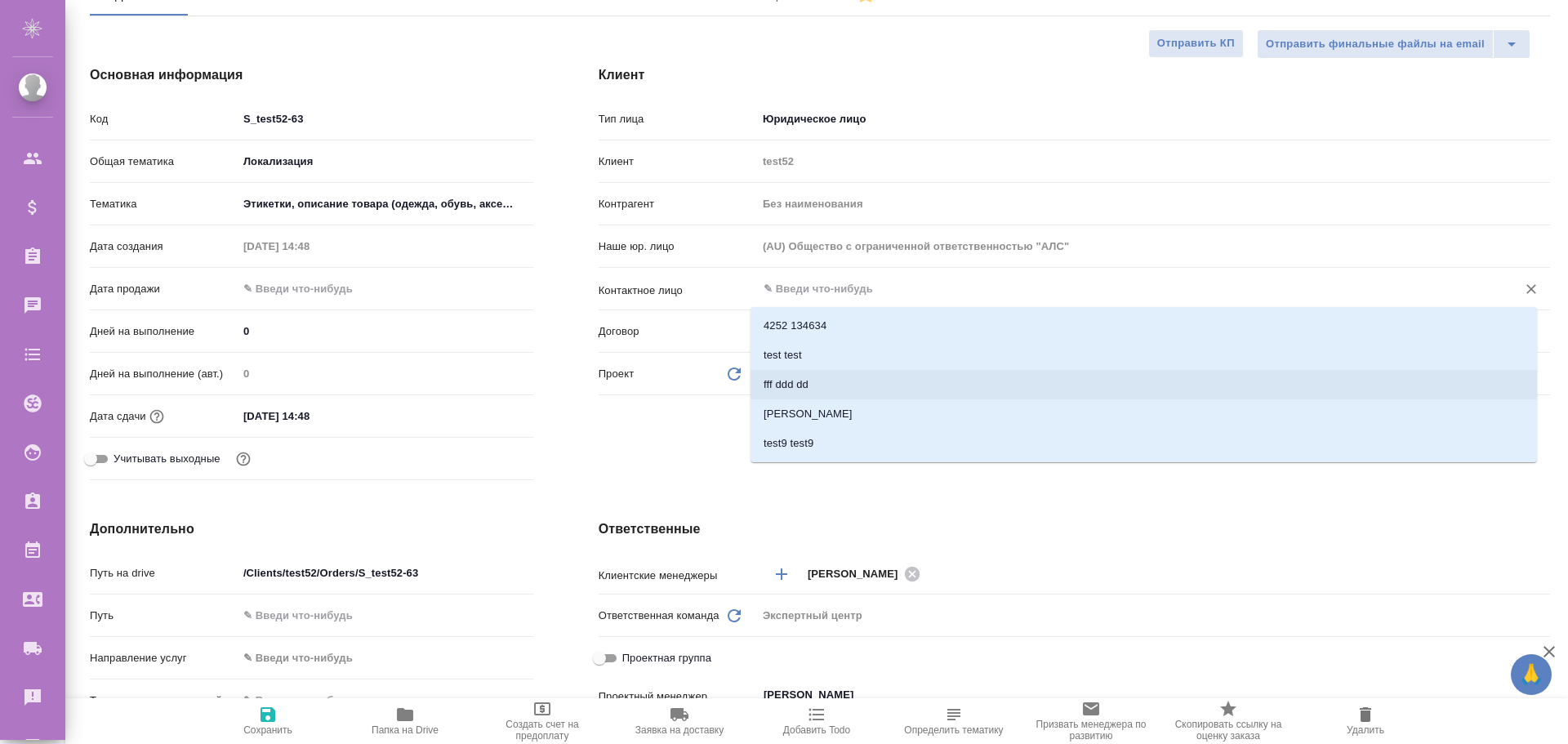
click at [261, 723] on icon "button" at bounding box center [268, 715] width 20 height 20
type textarea "x"
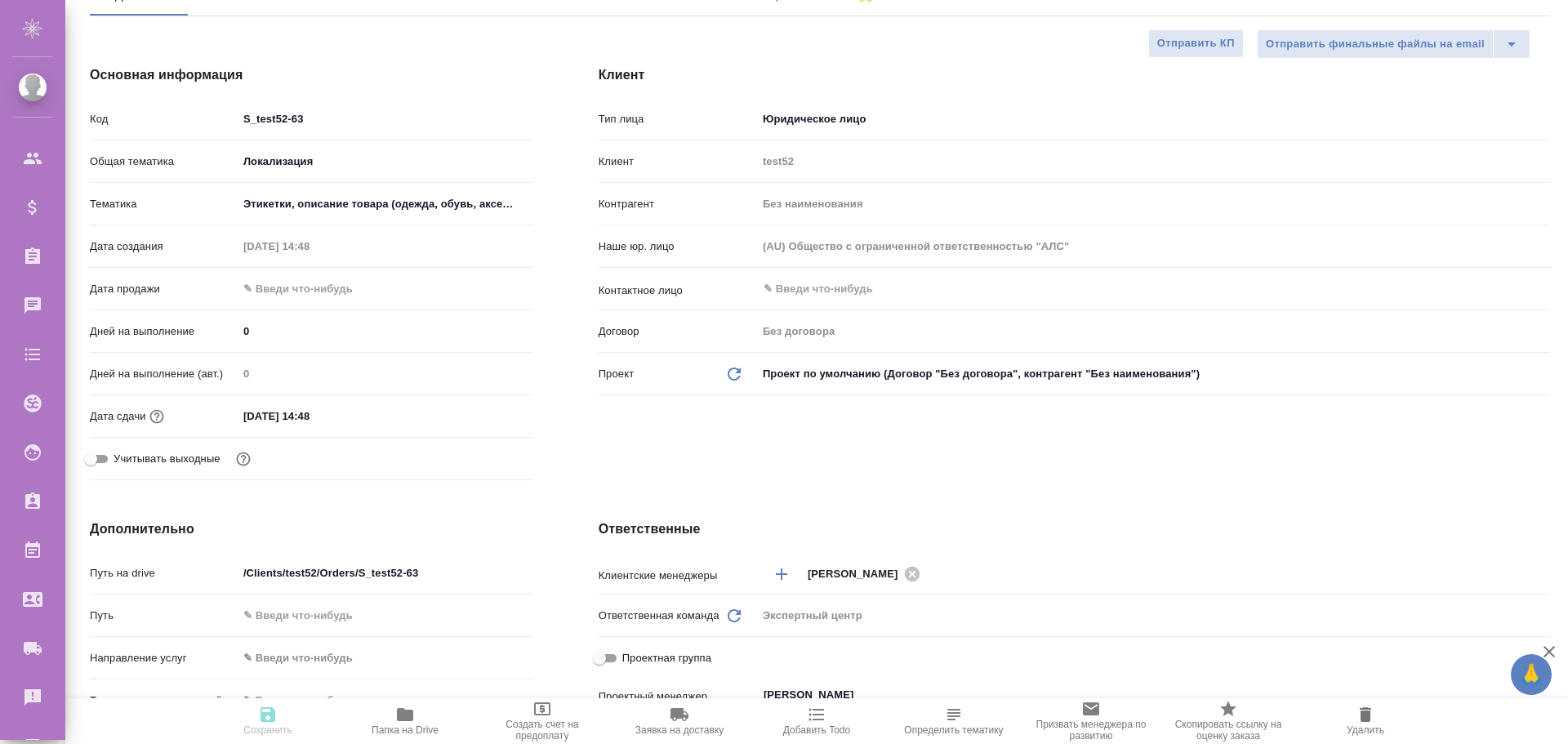
type textarea "x"
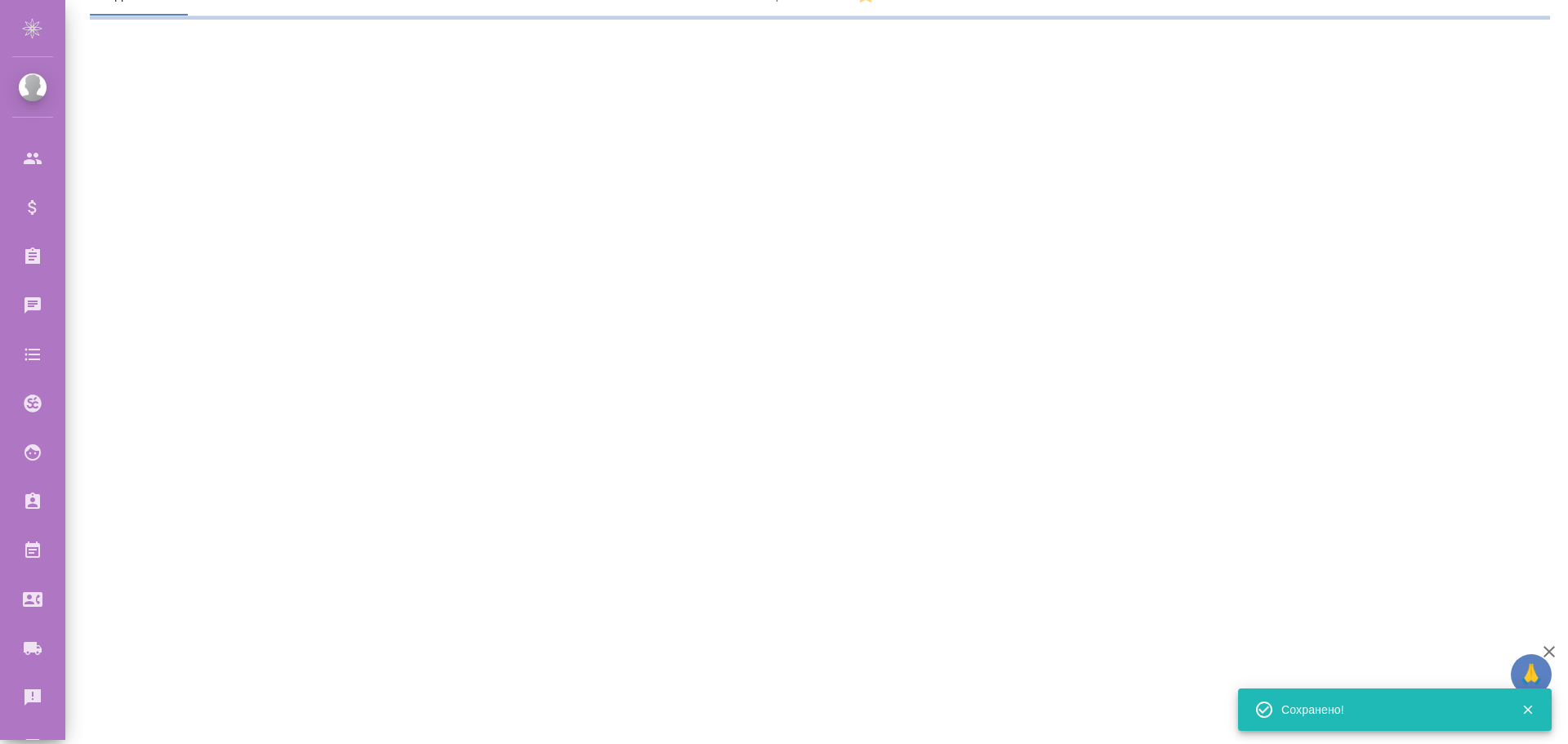
select select "RU"
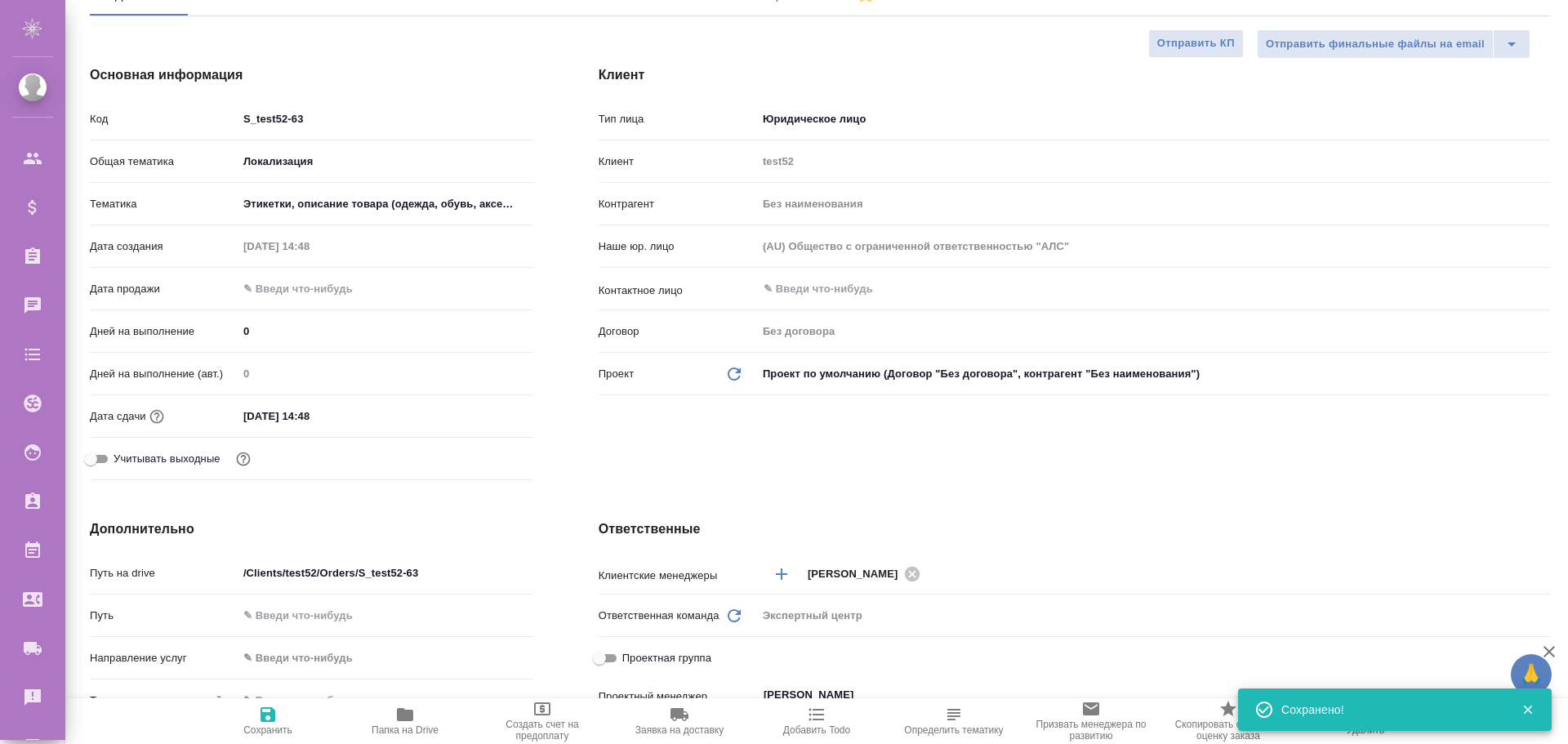
type textarea "x"
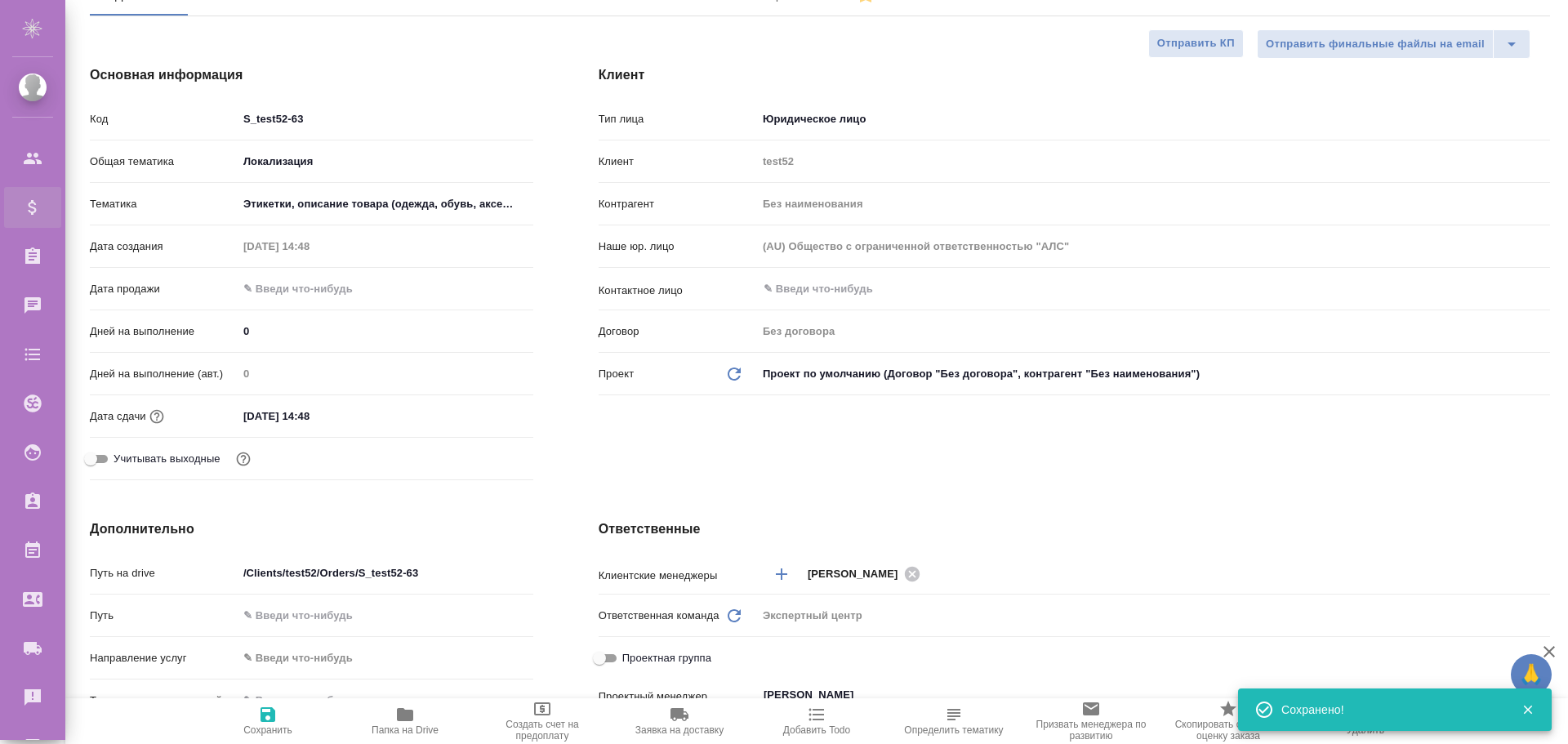
type textarea "x"
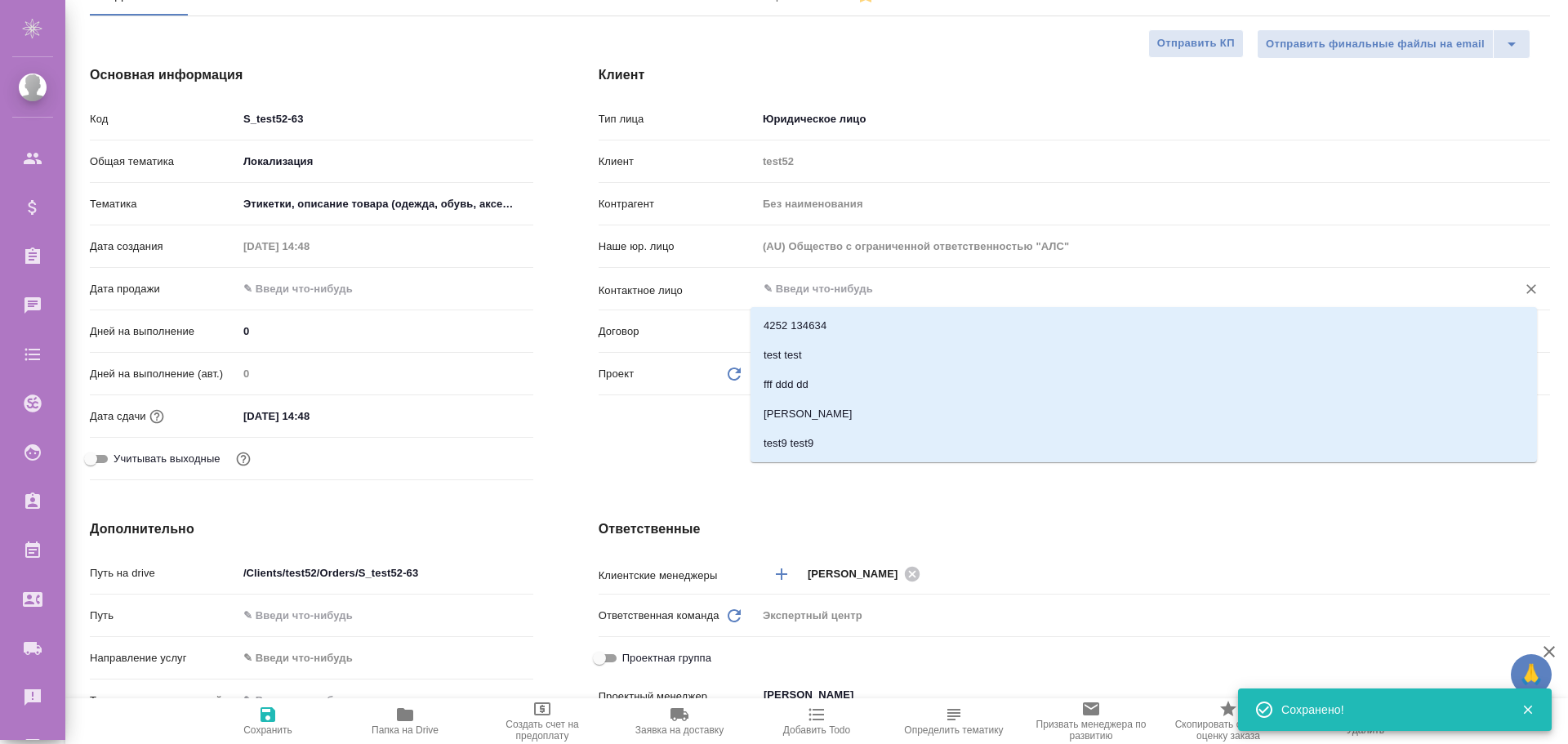
click at [826, 290] on input "text" at bounding box center [1126, 290] width 728 height 20
click at [820, 322] on li "4252 134634" at bounding box center [1143, 326] width 786 height 29
type input "4252 134634"
type textarea "x"
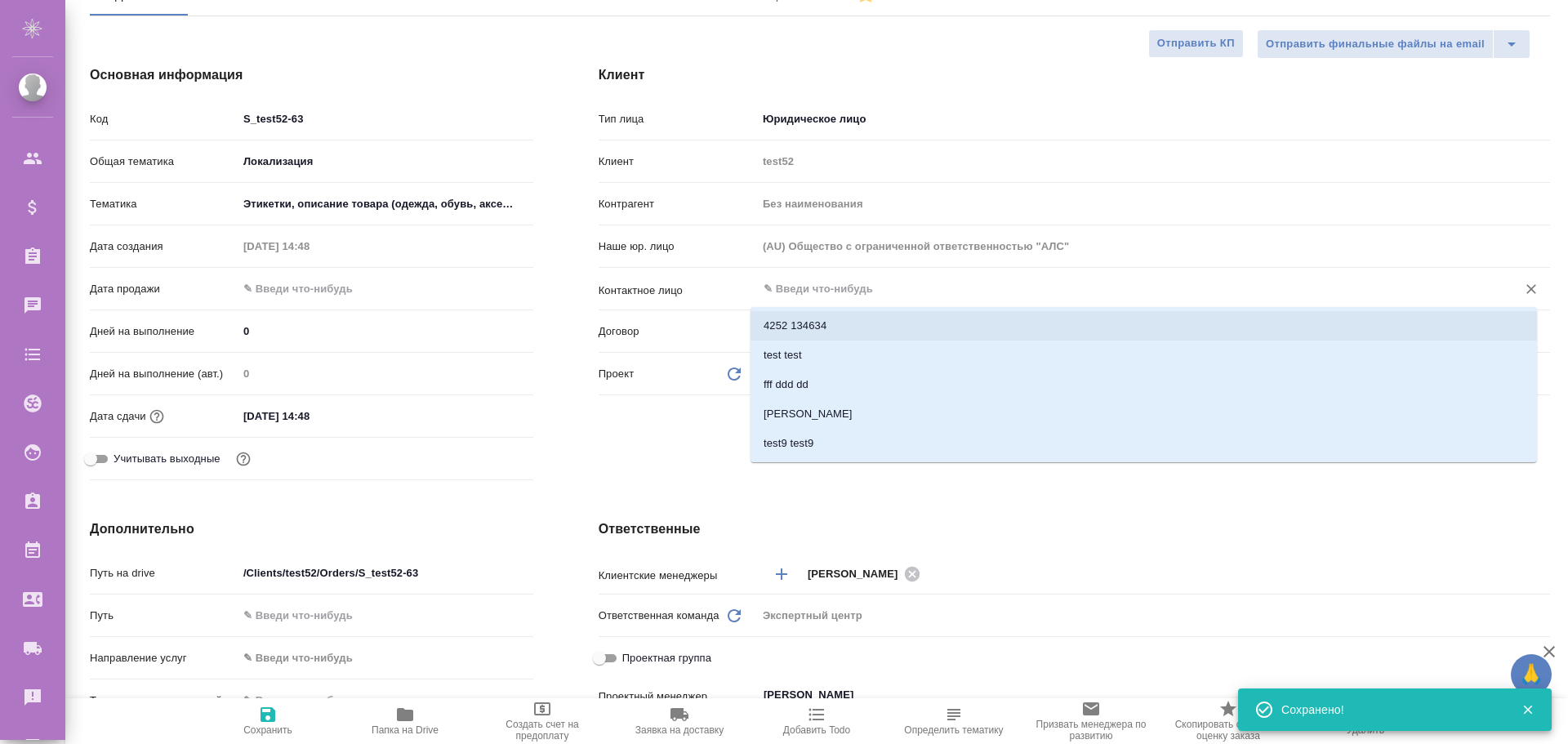
type textarea "x"
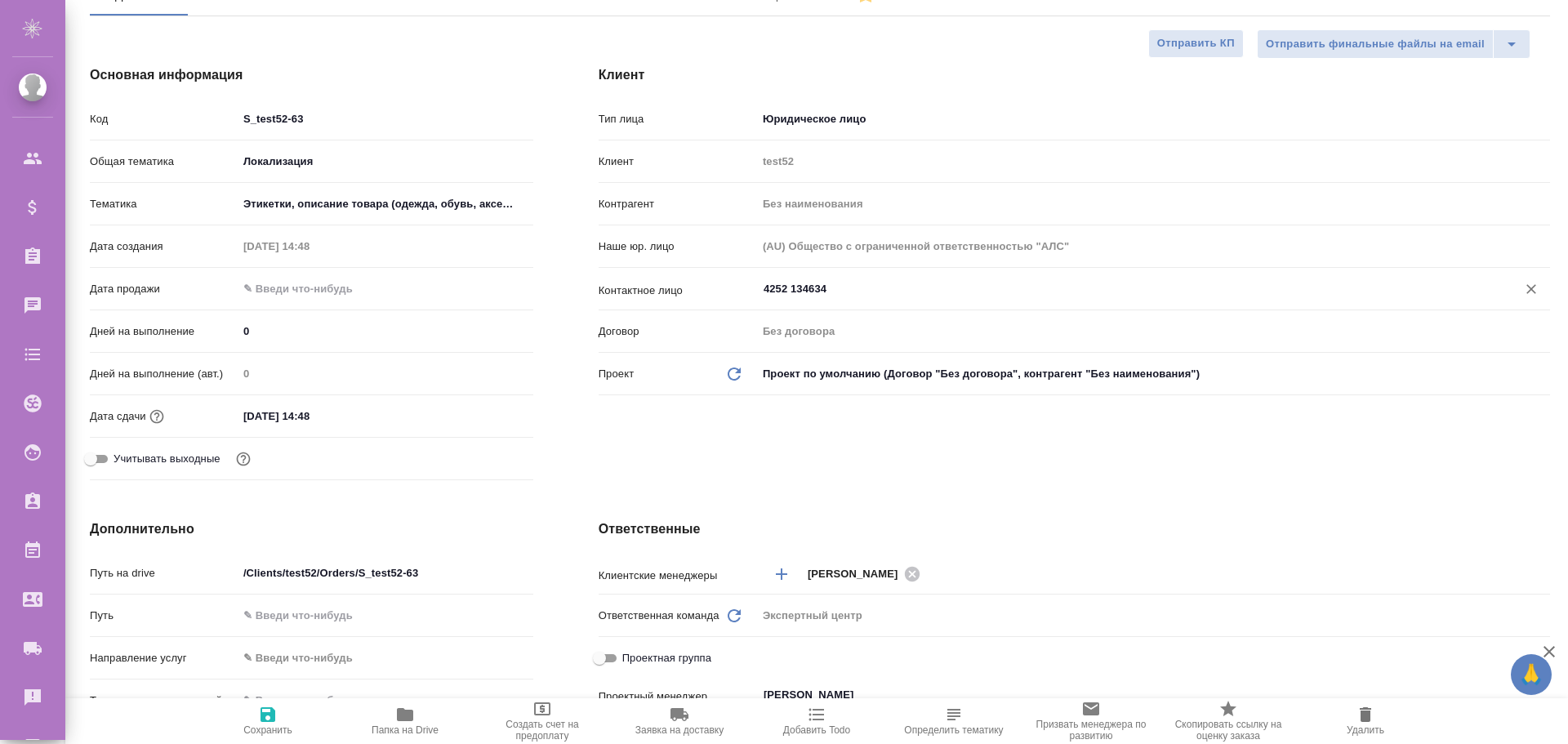
click at [263, 722] on icon "button" at bounding box center [268, 714] width 15 height 15
type textarea "x"
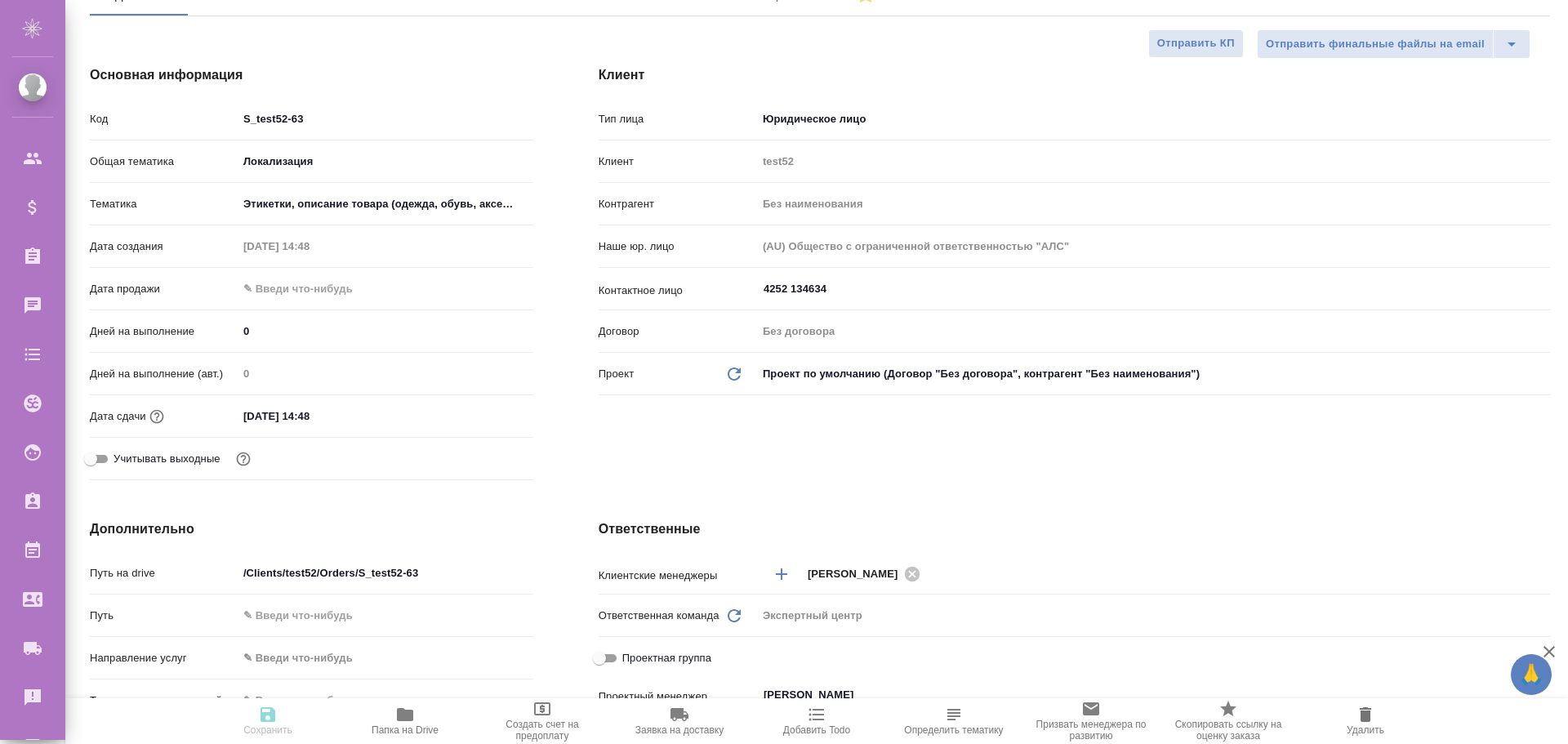
type textarea "x"
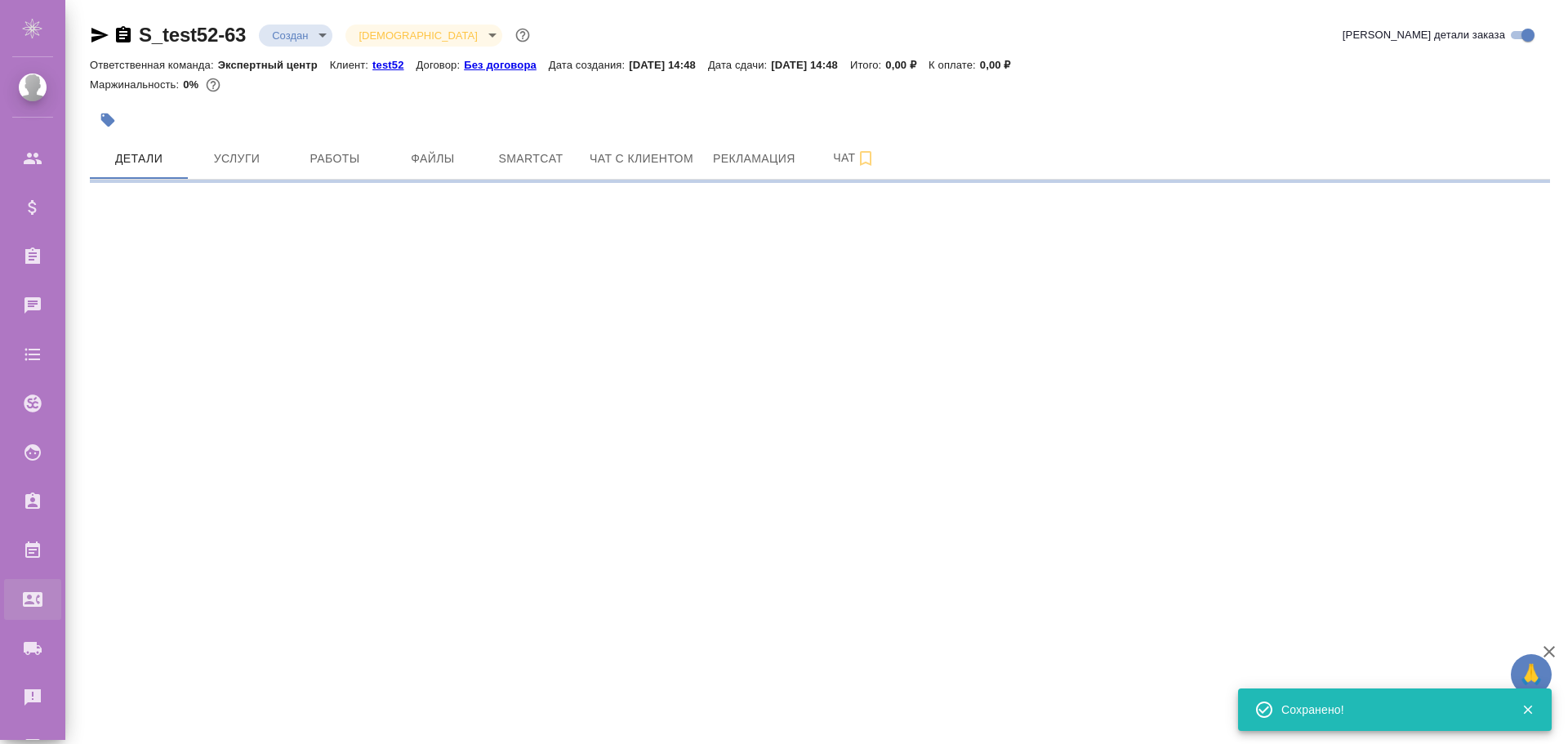
select select "RU"
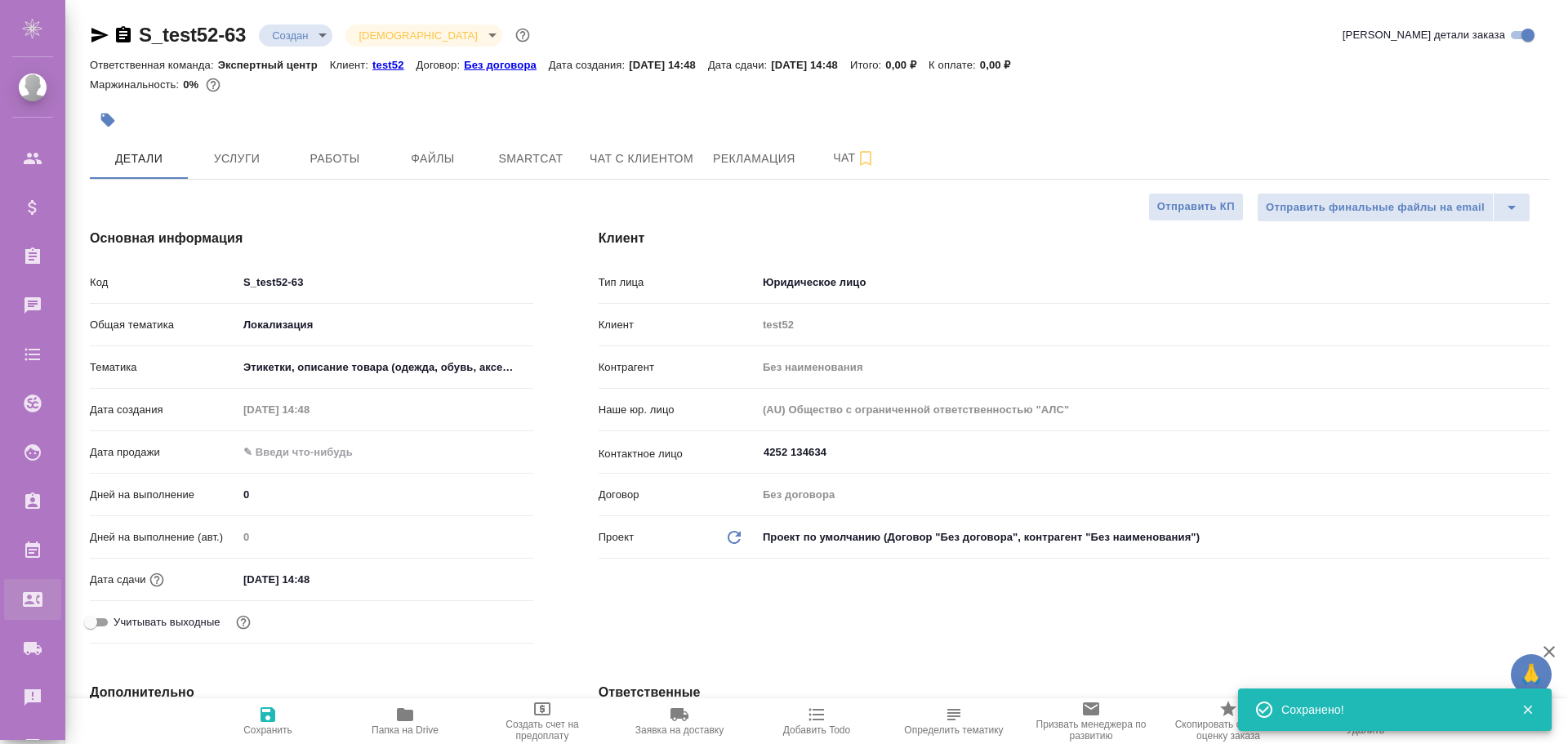
type textarea "x"
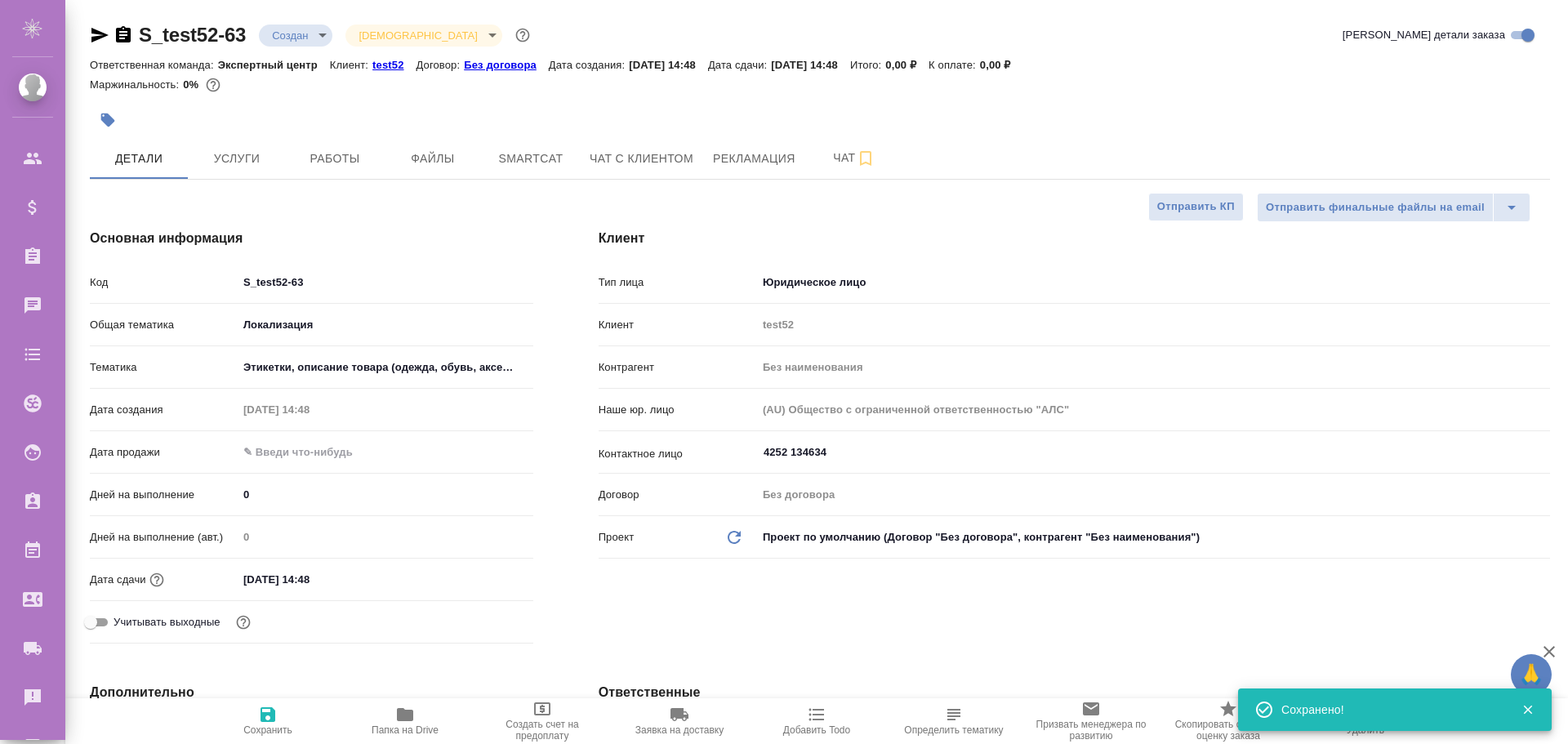
type textarea "x"
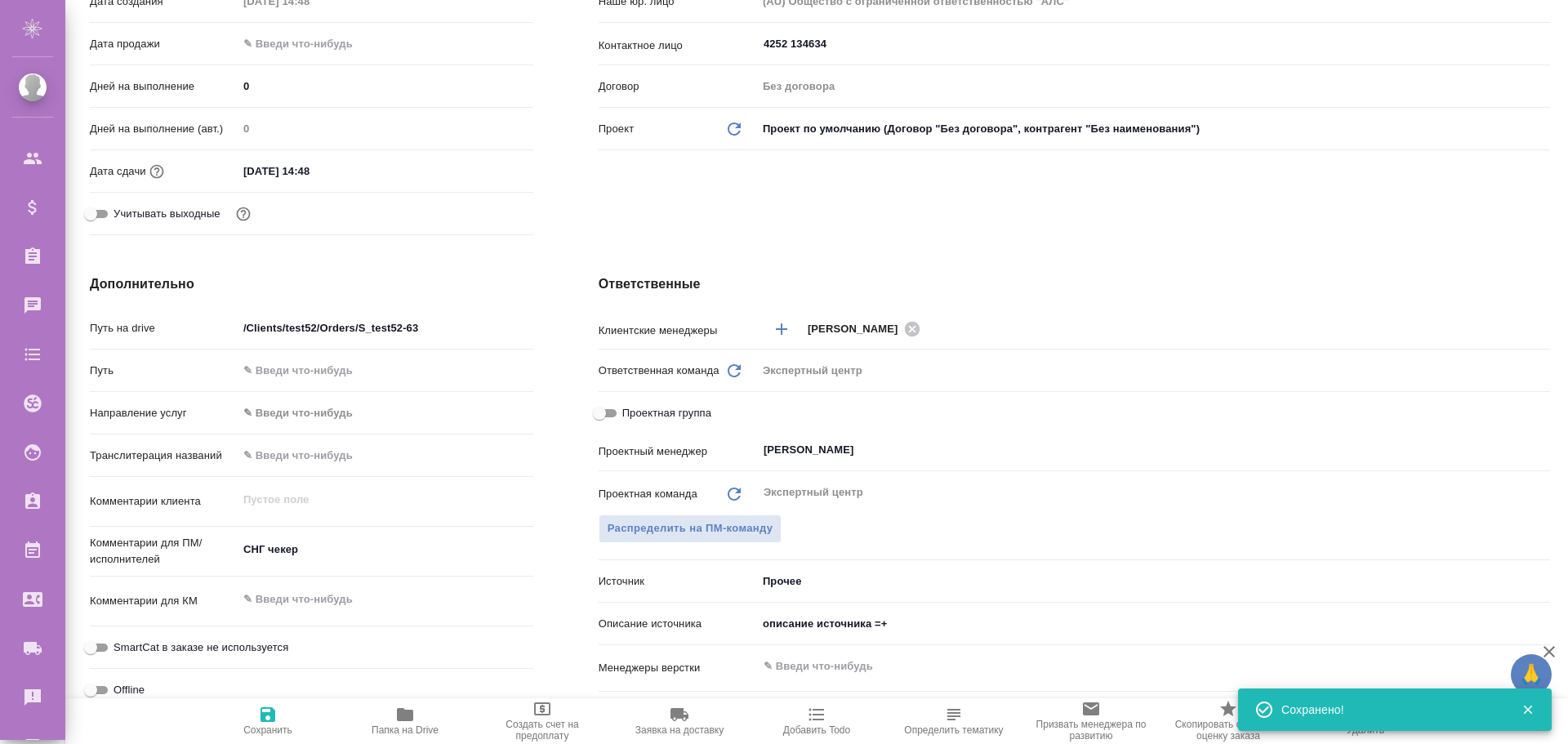
scroll to position [490, 0]
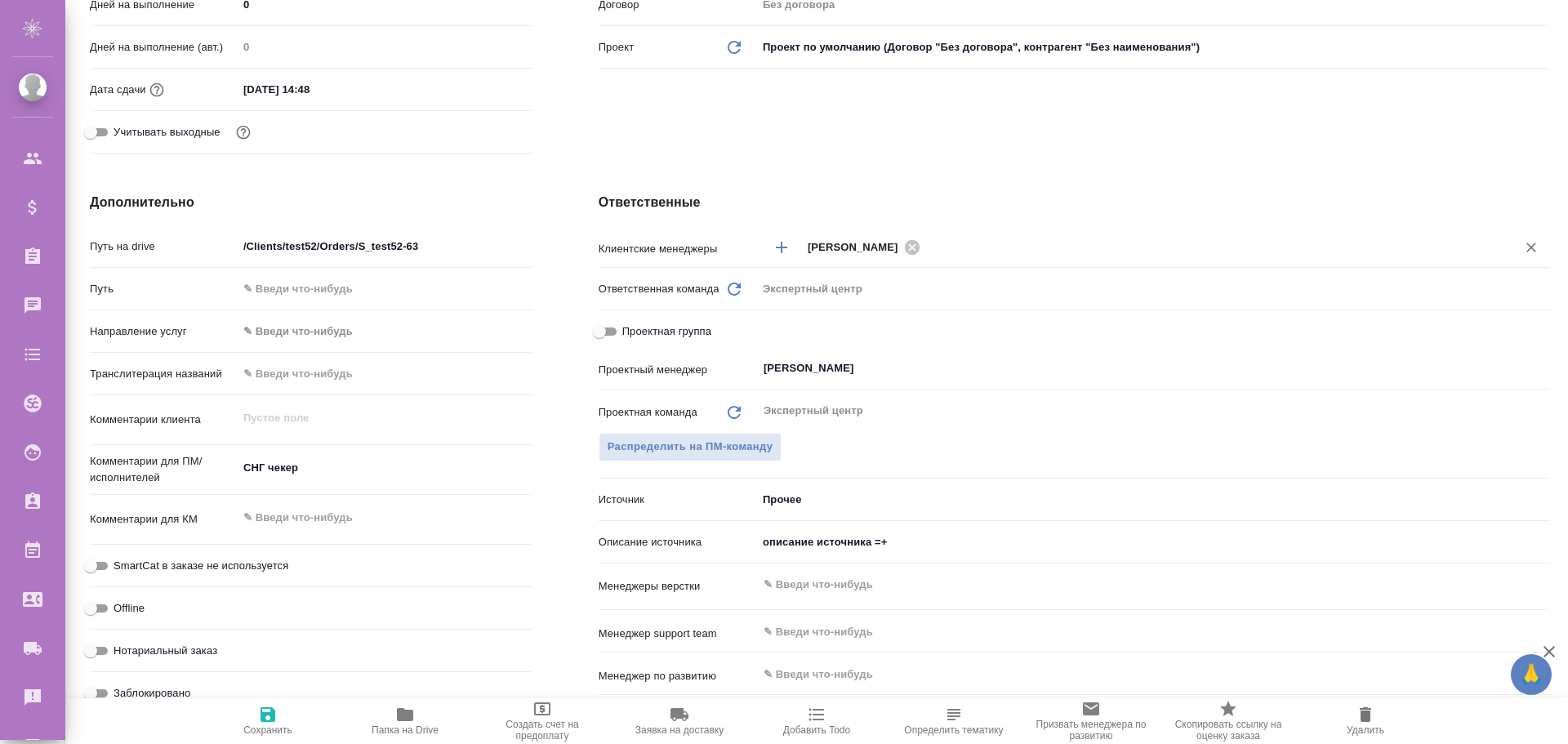
click at [1079, 240] on input "text" at bounding box center [1207, 247] width 565 height 20
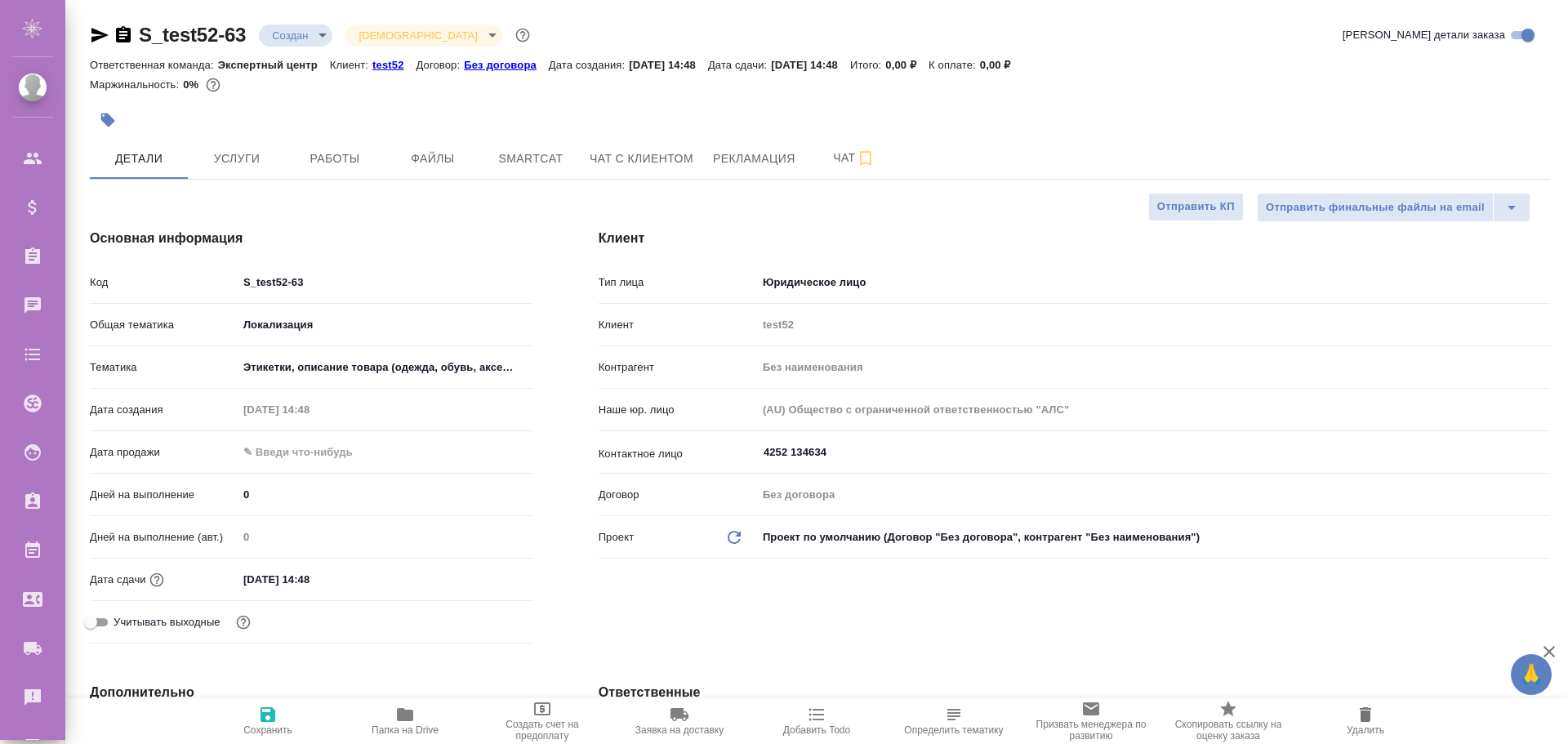
scroll to position [245, 0]
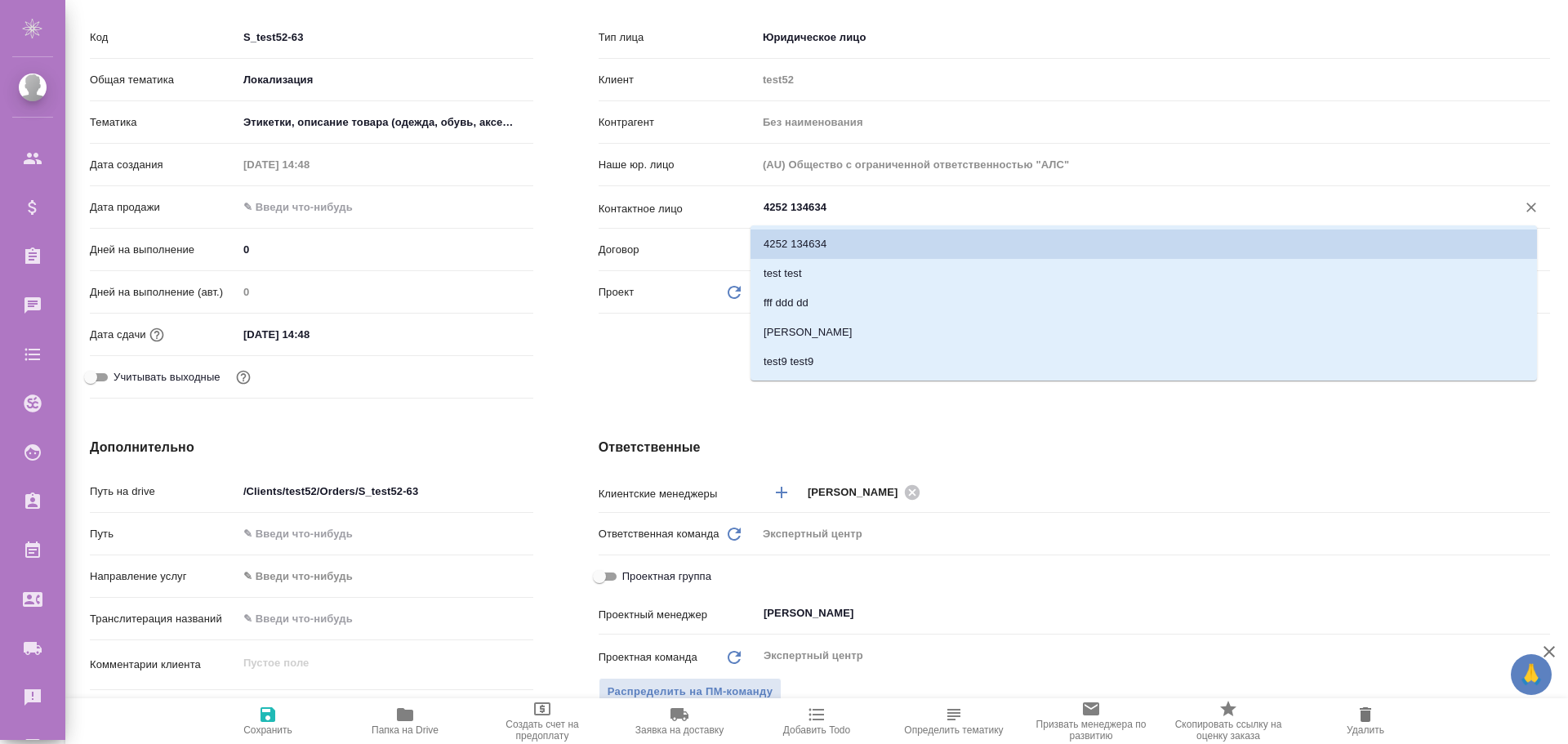
click at [825, 211] on input "4252 134634" at bounding box center [1126, 208] width 728 height 20
click at [1522, 206] on icon "Очистить" at bounding box center [1531, 208] width 16 height 16
type textarea "x"
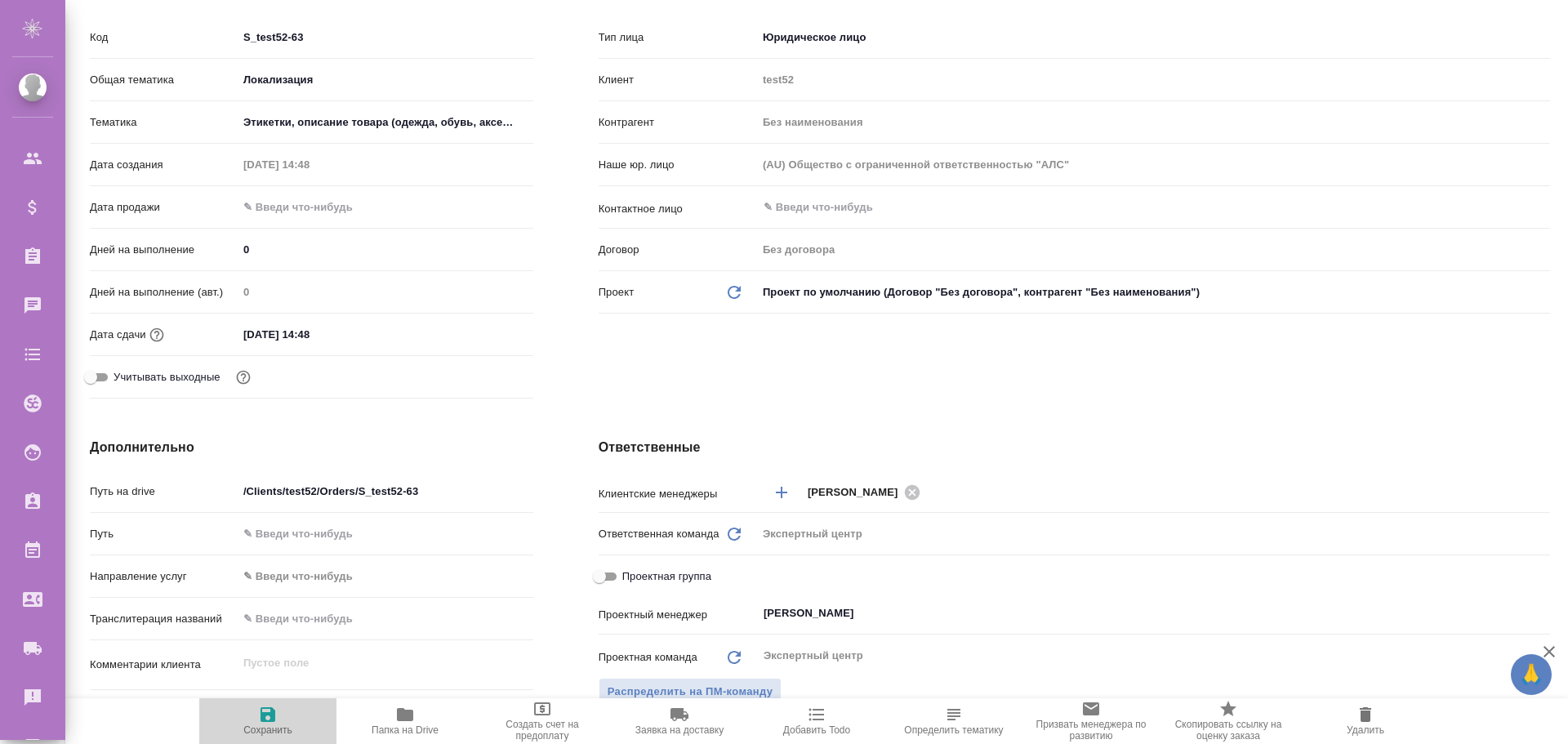
click at [263, 727] on span "Сохранить" at bounding box center [268, 729] width 49 height 12
type textarea "x"
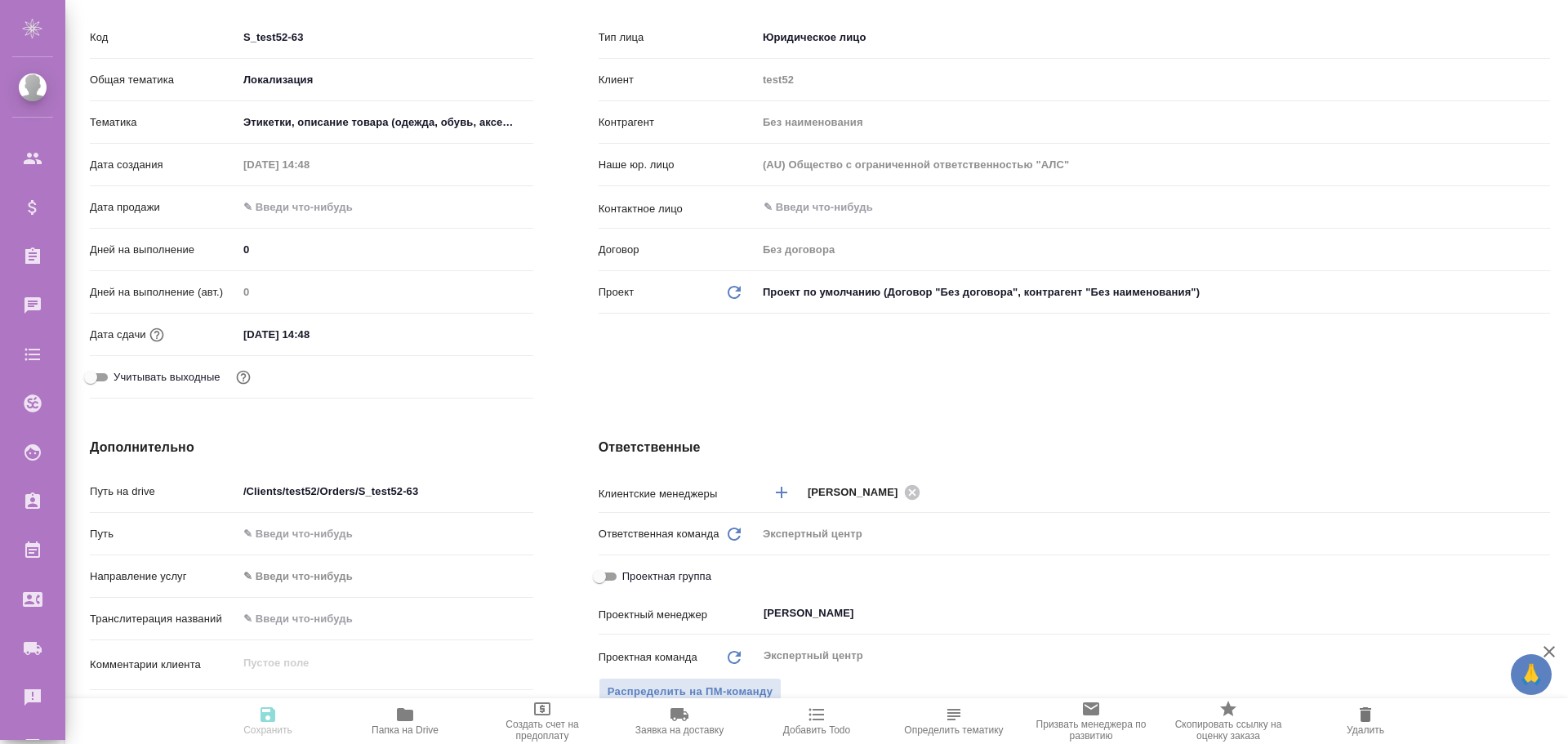
type textarea "x"
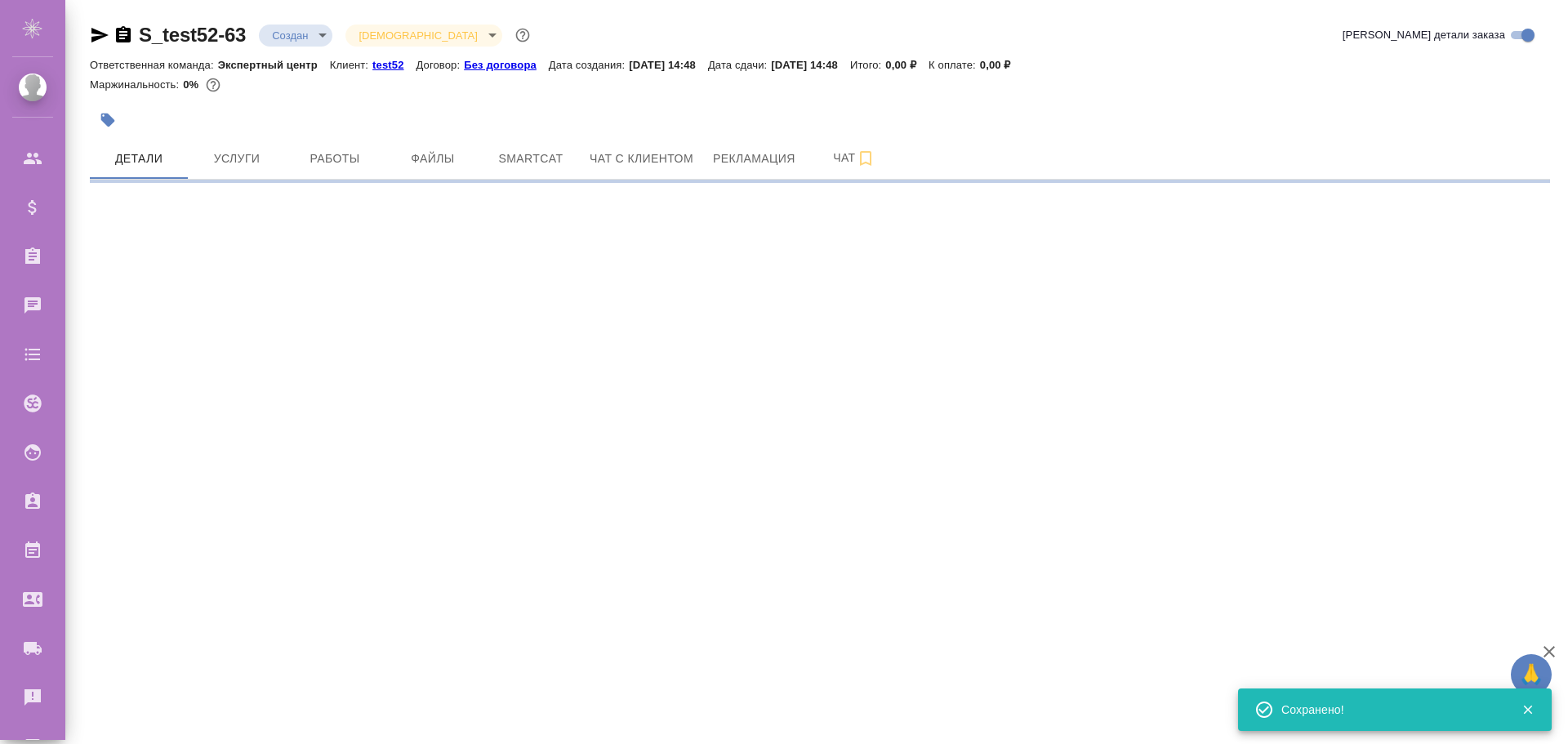
select select "RU"
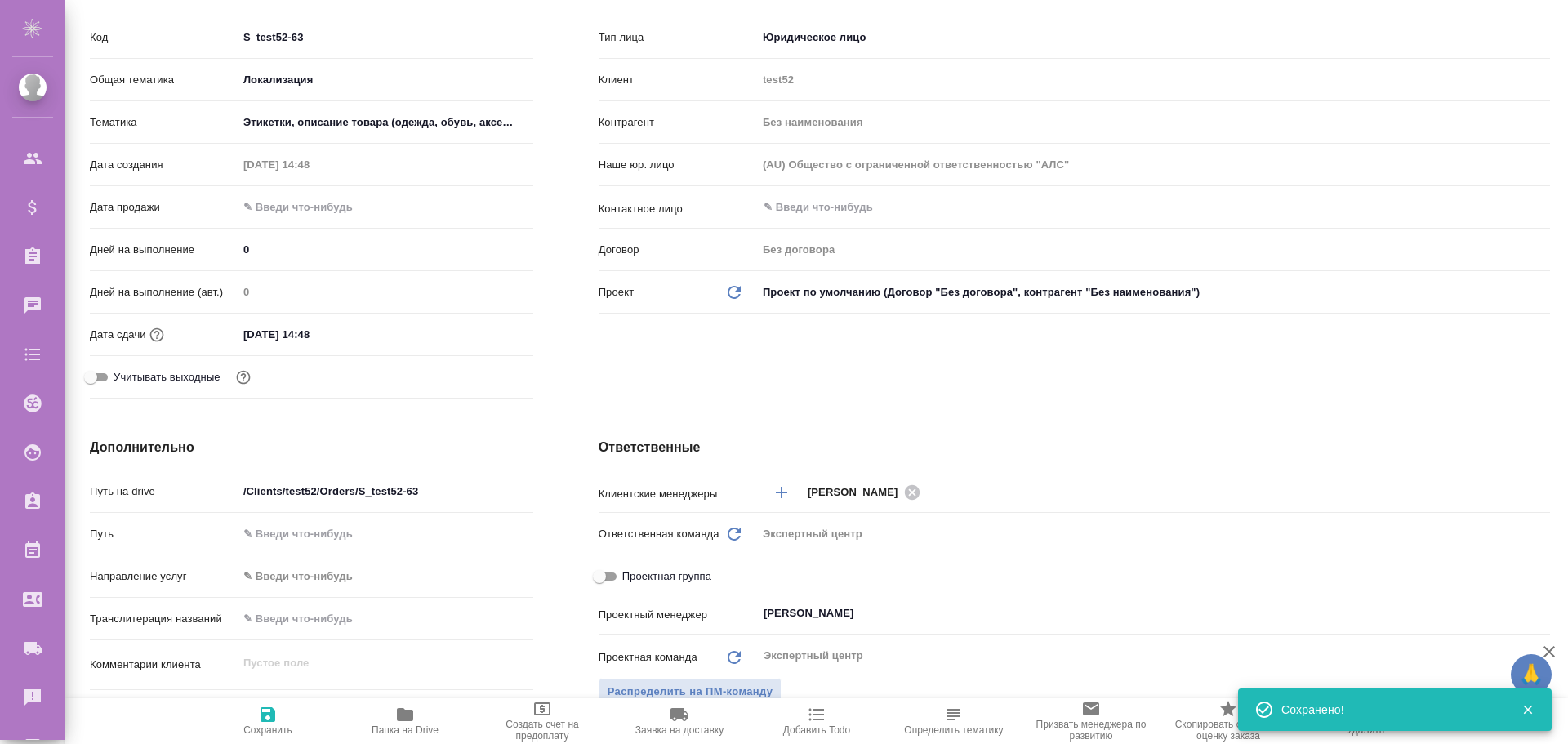
type textarea "x"
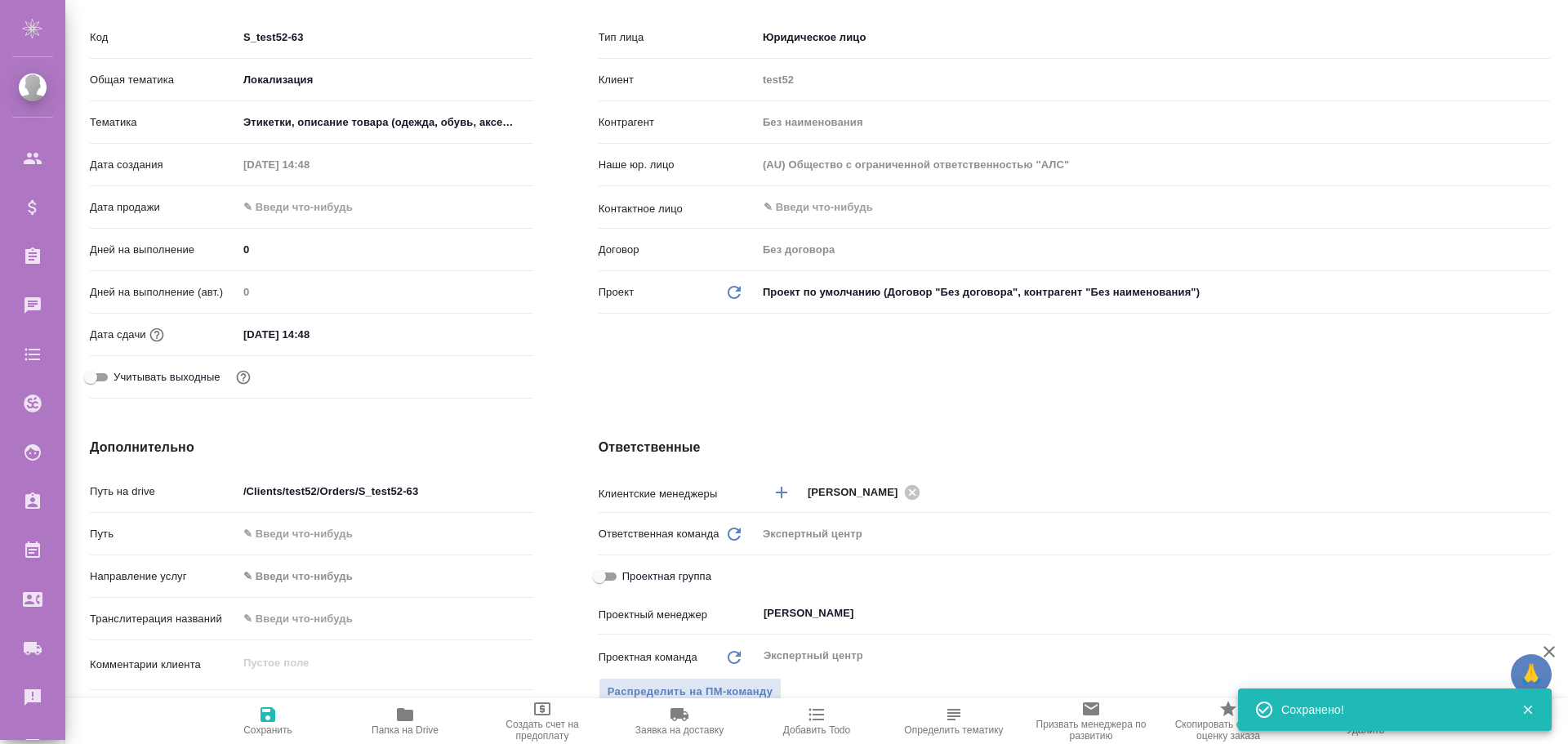
type textarea "x"
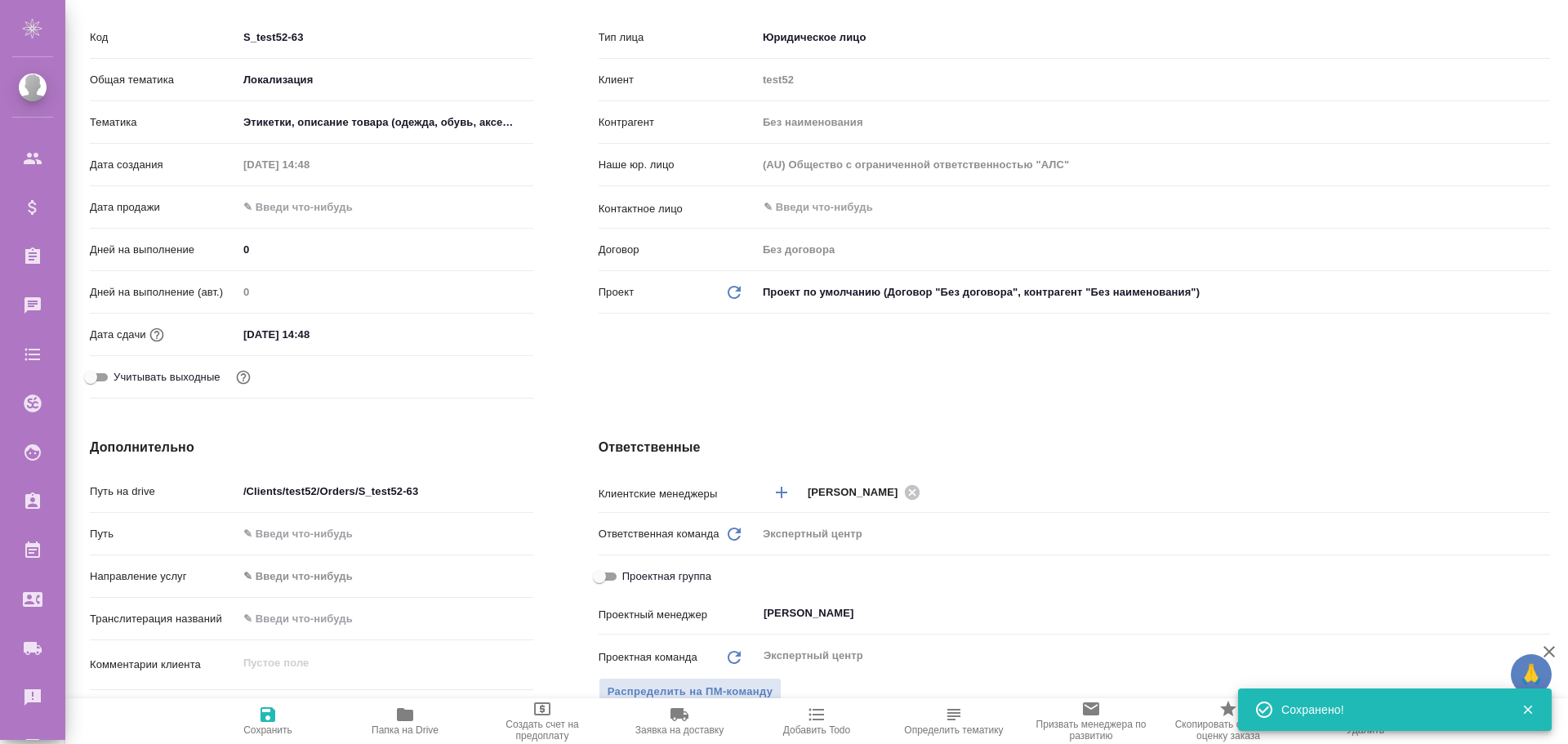
type textarea "x"
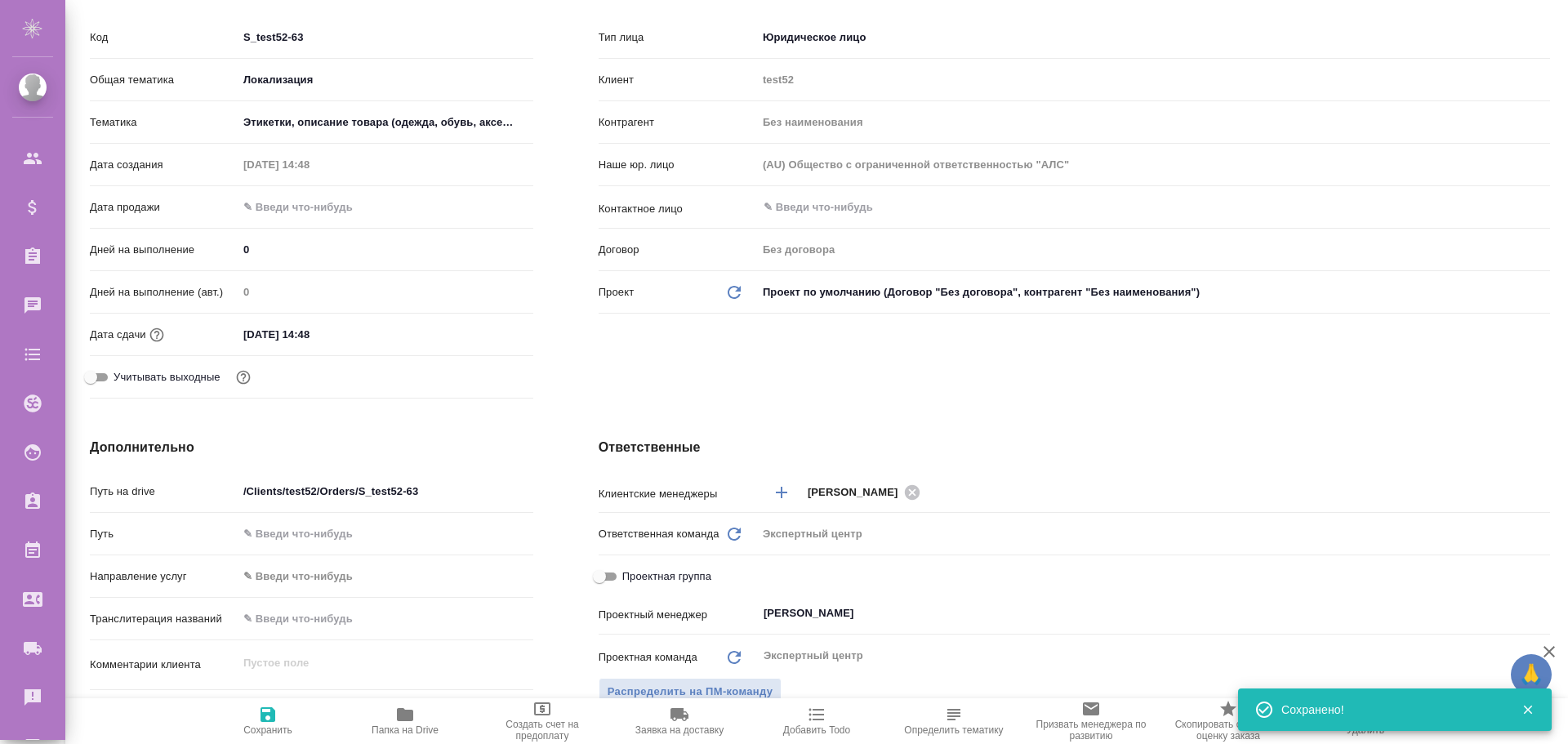
type textarea "x"
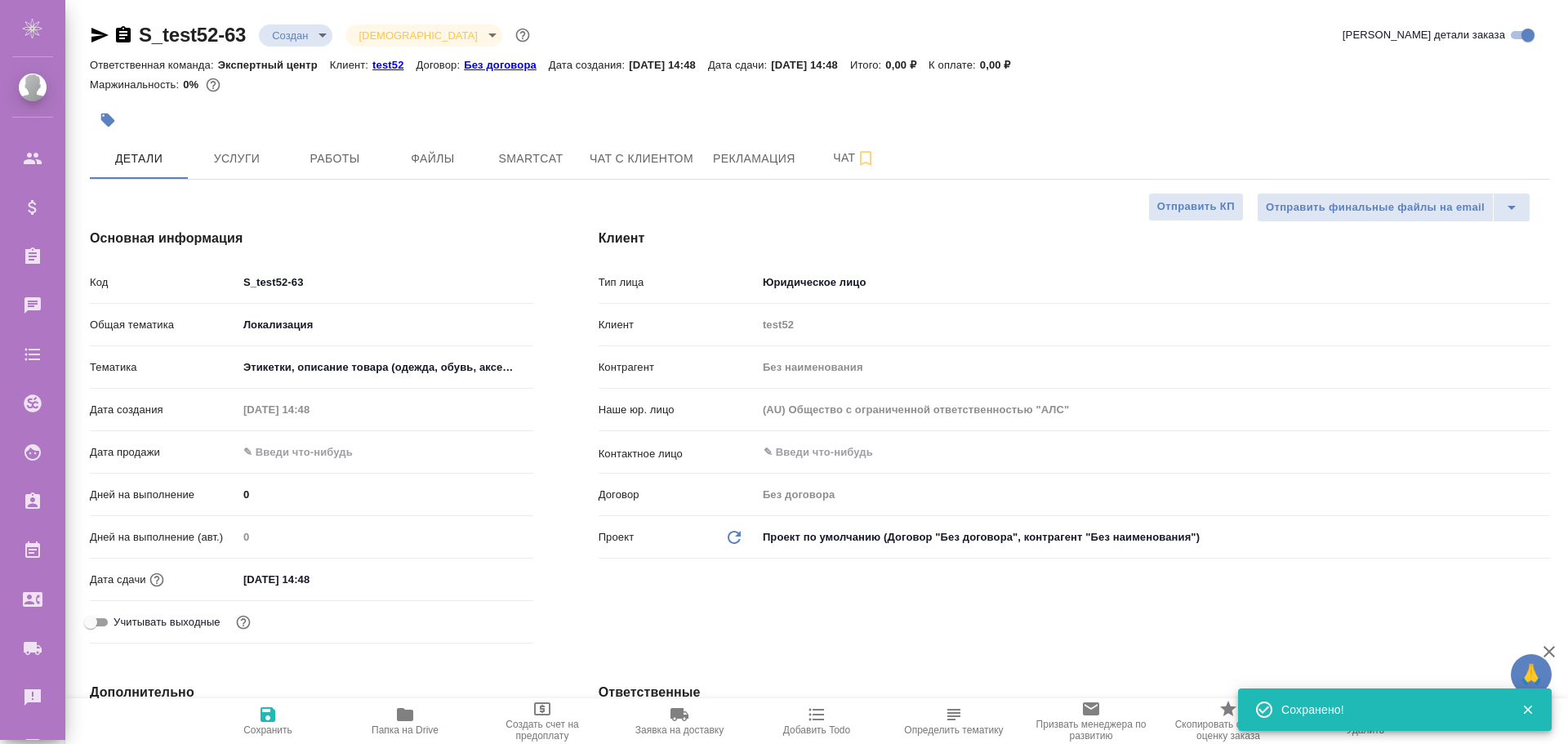
click at [394, 59] on p "test52" at bounding box center [394, 65] width 44 height 12
type textarea "x"
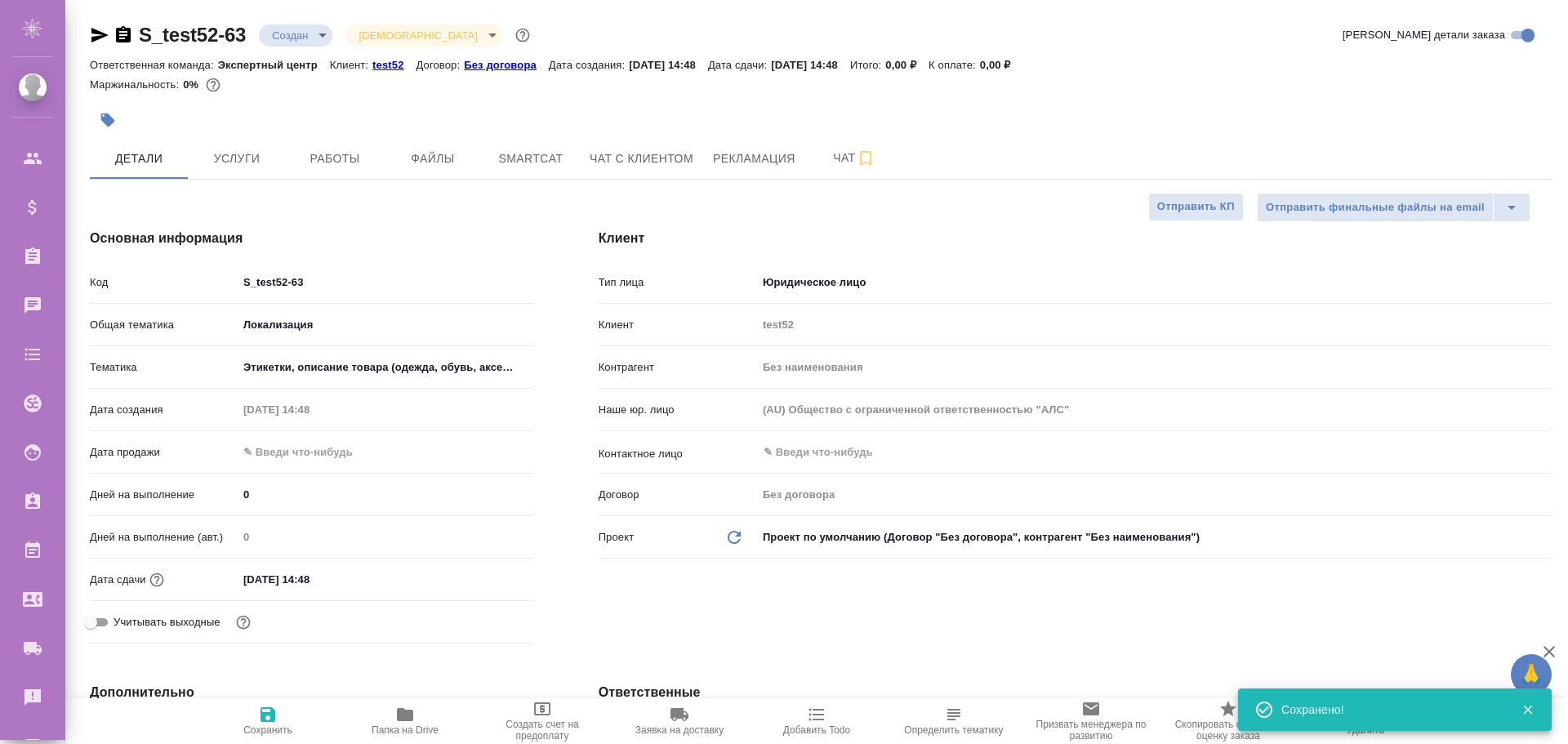
type textarea "x"
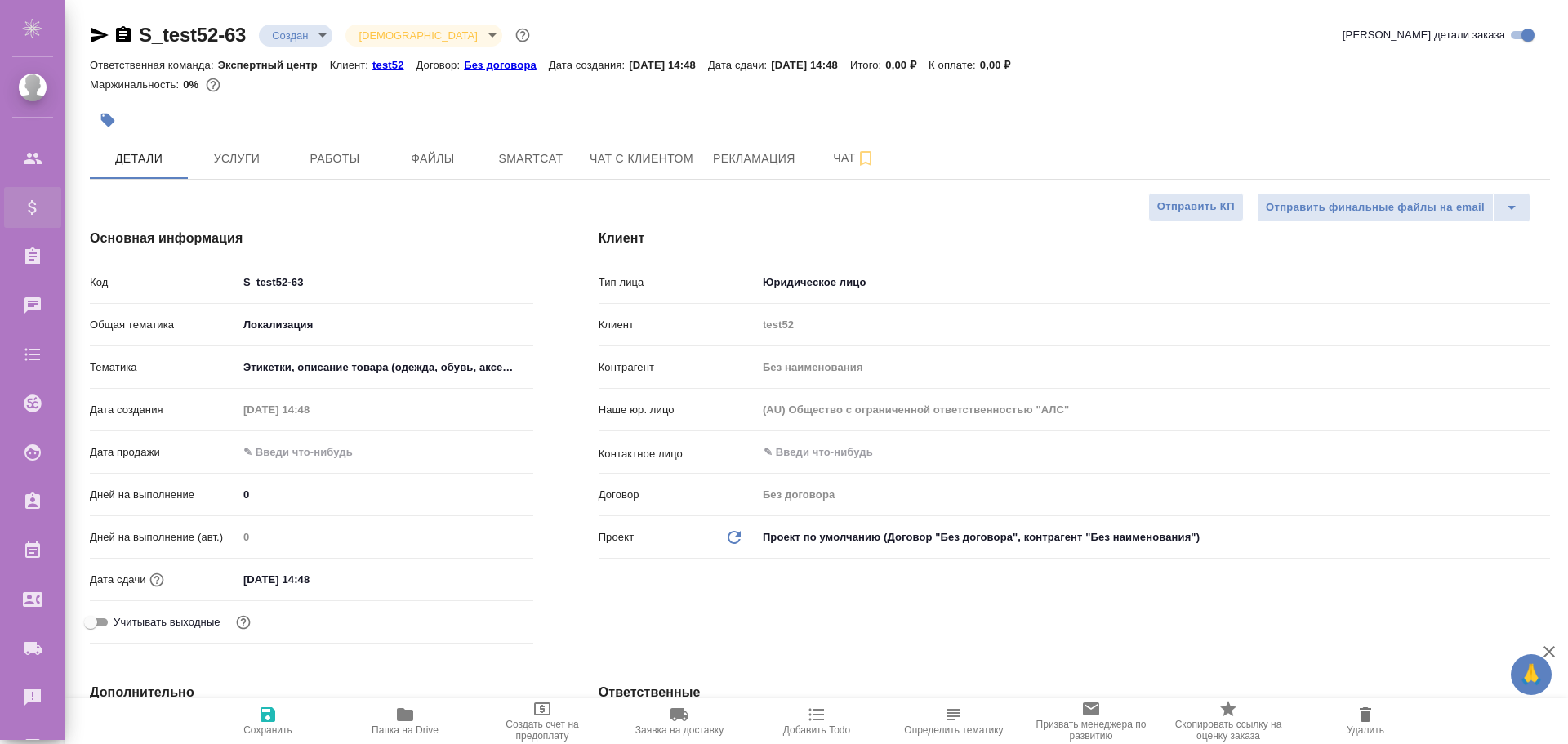
type textarea "x"
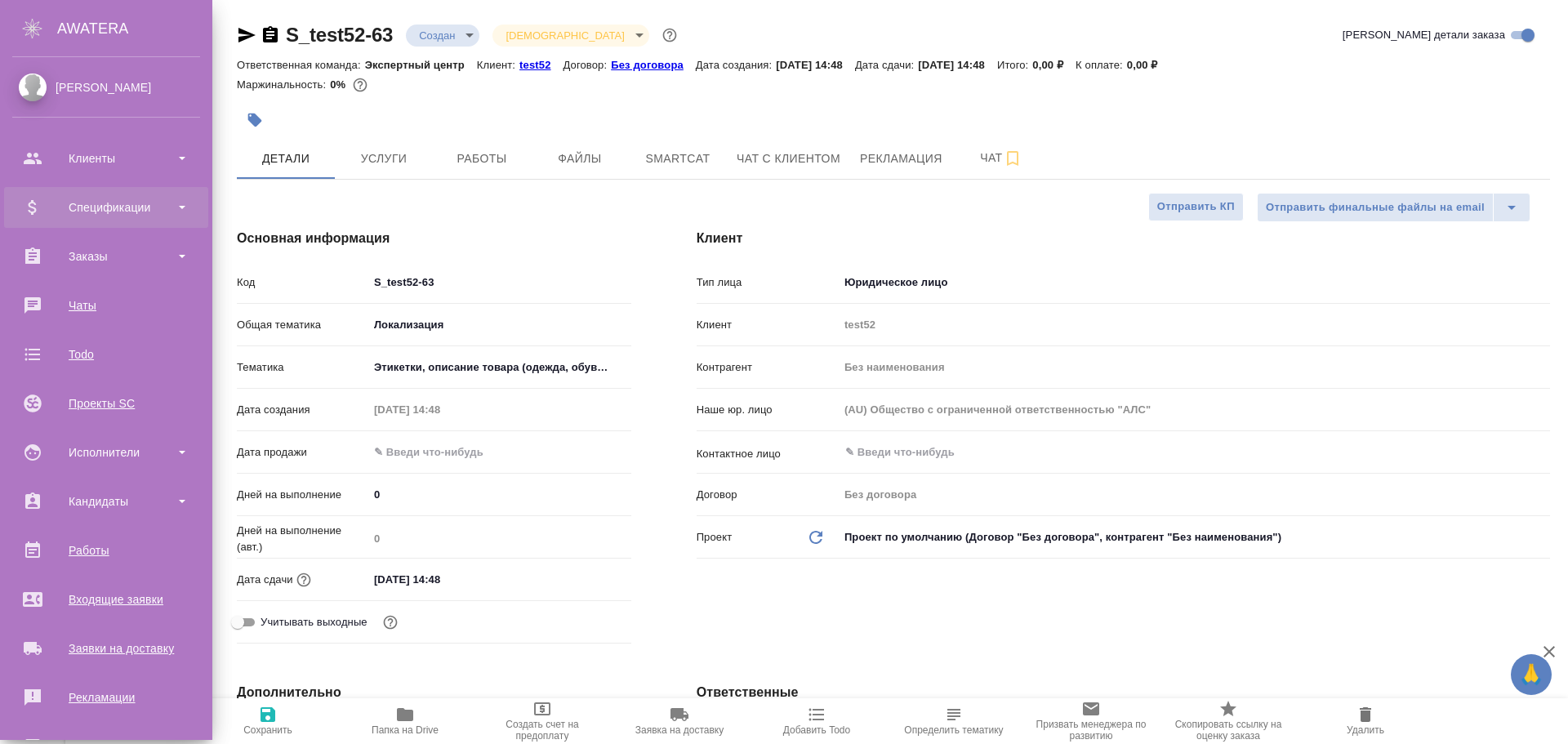
type textarea "x"
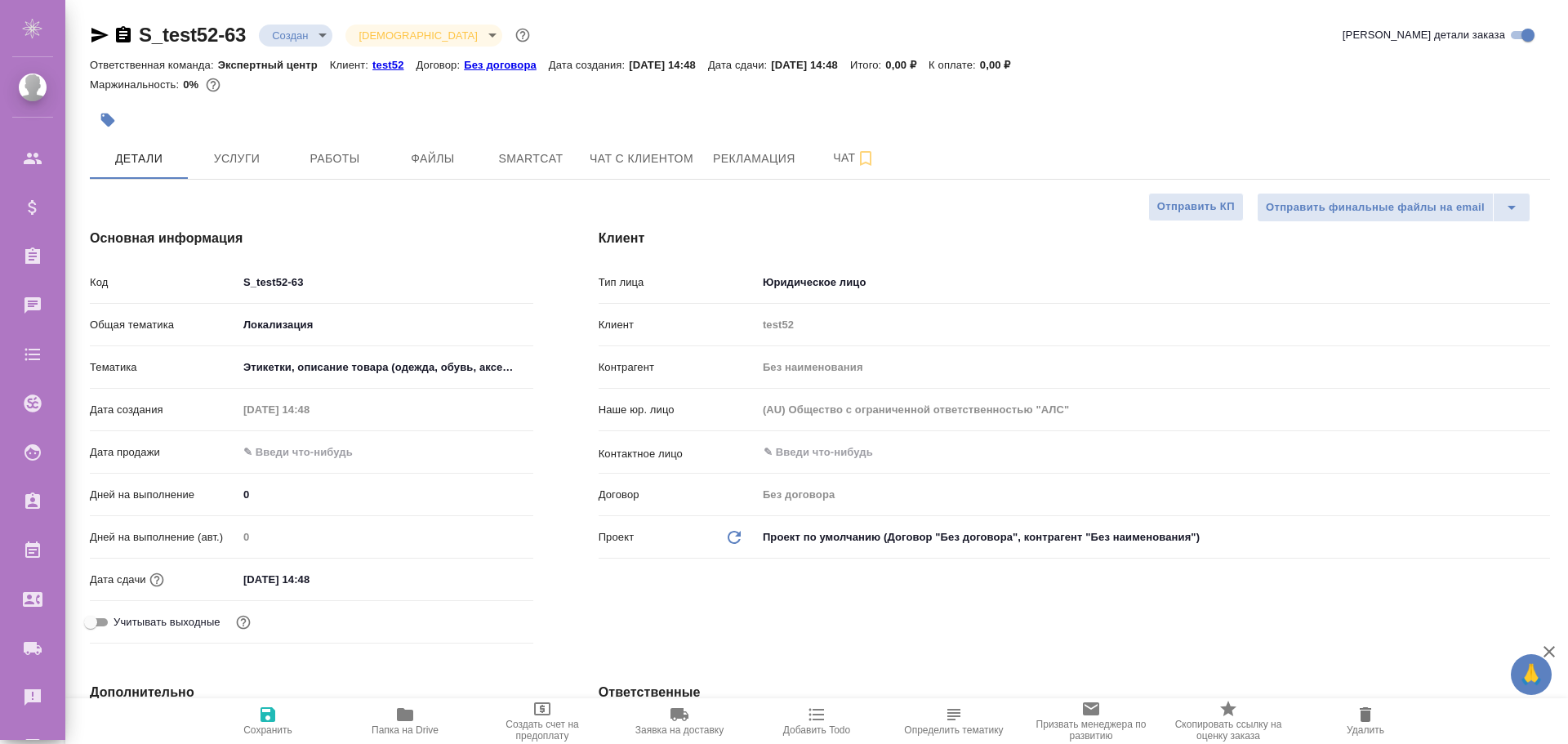
type textarea "x"
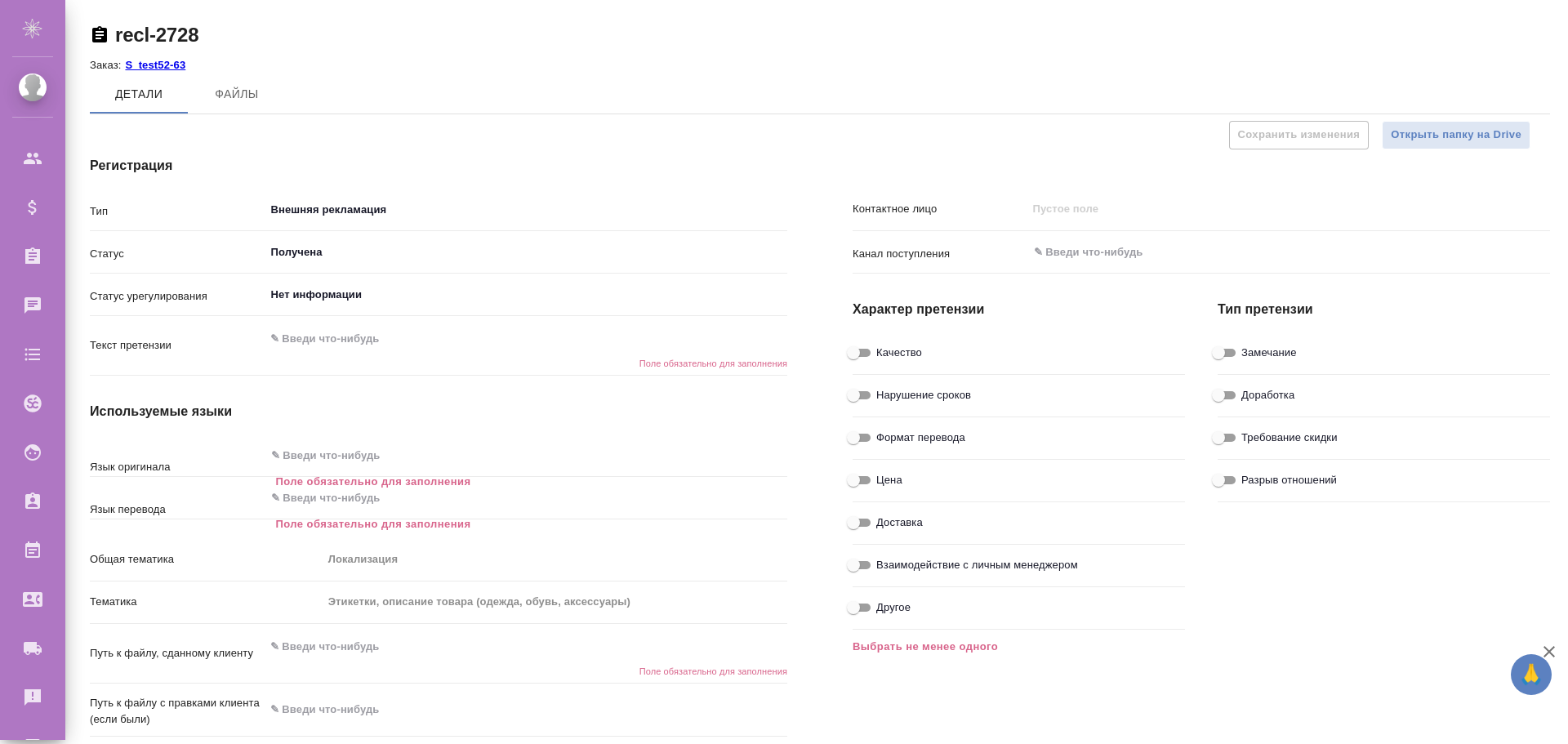
type textarea "x"
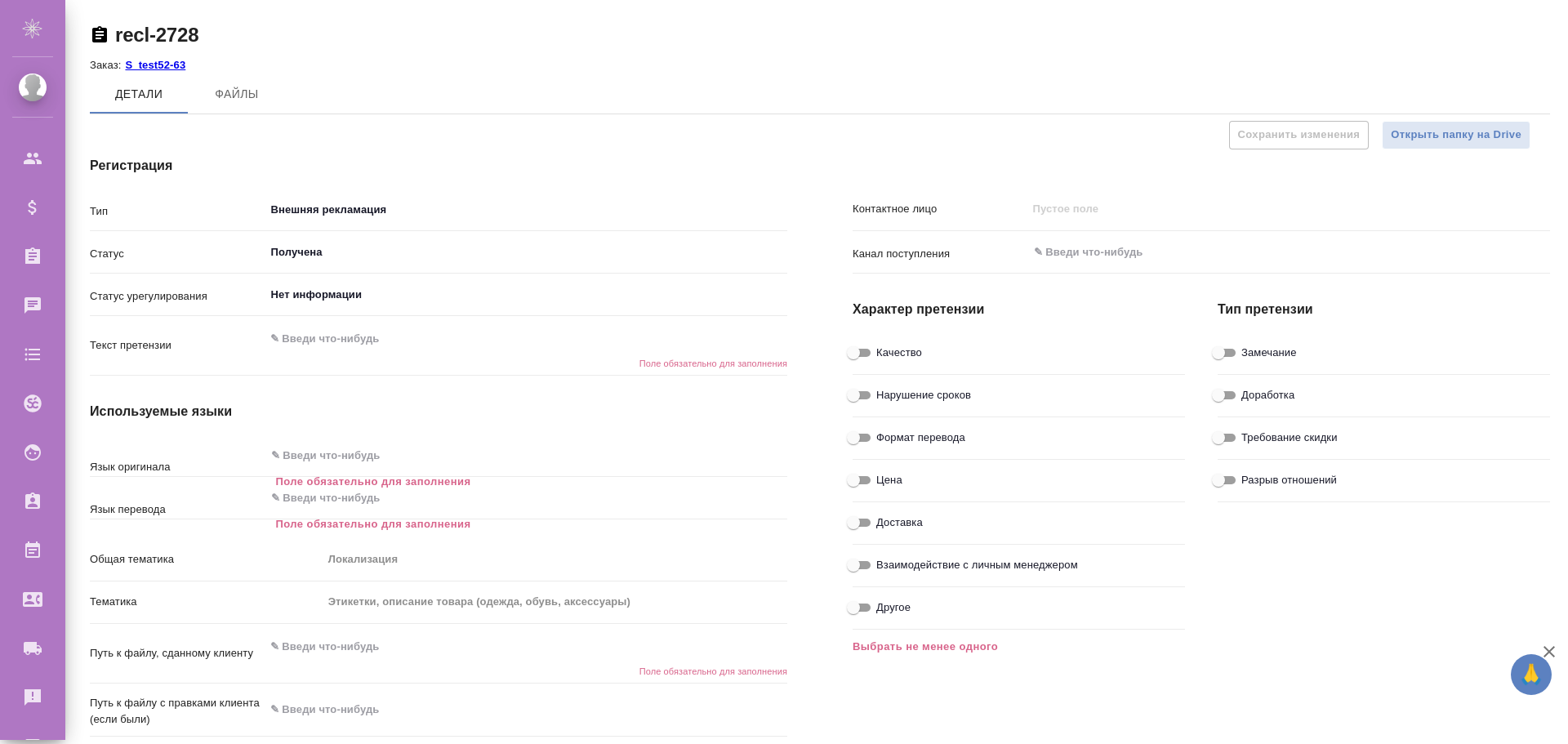
type textarea "x"
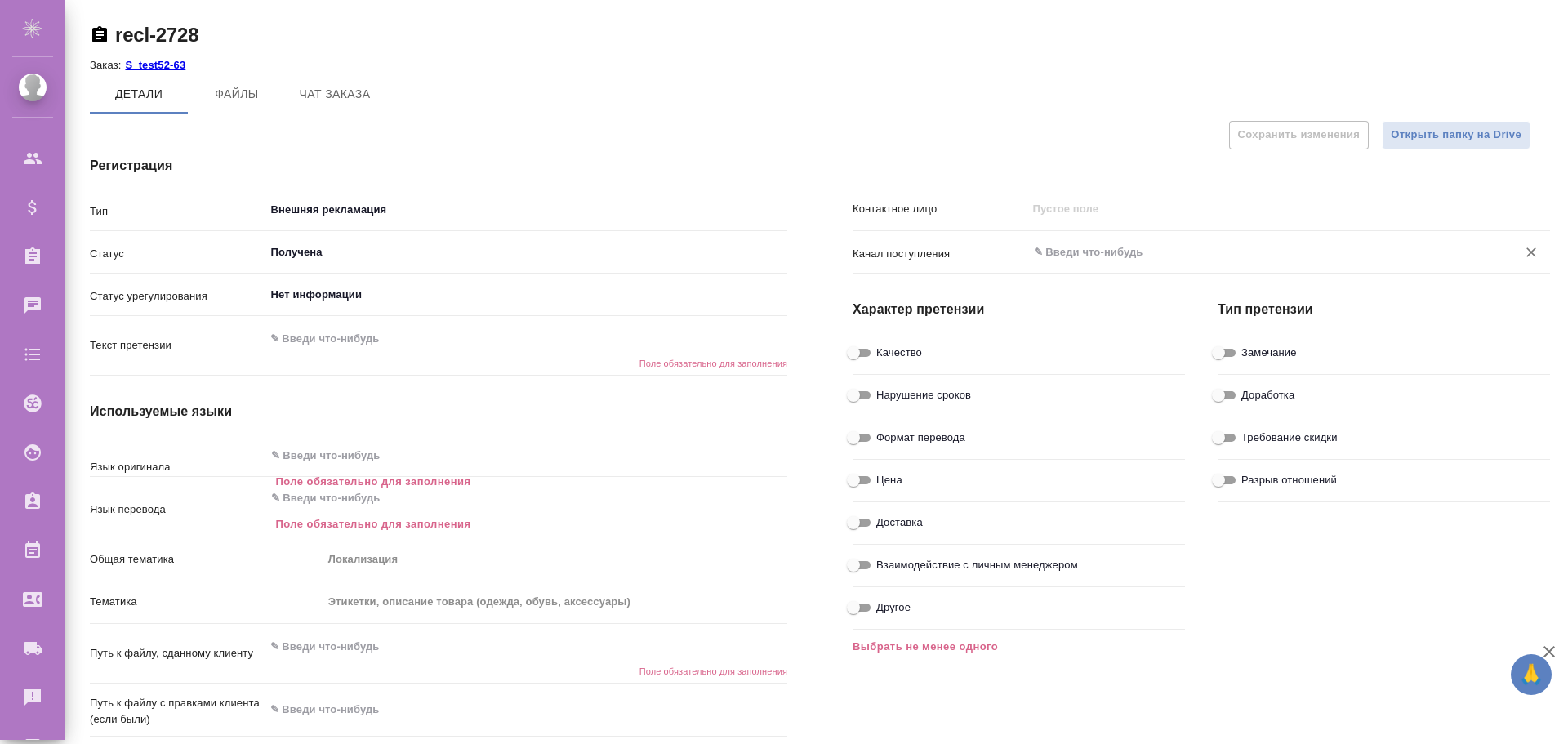
type textarea "x"
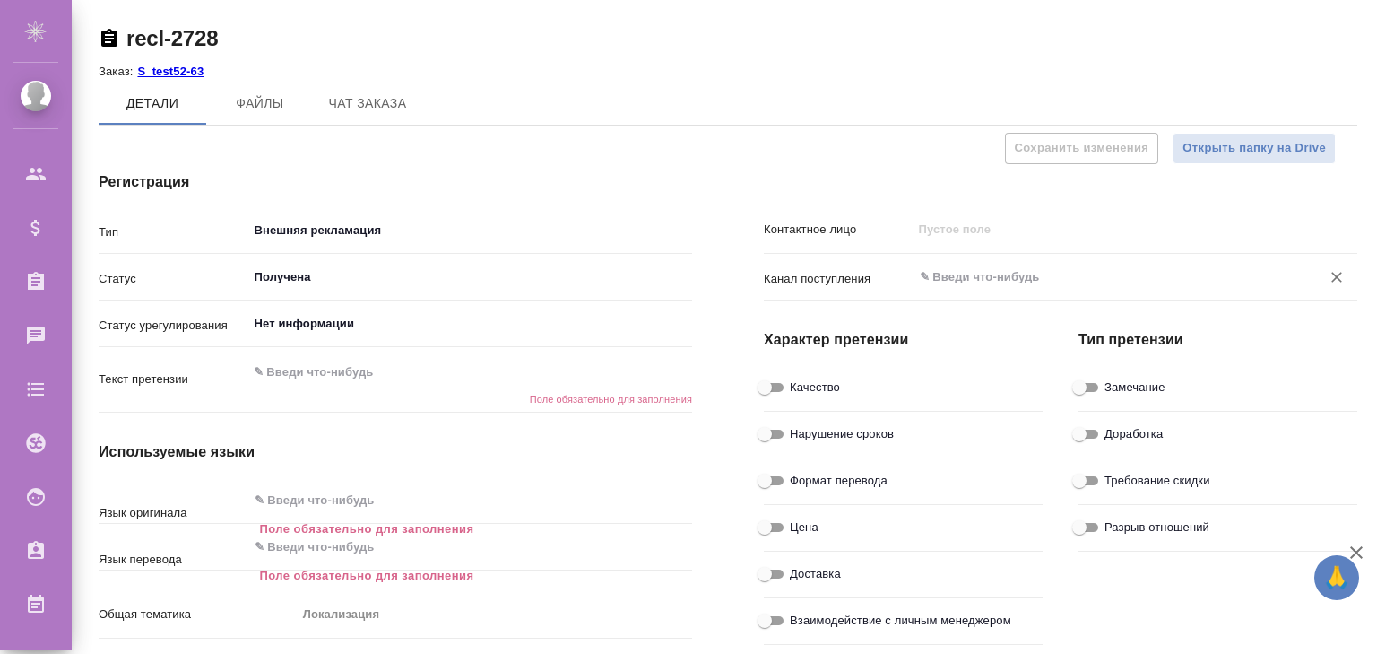
type textarea "x"
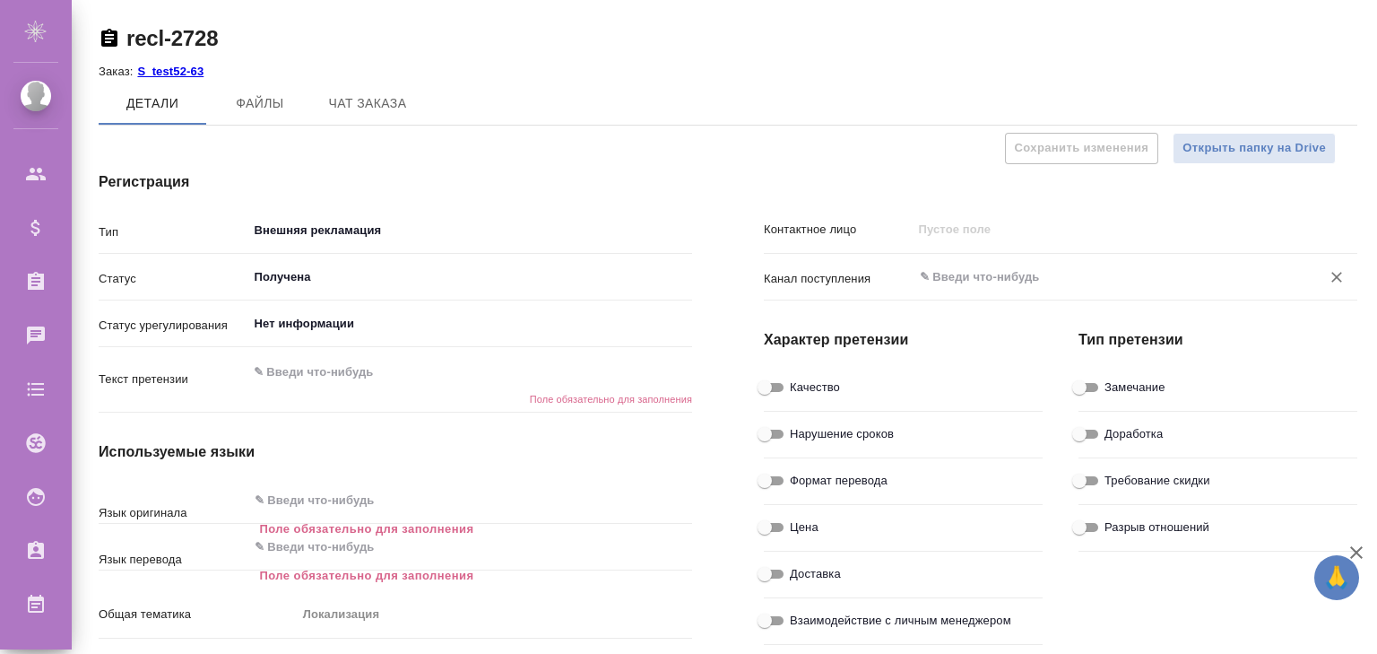
type textarea "x"
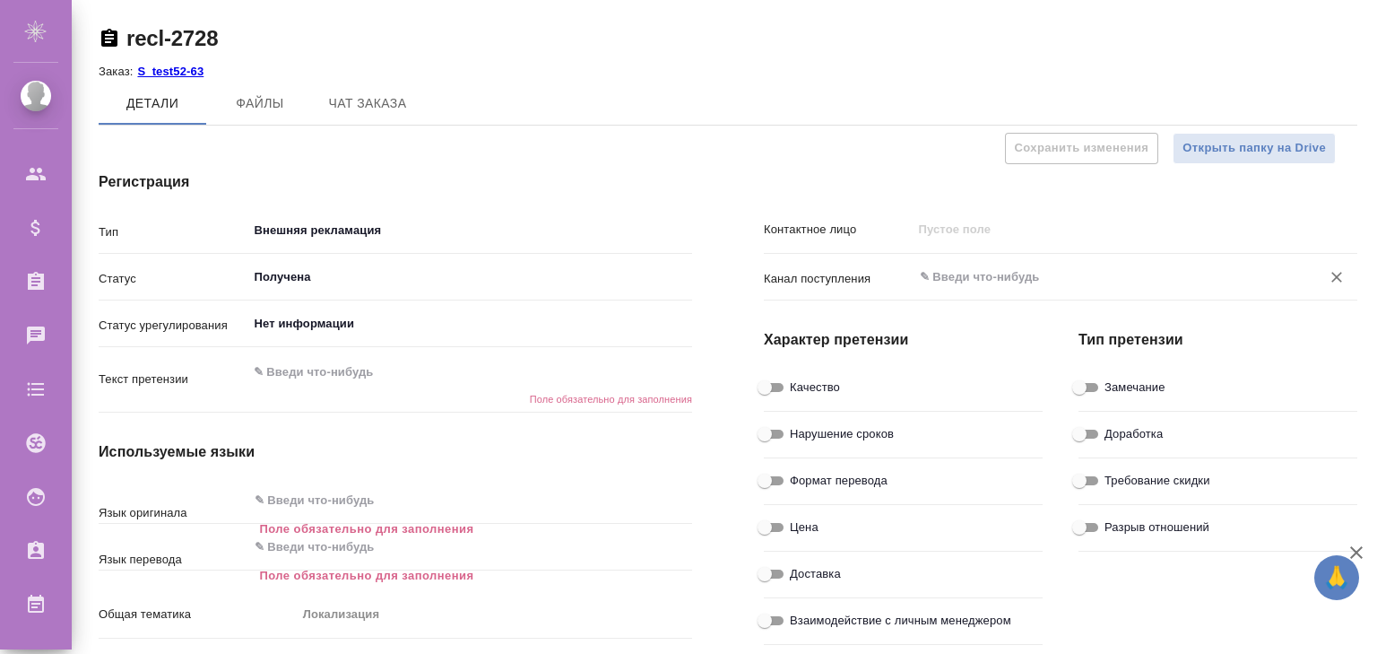
type textarea "x"
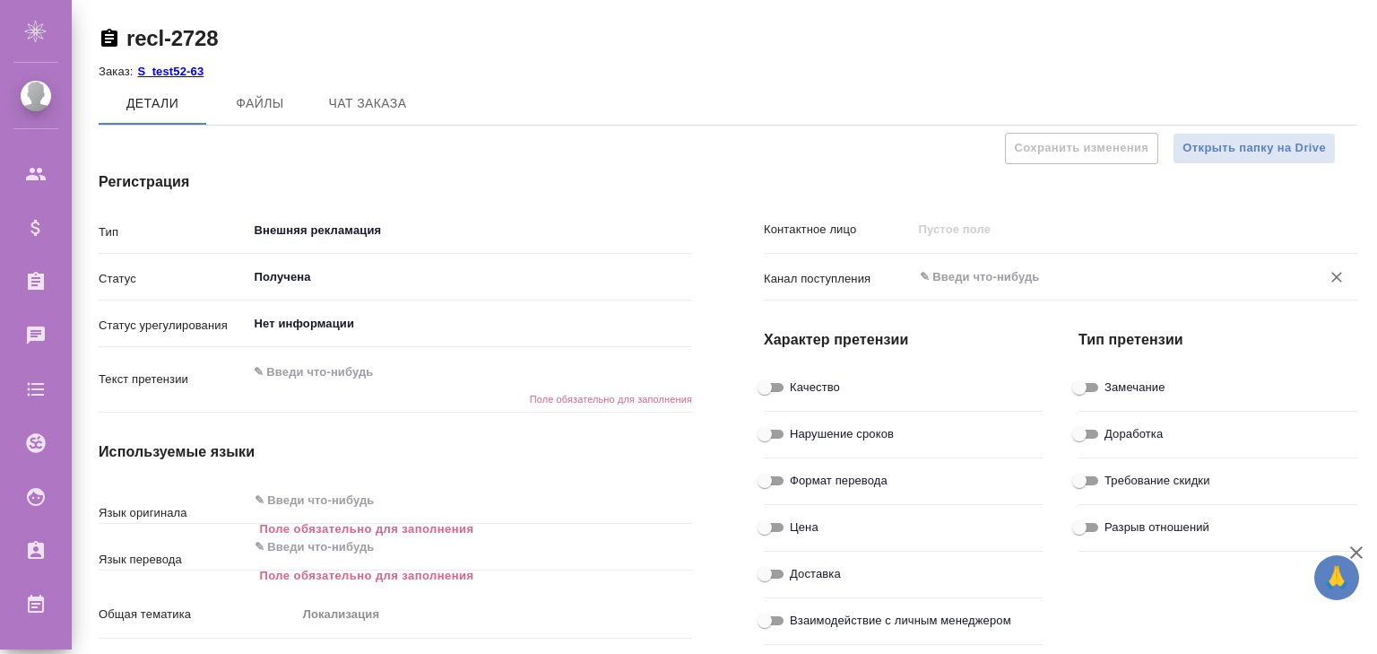
type textarea "x"
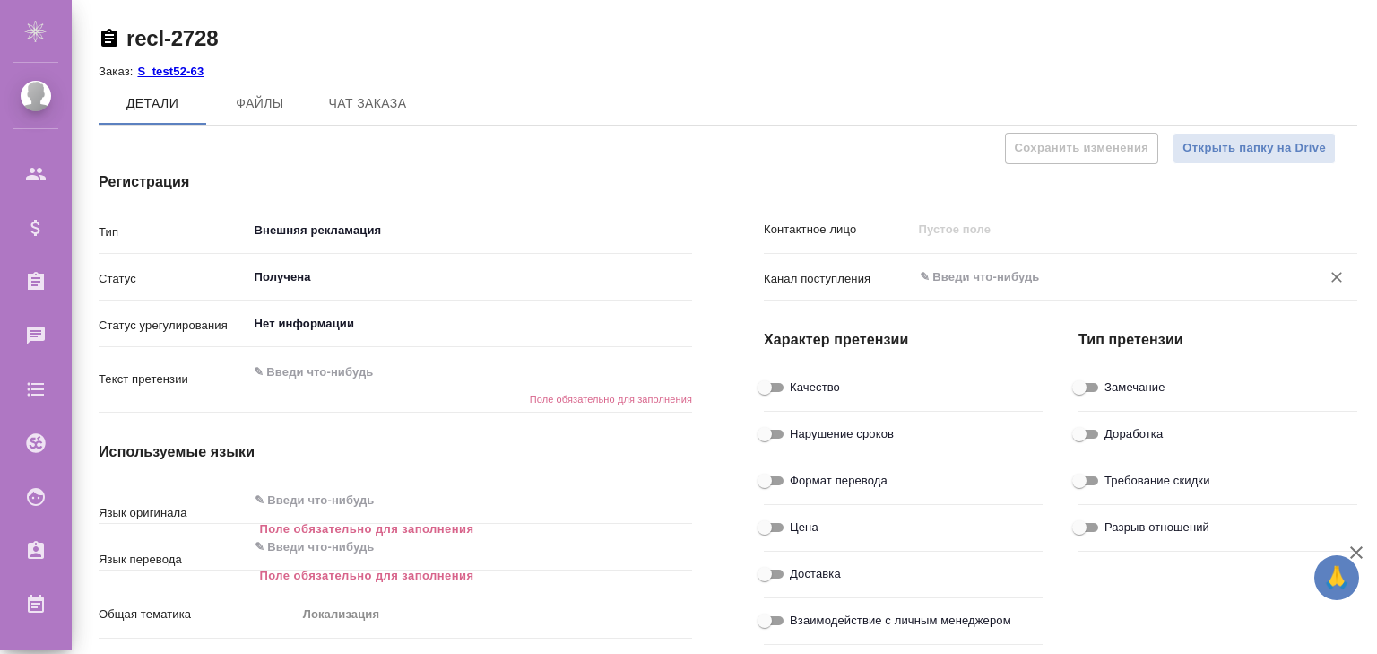
type textarea "x"
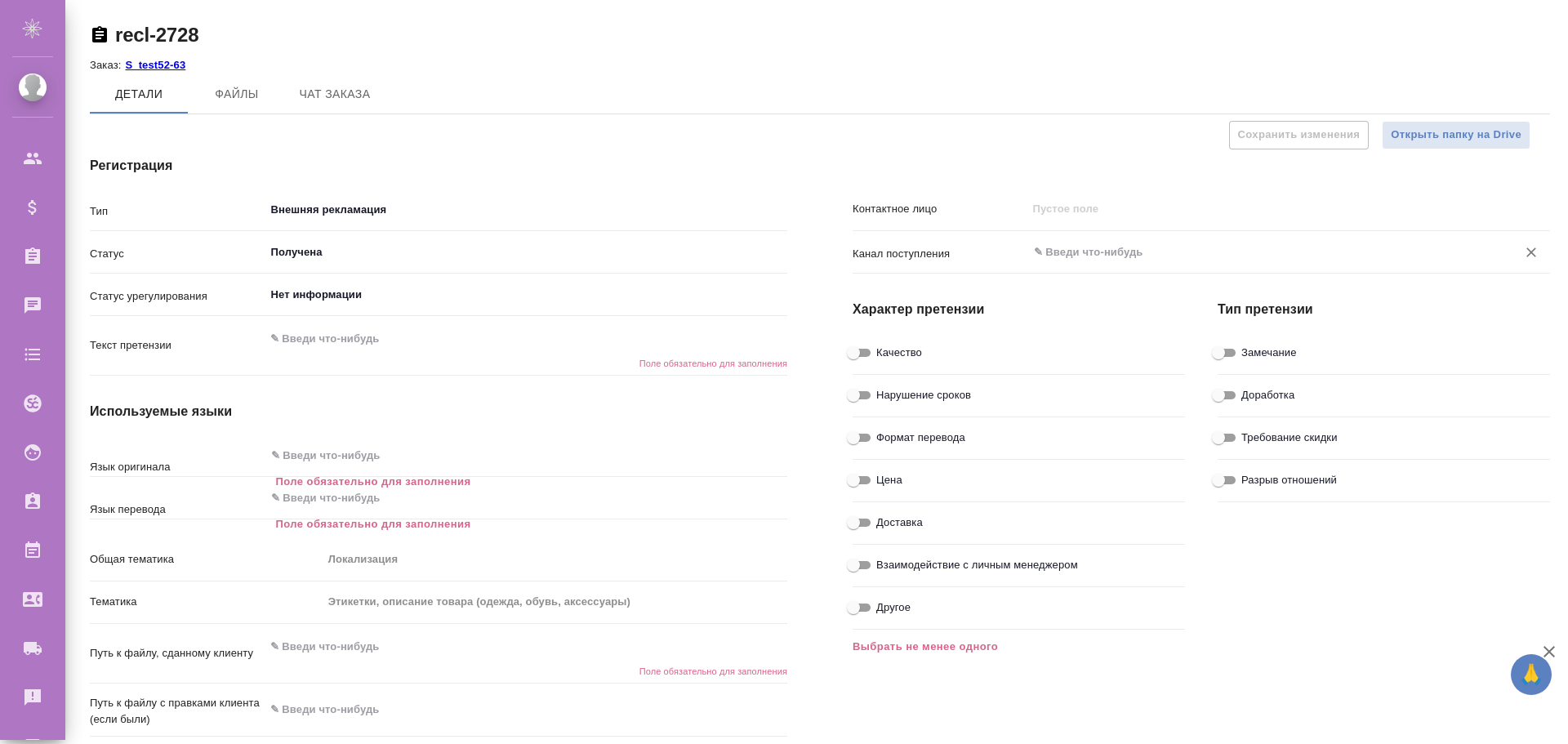
type textarea "x"
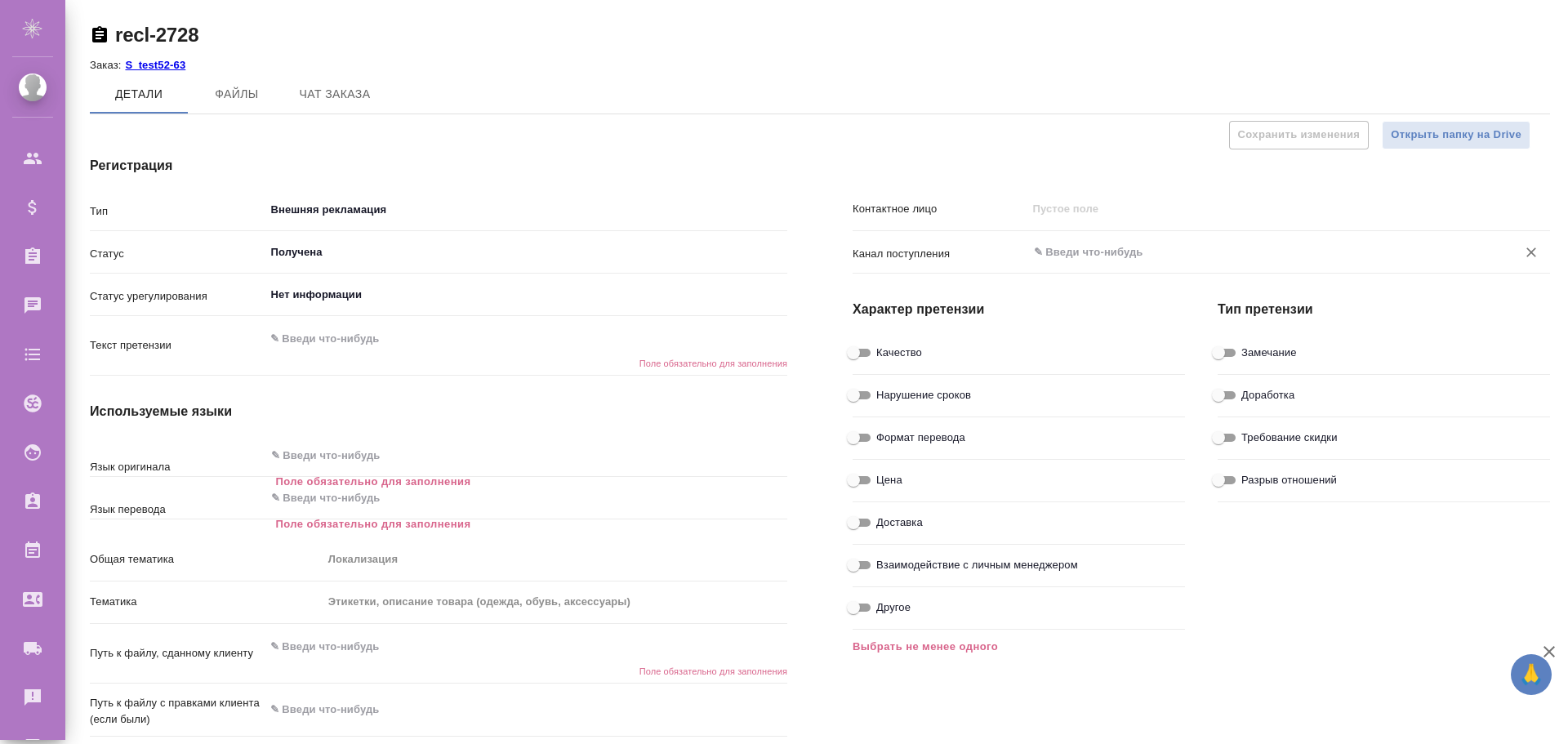
type textarea "x"
click at [1074, 256] on input "text" at bounding box center [1261, 252] width 459 height 20
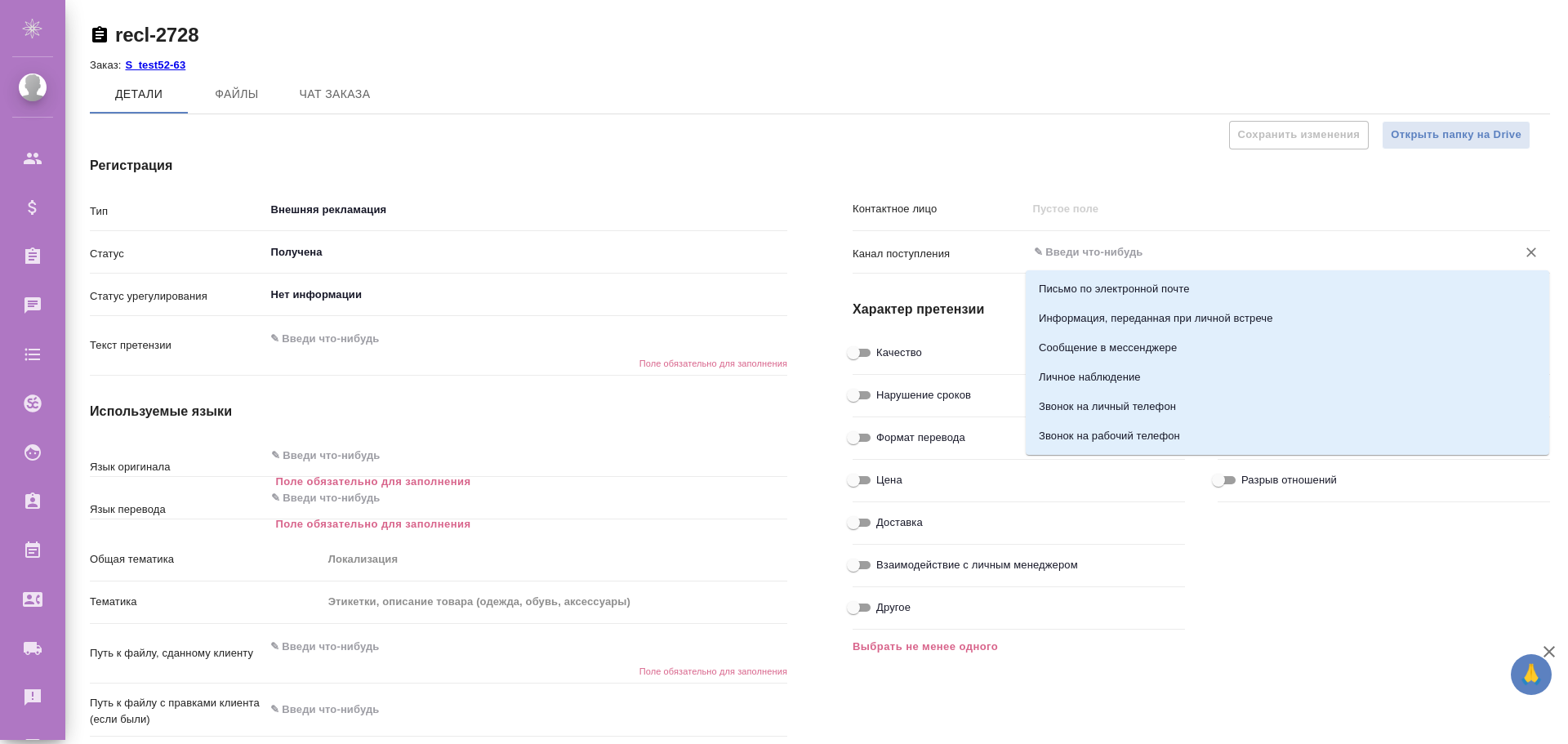
click at [897, 133] on div "Контактное лицо Канал поступления ​ Характер претензии Качество Нарушение сроко…" at bounding box center [1200, 508] width 762 height 770
click at [1053, 250] on input "text" at bounding box center [1261, 252] width 459 height 20
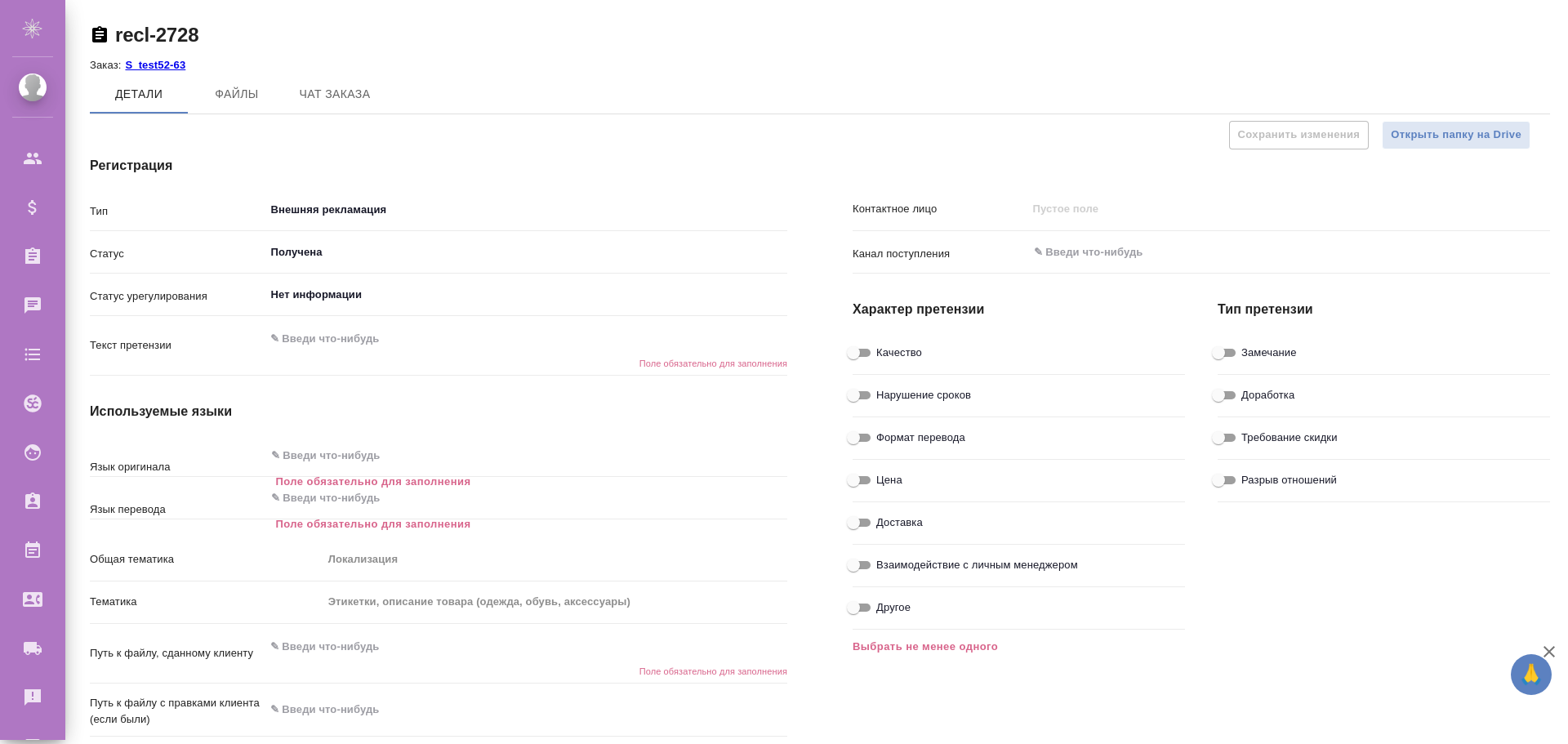
click at [910, 143] on div "Контактное лицо Канал поступления ​ Характер претензии Качество Нарушение сроко…" at bounding box center [1200, 508] width 762 height 770
type textarea "x"
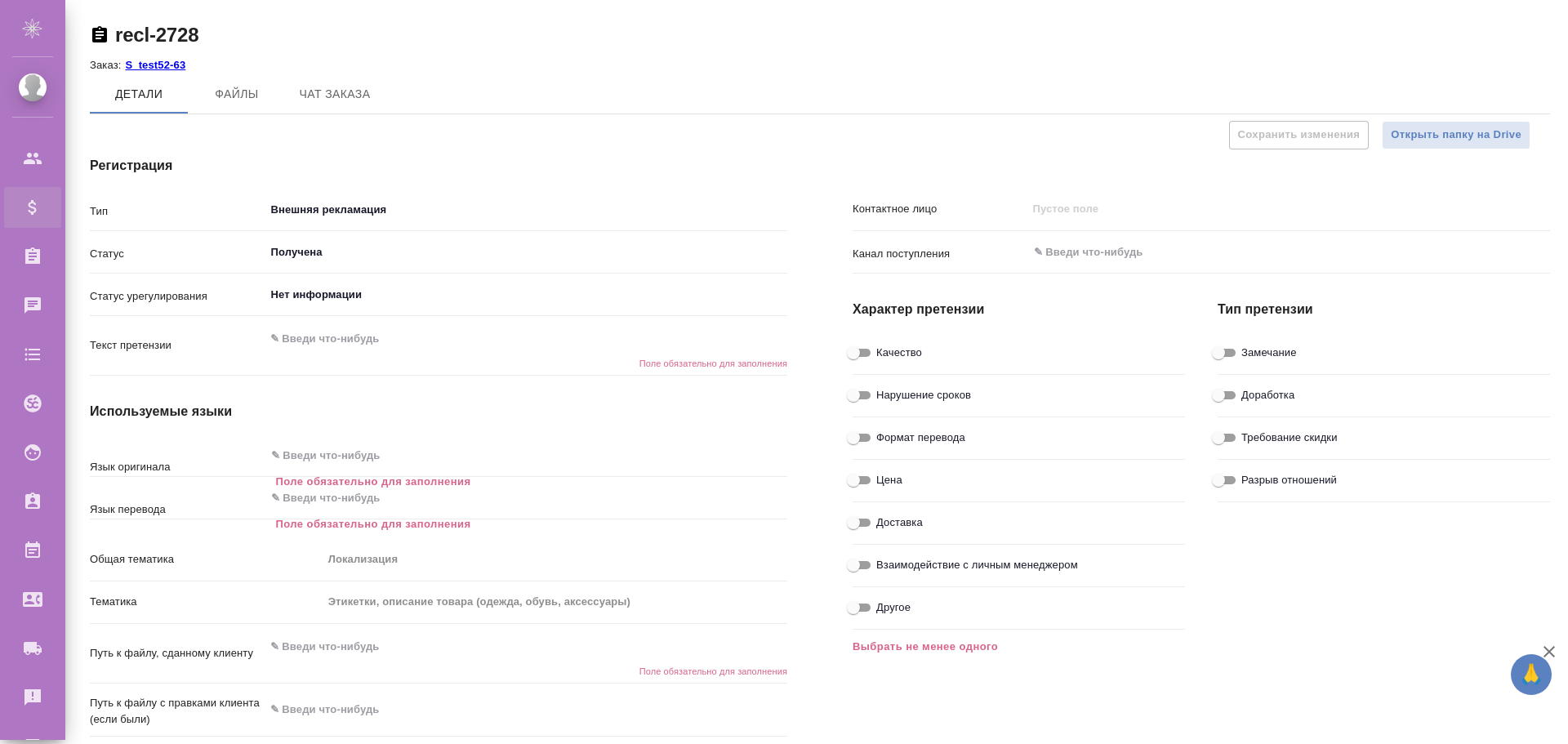
type textarea "x"
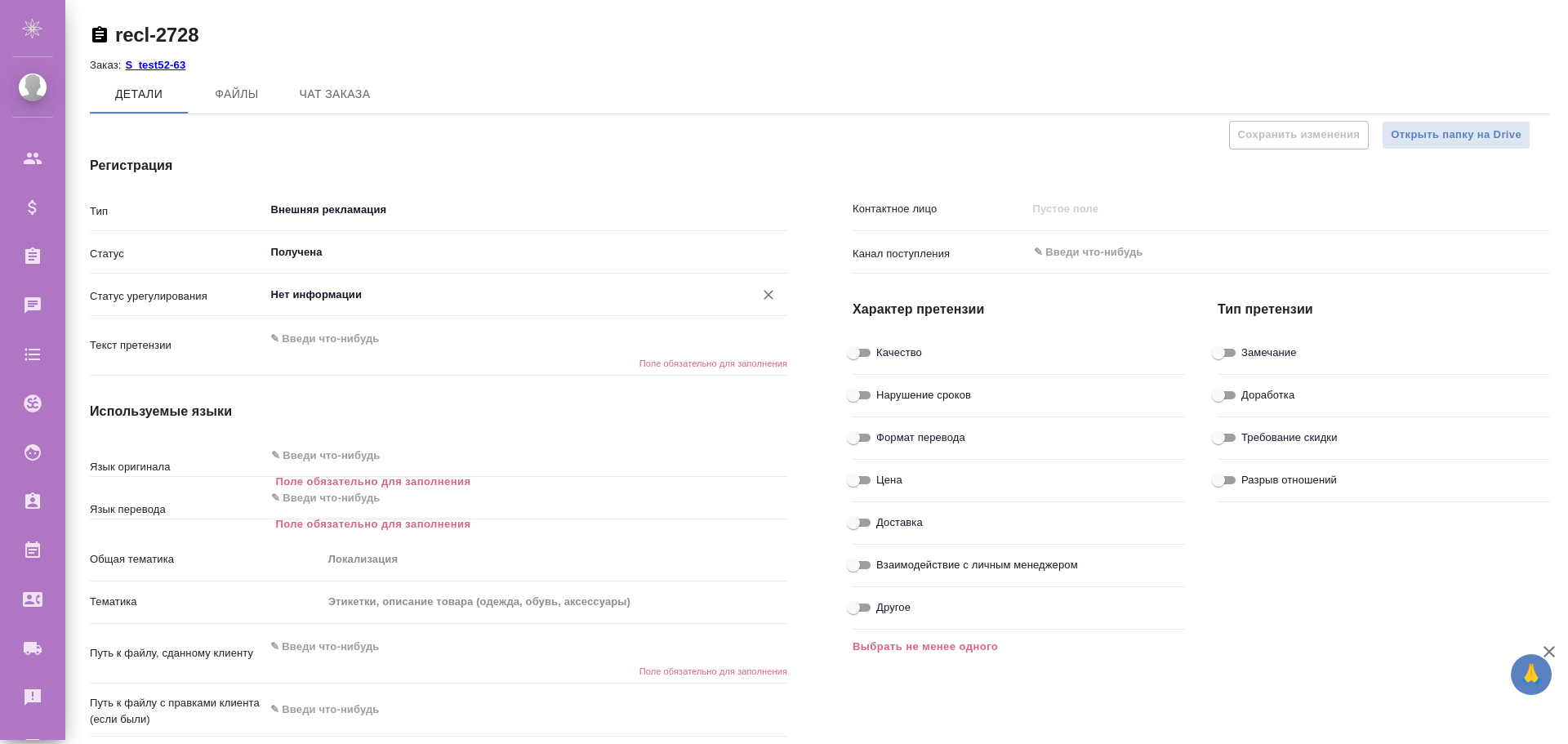
type textarea "x"
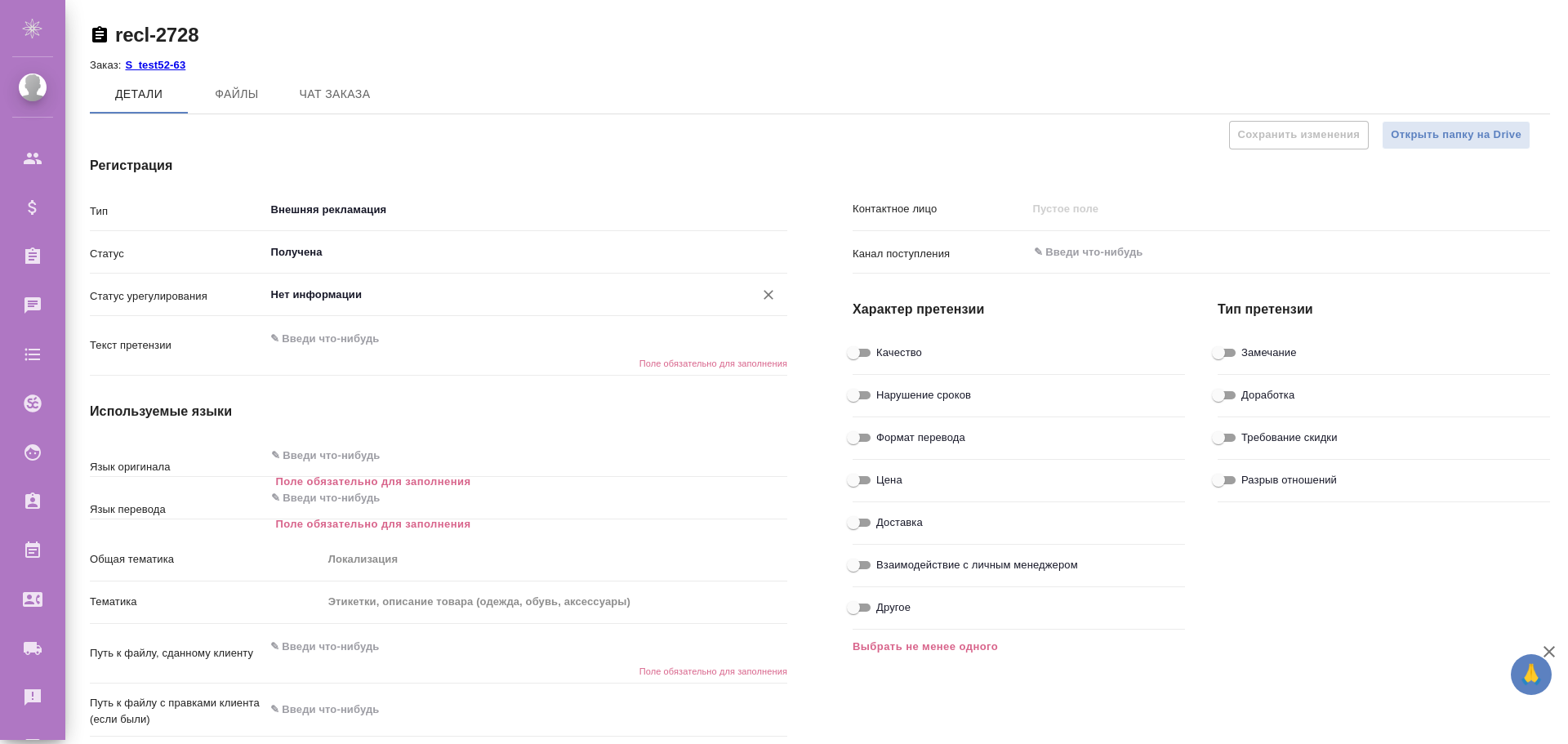
type textarea "x"
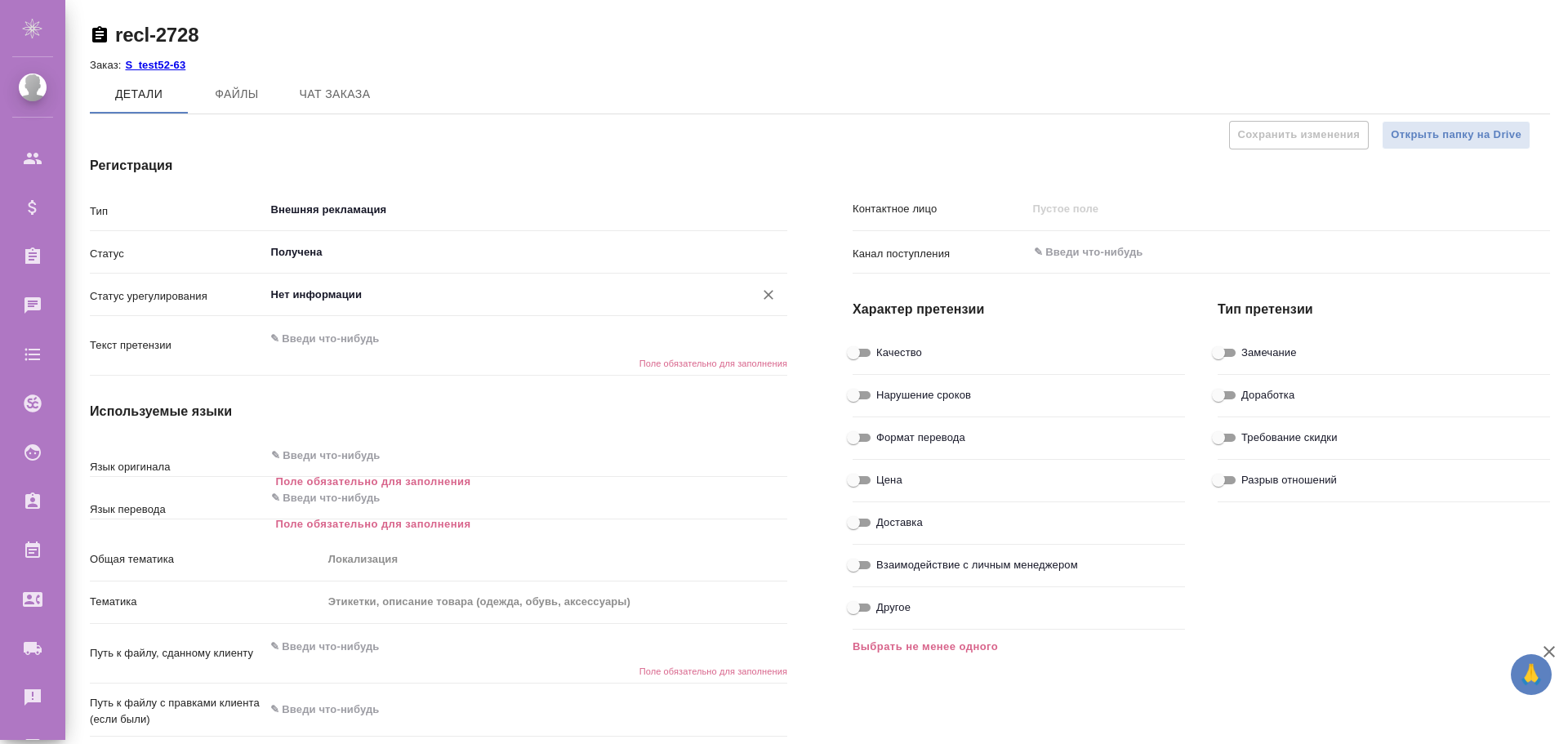
type textarea "x"
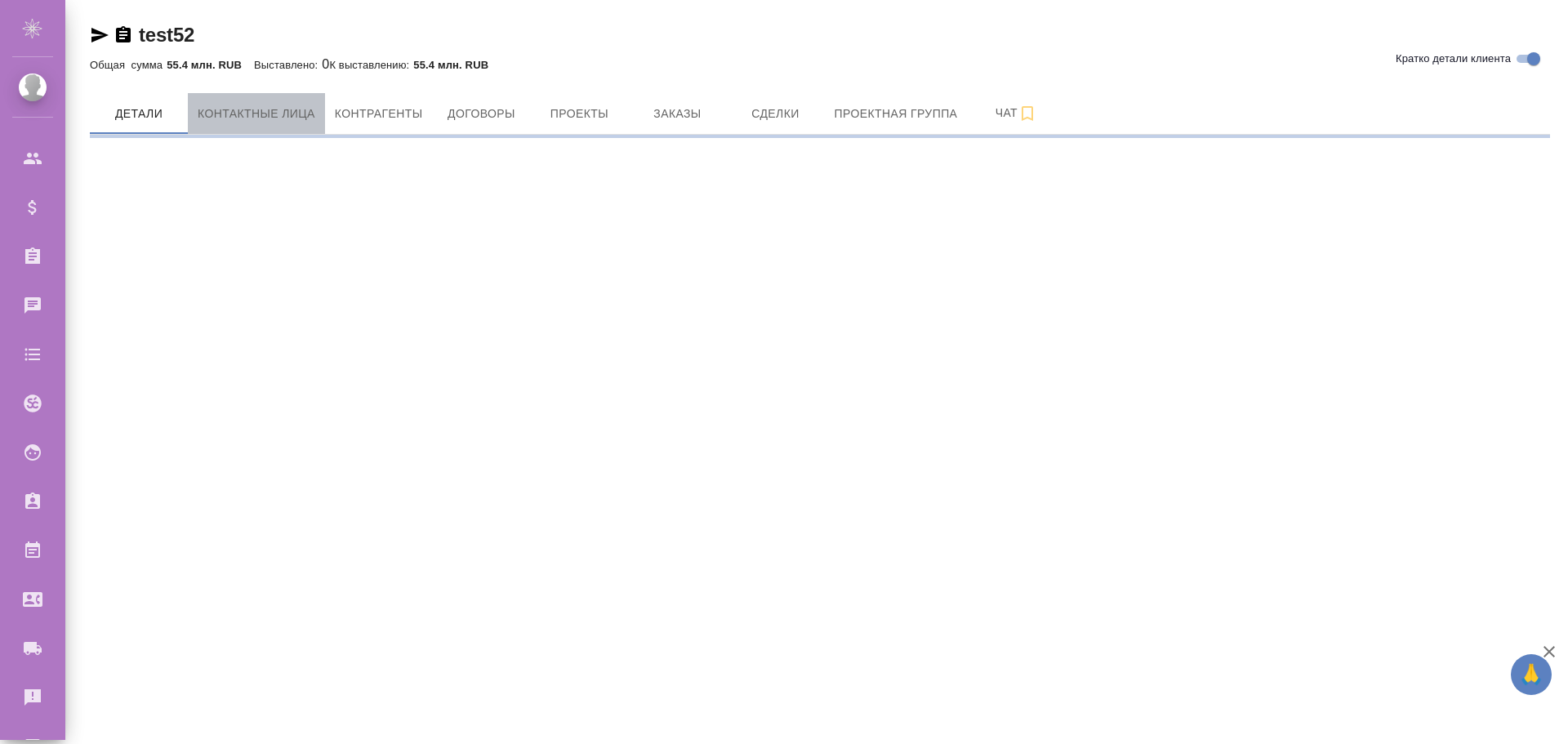
click at [260, 112] on span "Контактные лица" at bounding box center [256, 114] width 117 height 20
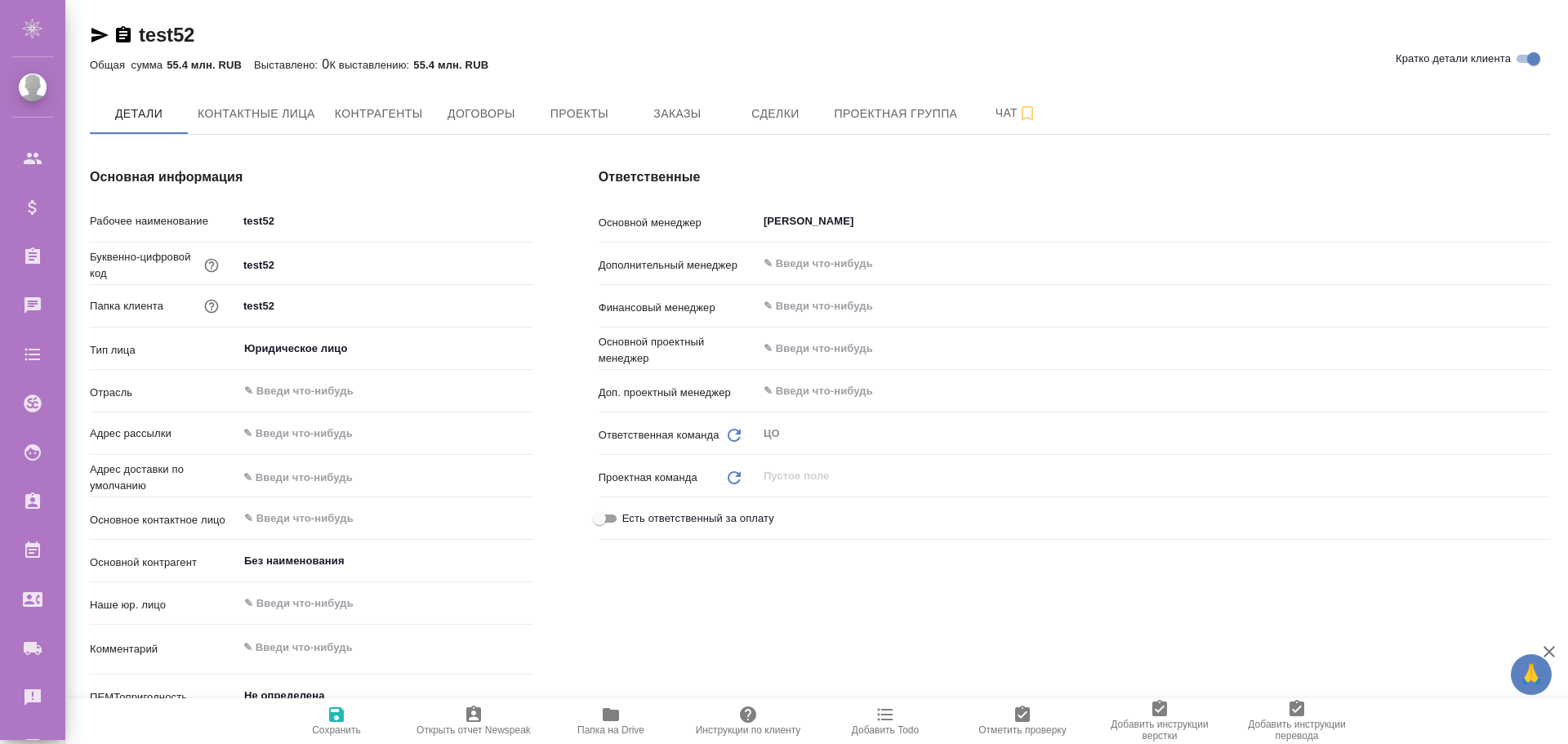
type textarea "x"
click at [257, 107] on span "Контактные лица" at bounding box center [256, 114] width 117 height 20
type textarea "x"
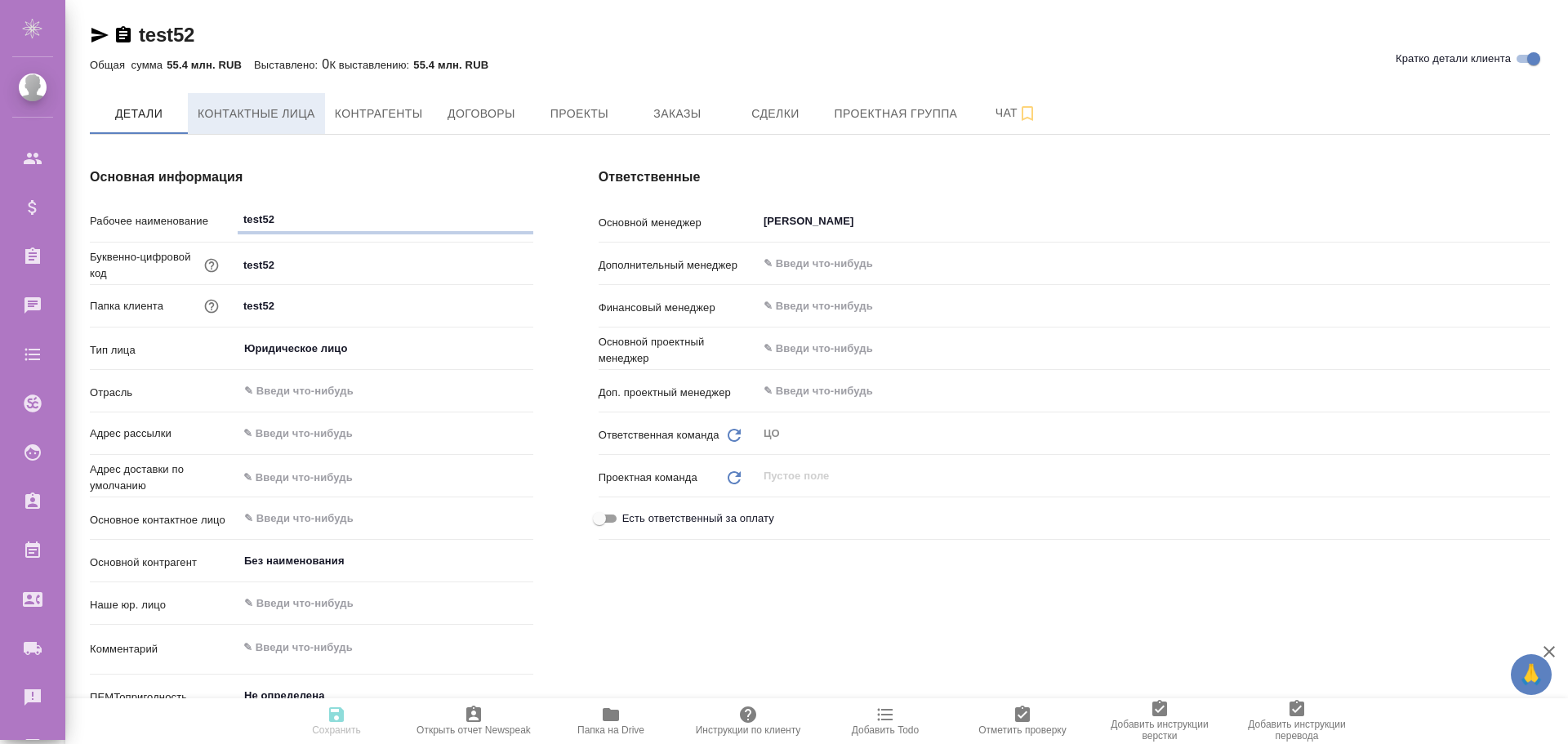
type textarea "x"
select select "RU"
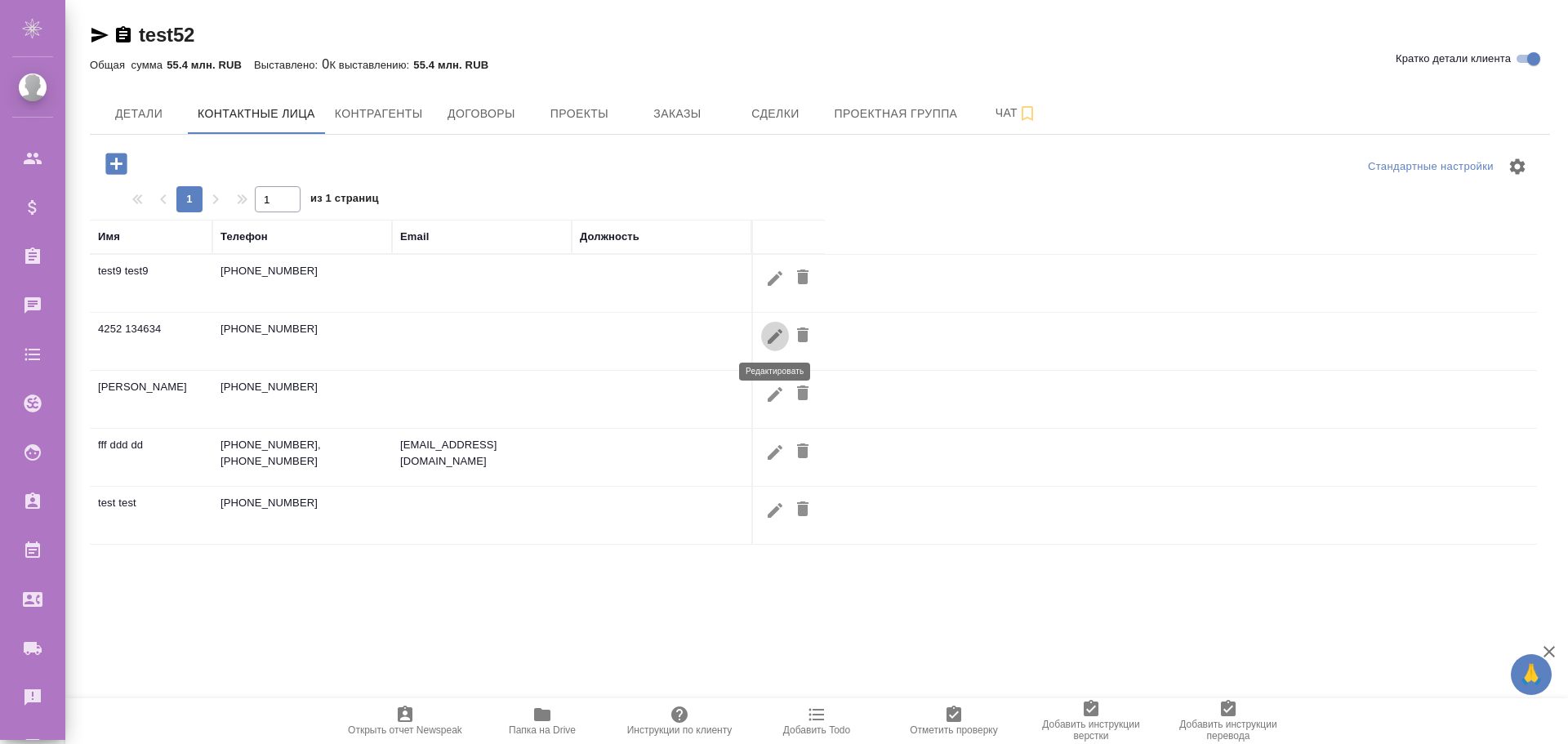
click at [769, 337] on icon "button" at bounding box center [775, 337] width 20 height 20
type input "134634"
type input "4252"
type input "Пользователь"
type input "456"
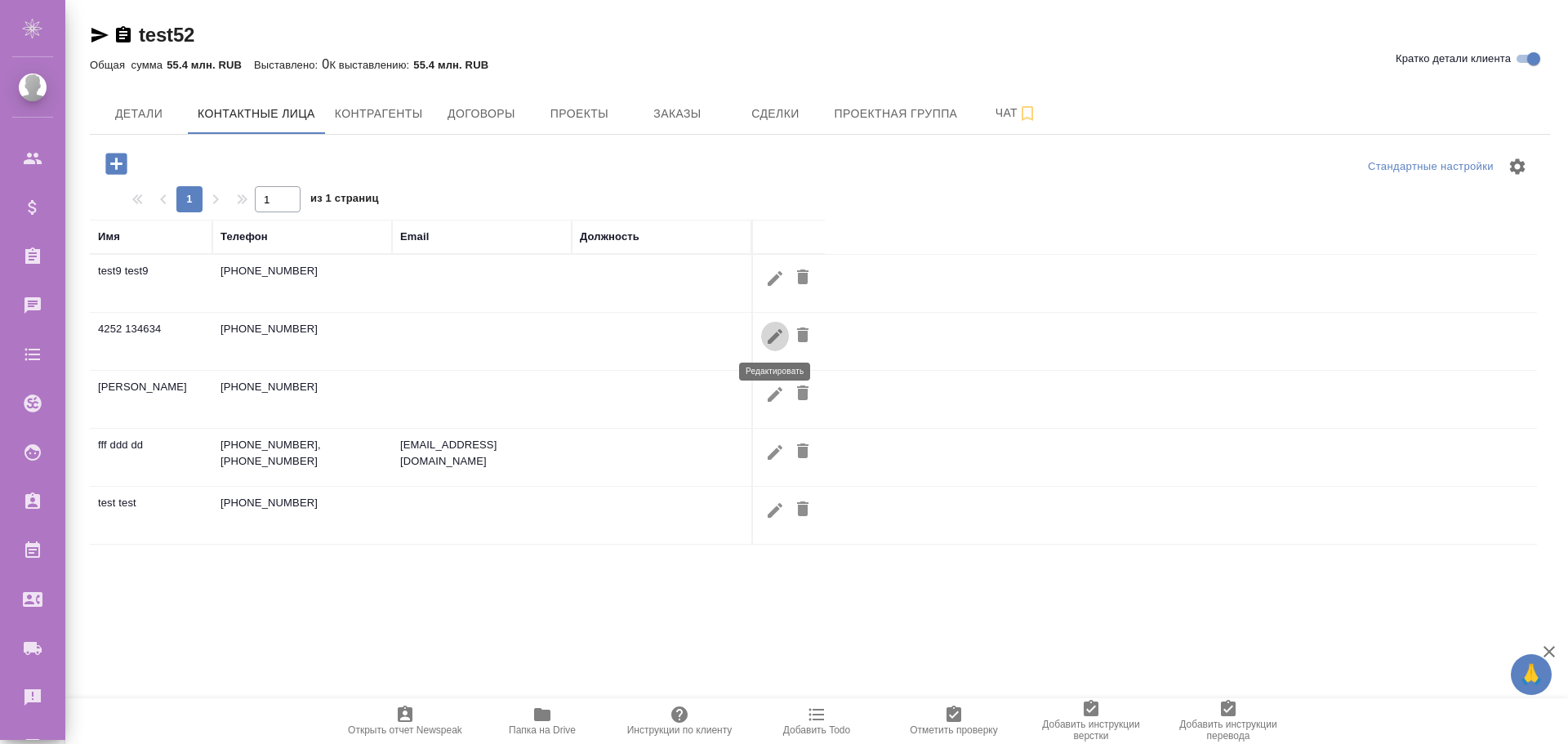
type input "456@awatera.com"
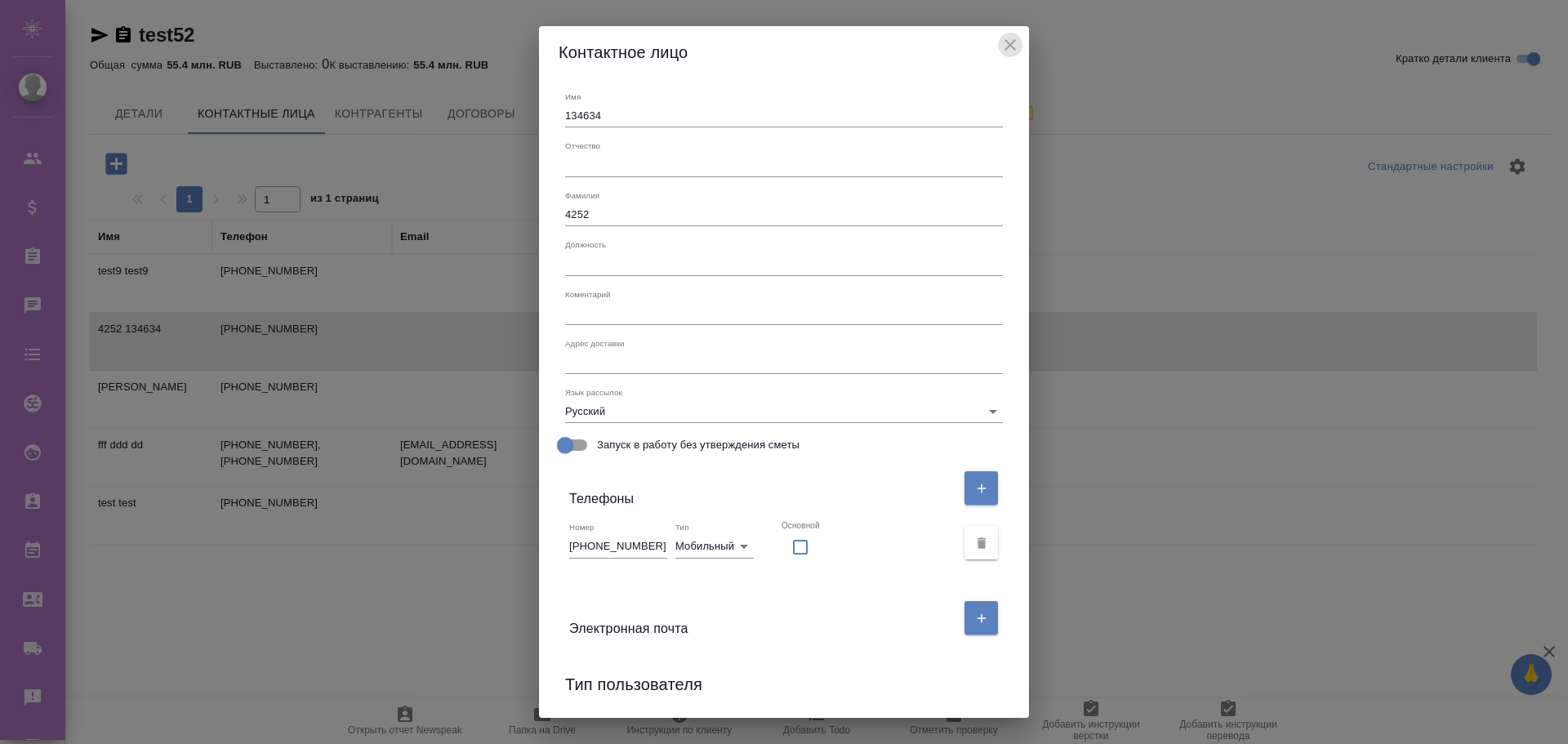
click at [1008, 45] on icon "close" at bounding box center [1010, 46] width 20 height 20
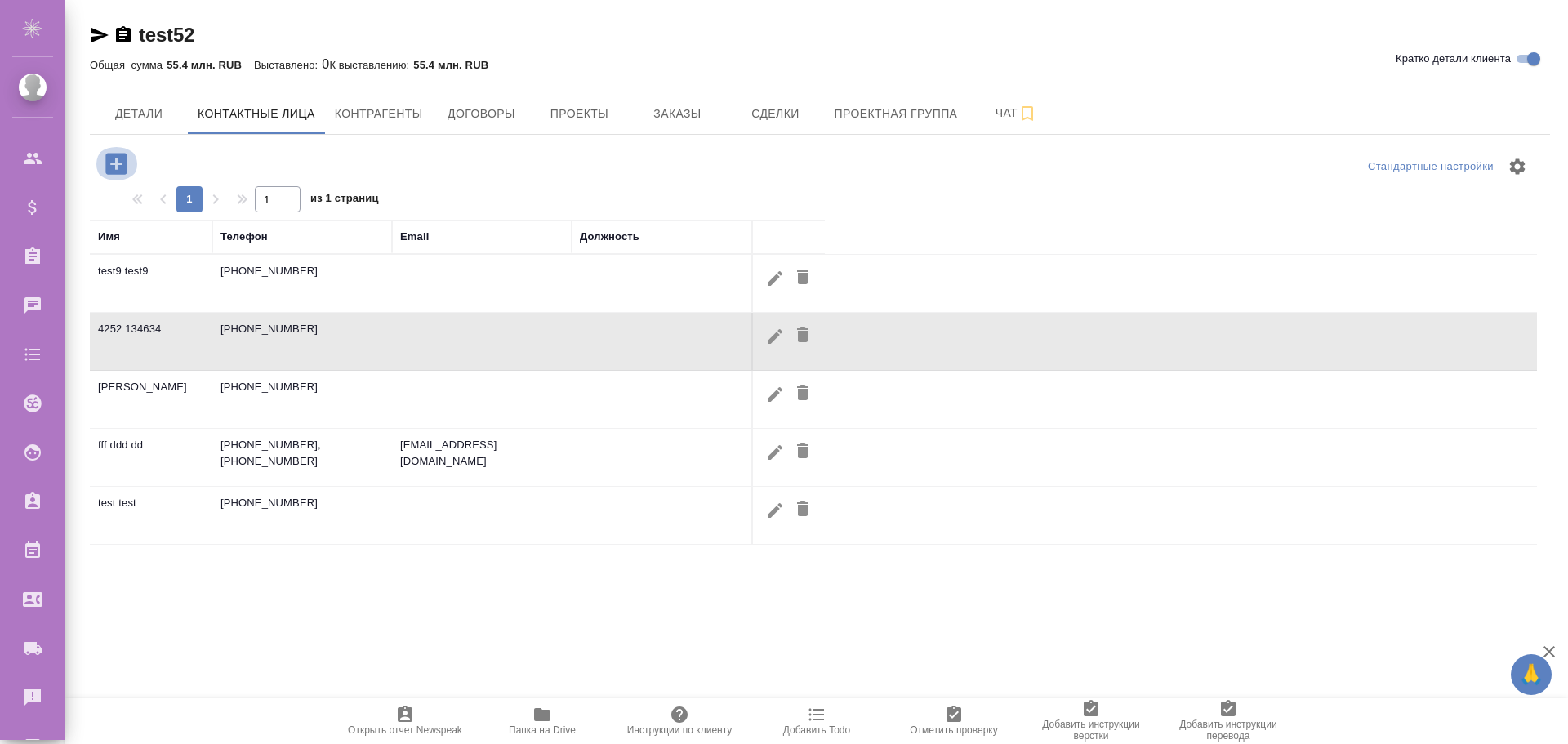
click at [109, 165] on icon "button" at bounding box center [116, 163] width 21 height 21
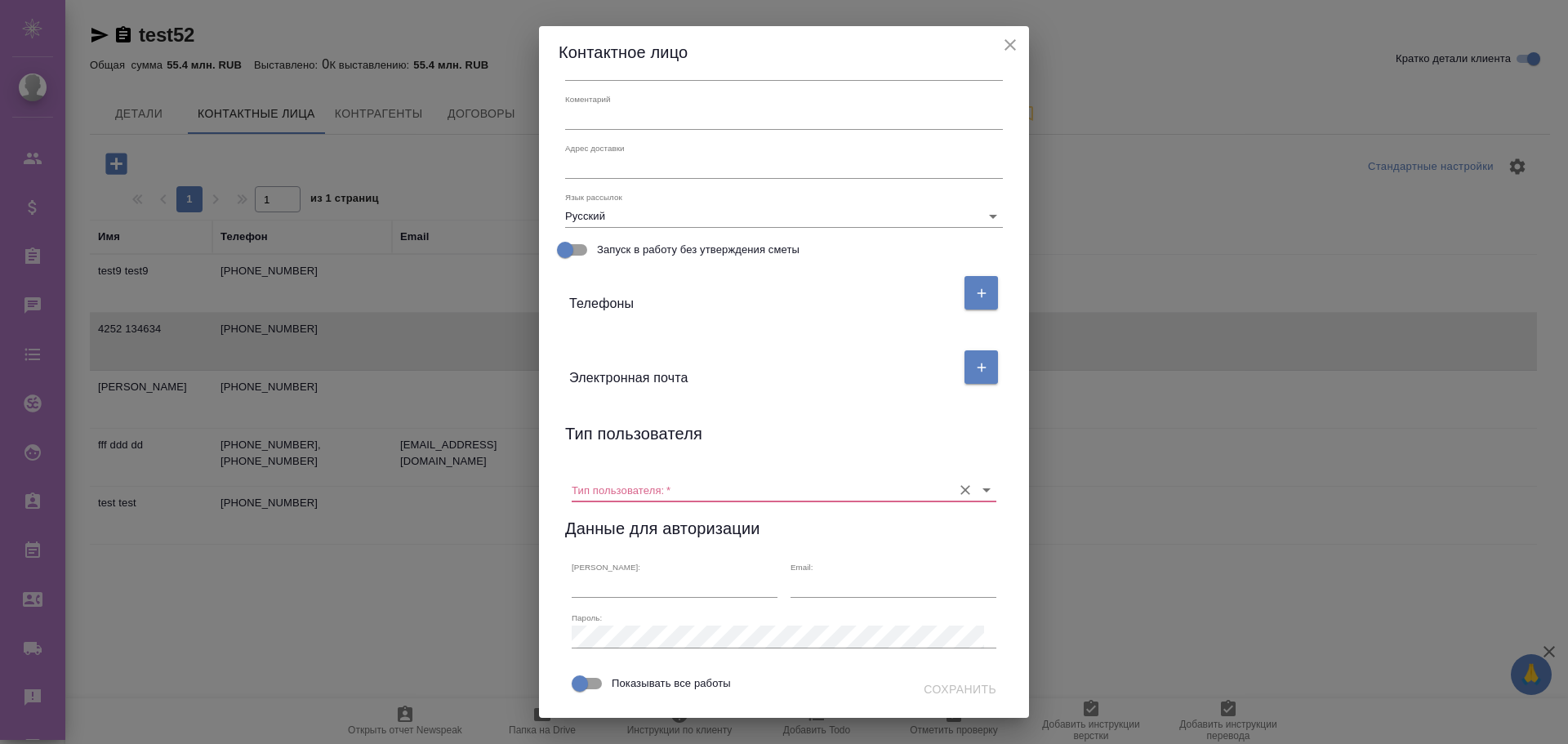
scroll to position [245, 0]
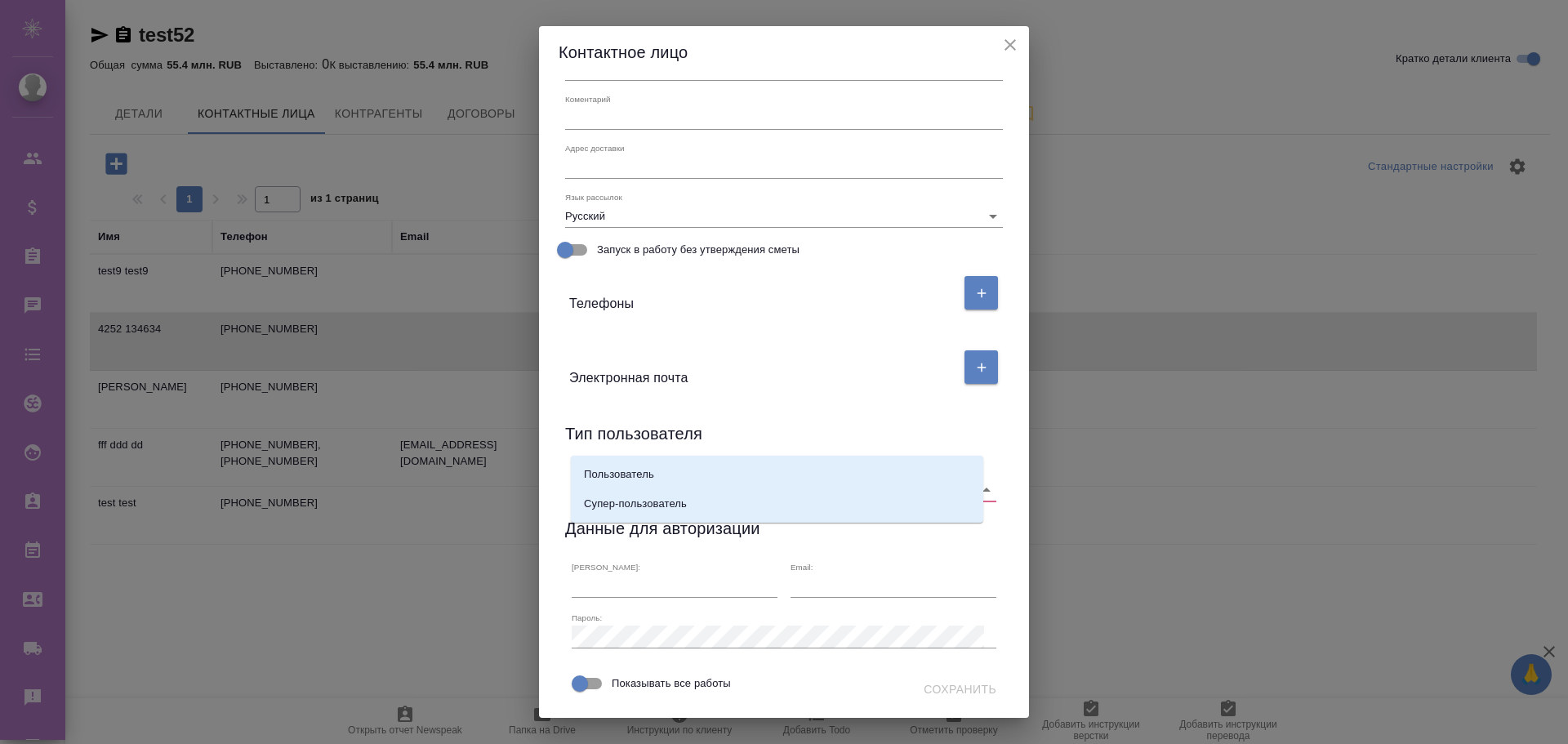
click at [767, 478] on input "Тип пользователя:   *" at bounding box center [758, 489] width 372 height 22
click at [656, 505] on p "Cупер-пользователь" at bounding box center [635, 504] width 103 height 16
type input "Cупер-пользователь"
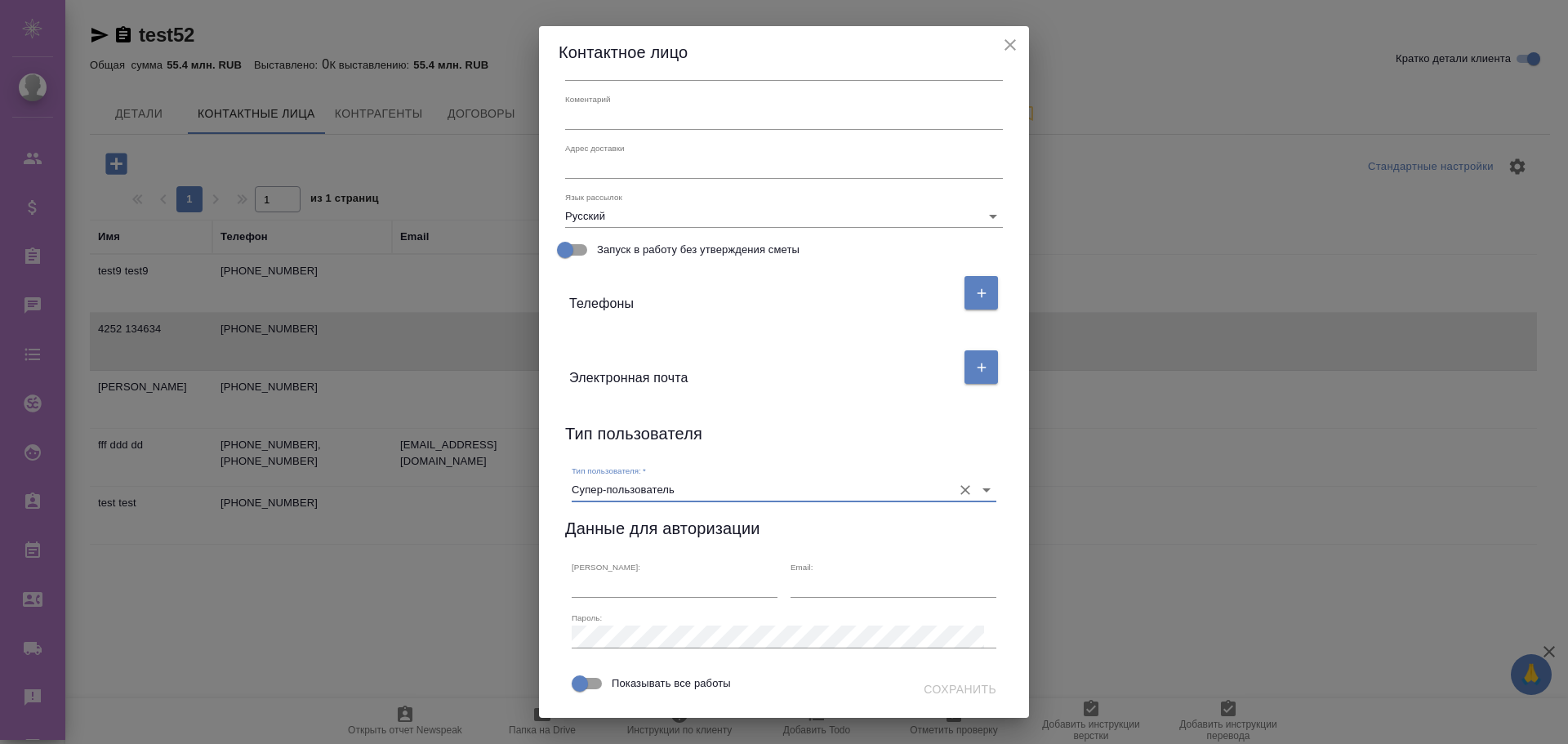
scroll to position [246, 0]
click at [1009, 42] on icon "close" at bounding box center [1010, 46] width 20 height 20
